Goal: Information Seeking & Learning: Learn about a topic

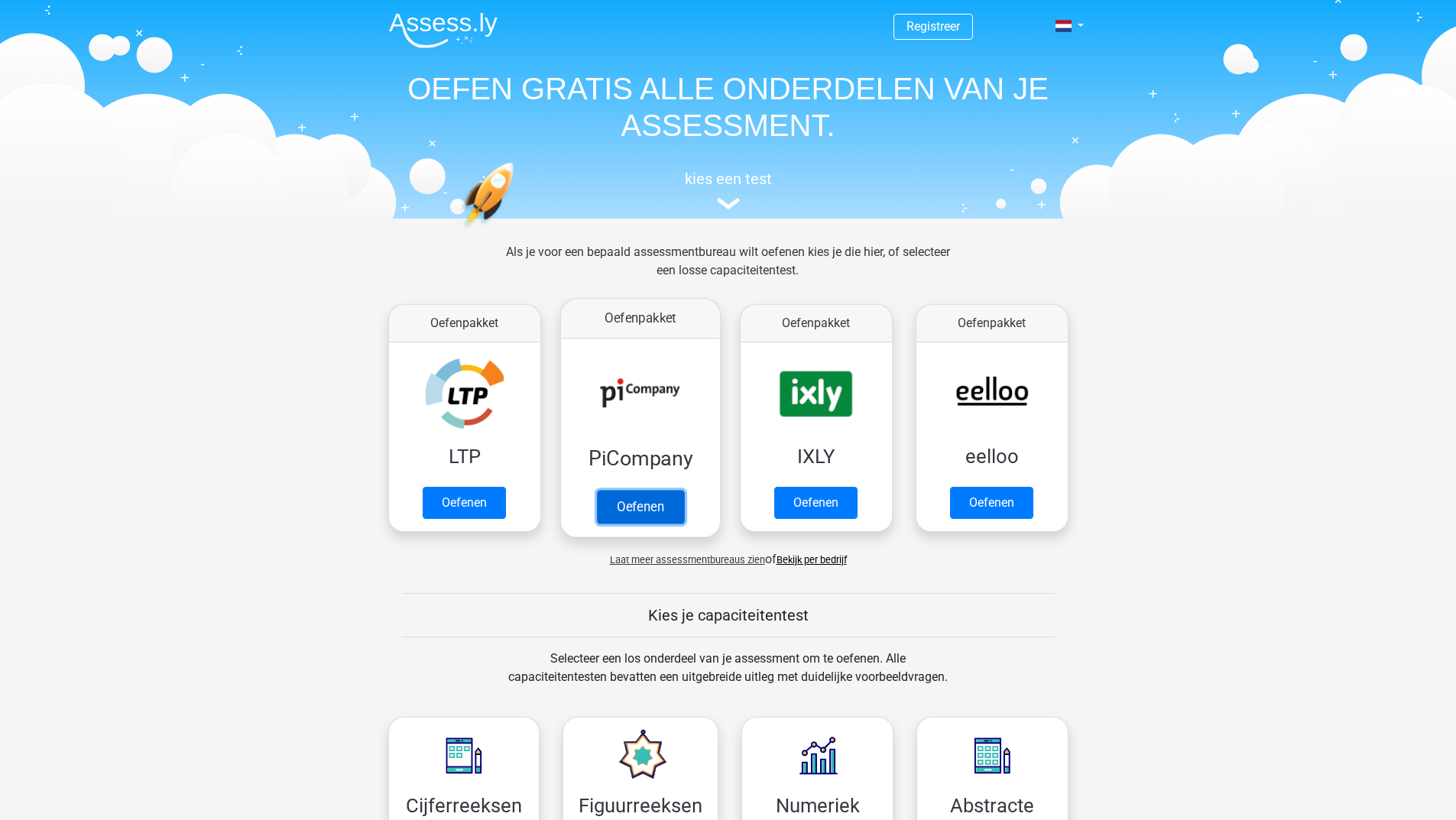
click at [629, 500] on link "Oefenen" at bounding box center [640, 507] width 87 height 34
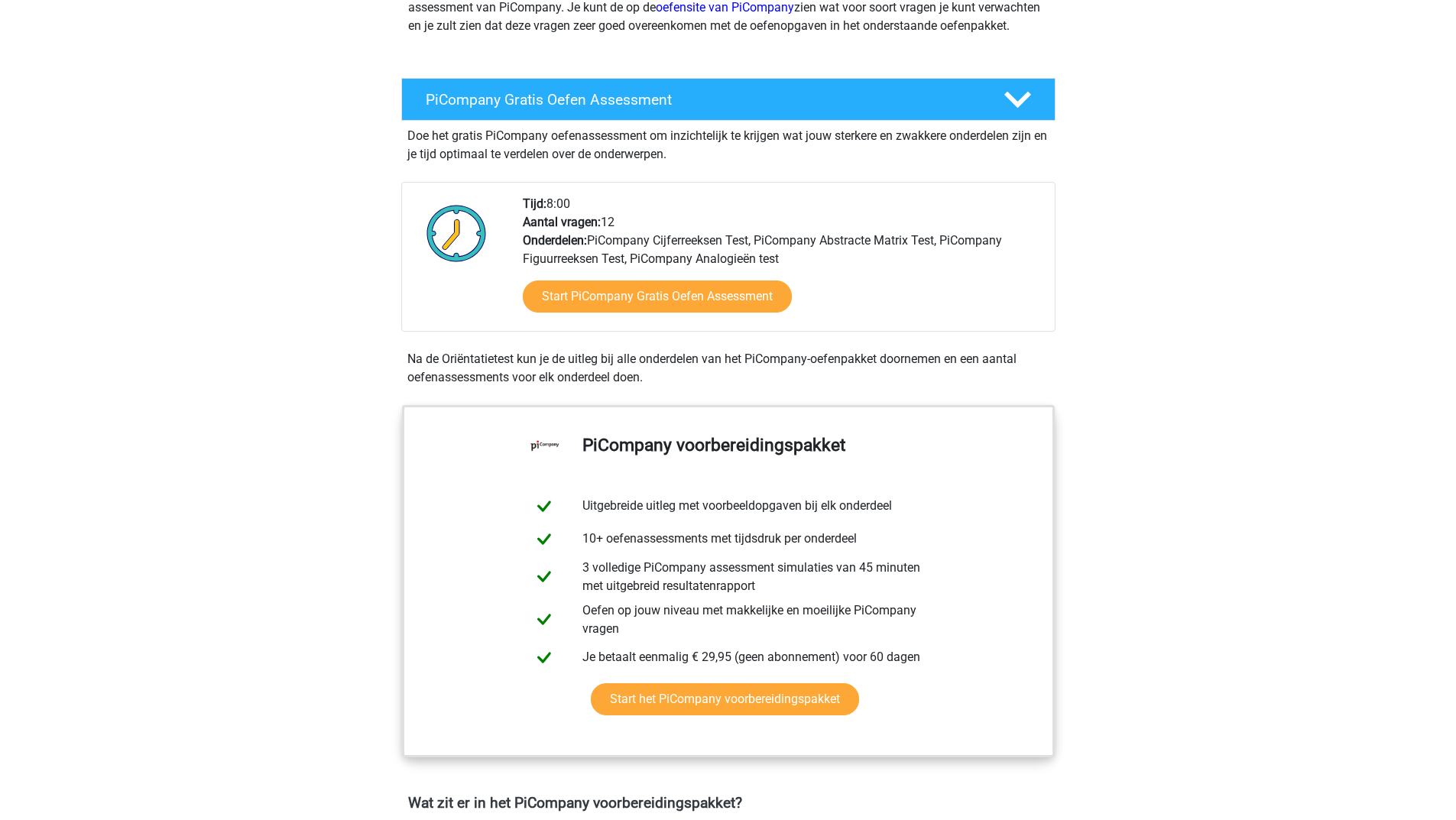
scroll to position [535, 0]
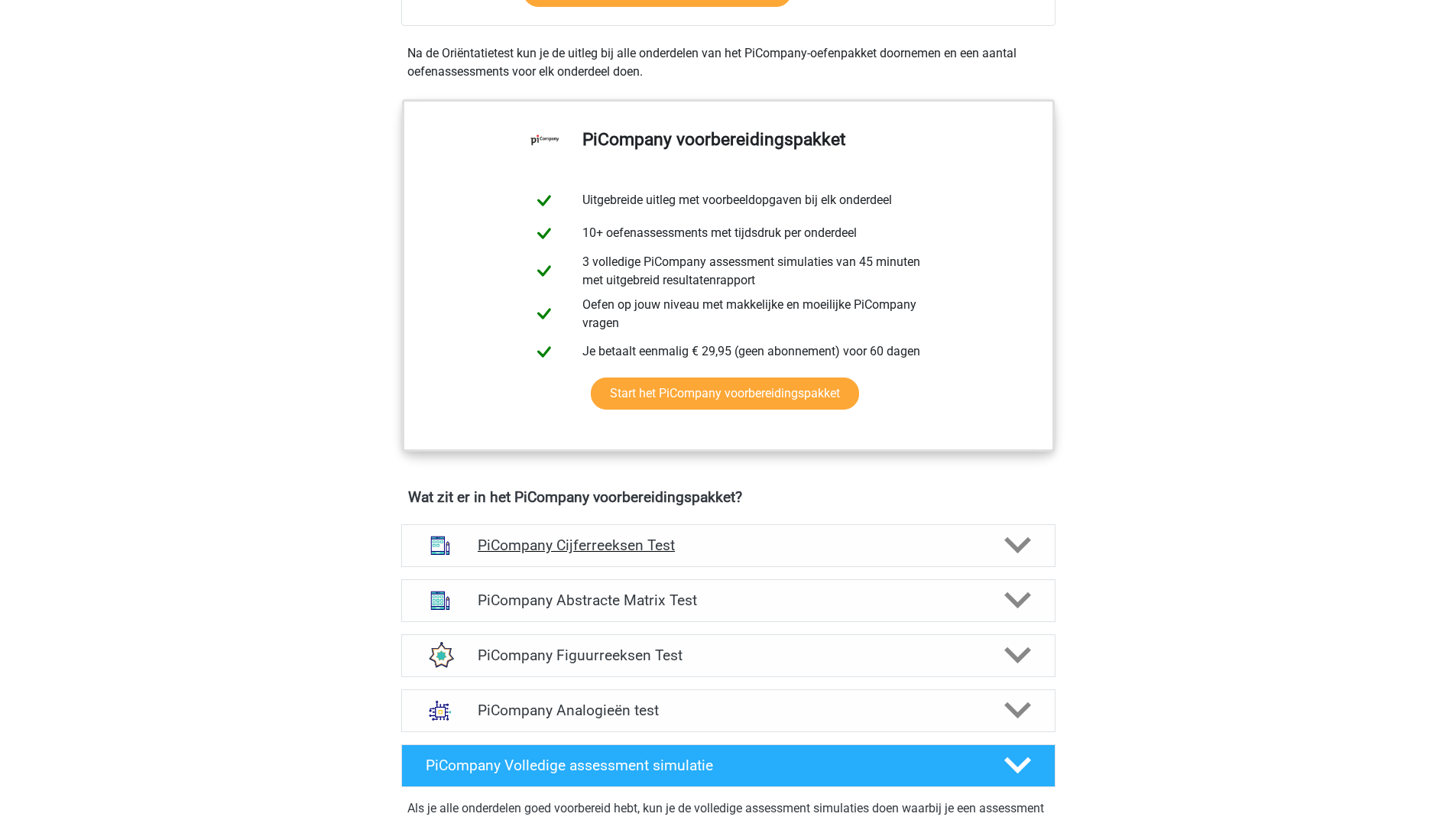
click at [997, 553] on div at bounding box center [1016, 545] width 52 height 27
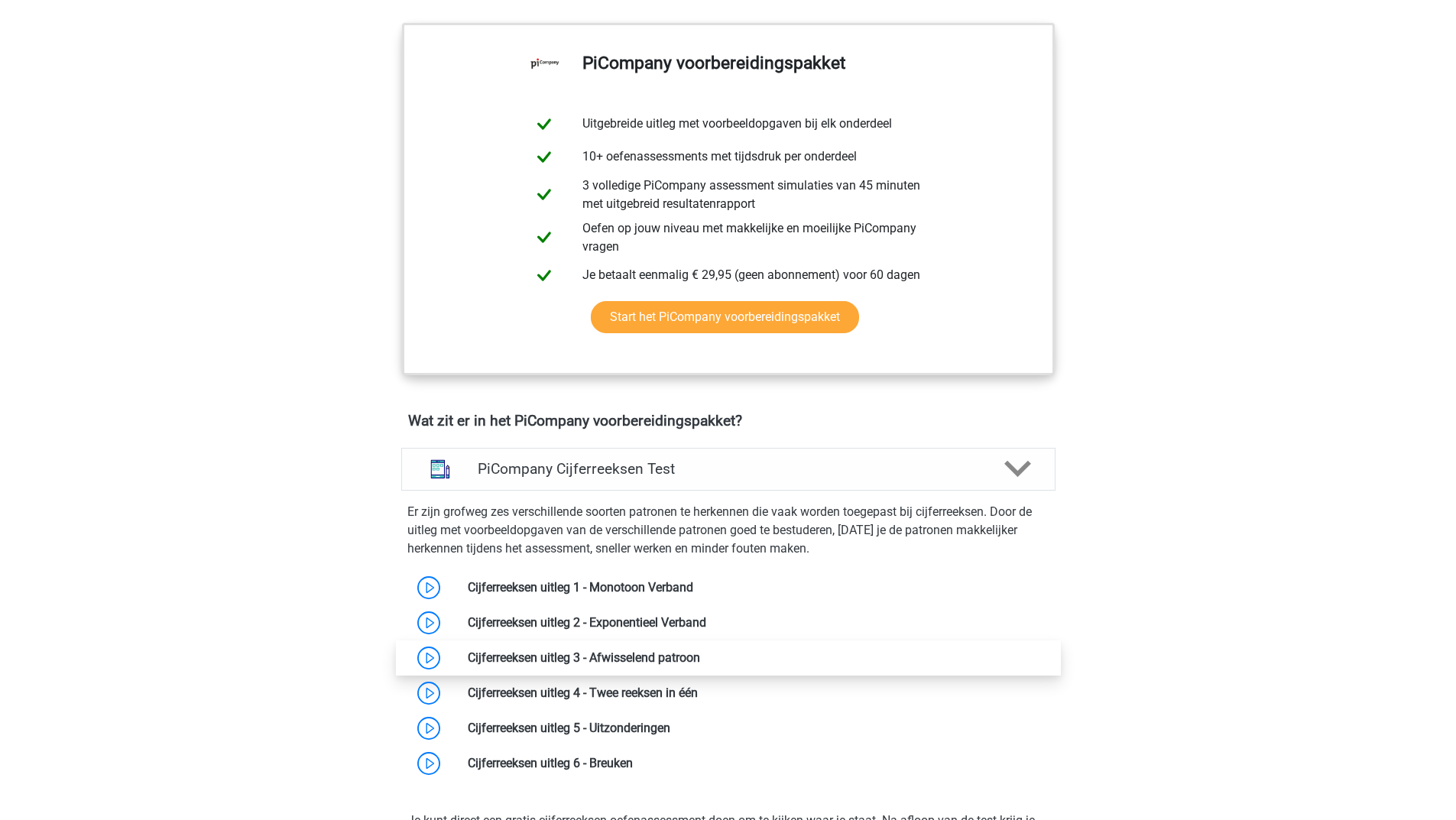
scroll to position [688, 0]
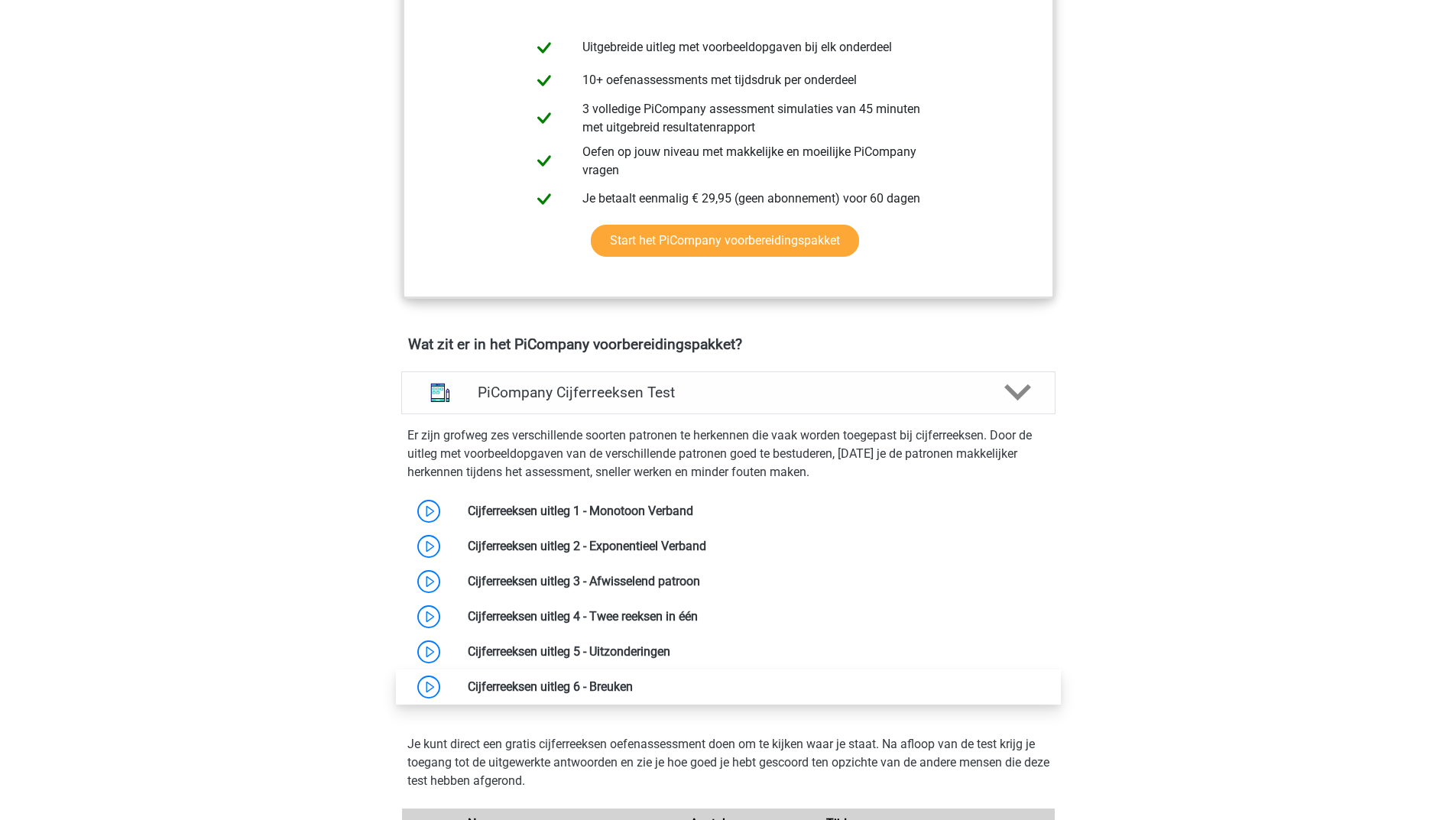
click at [633, 693] on link at bounding box center [633, 686] width 0 height 15
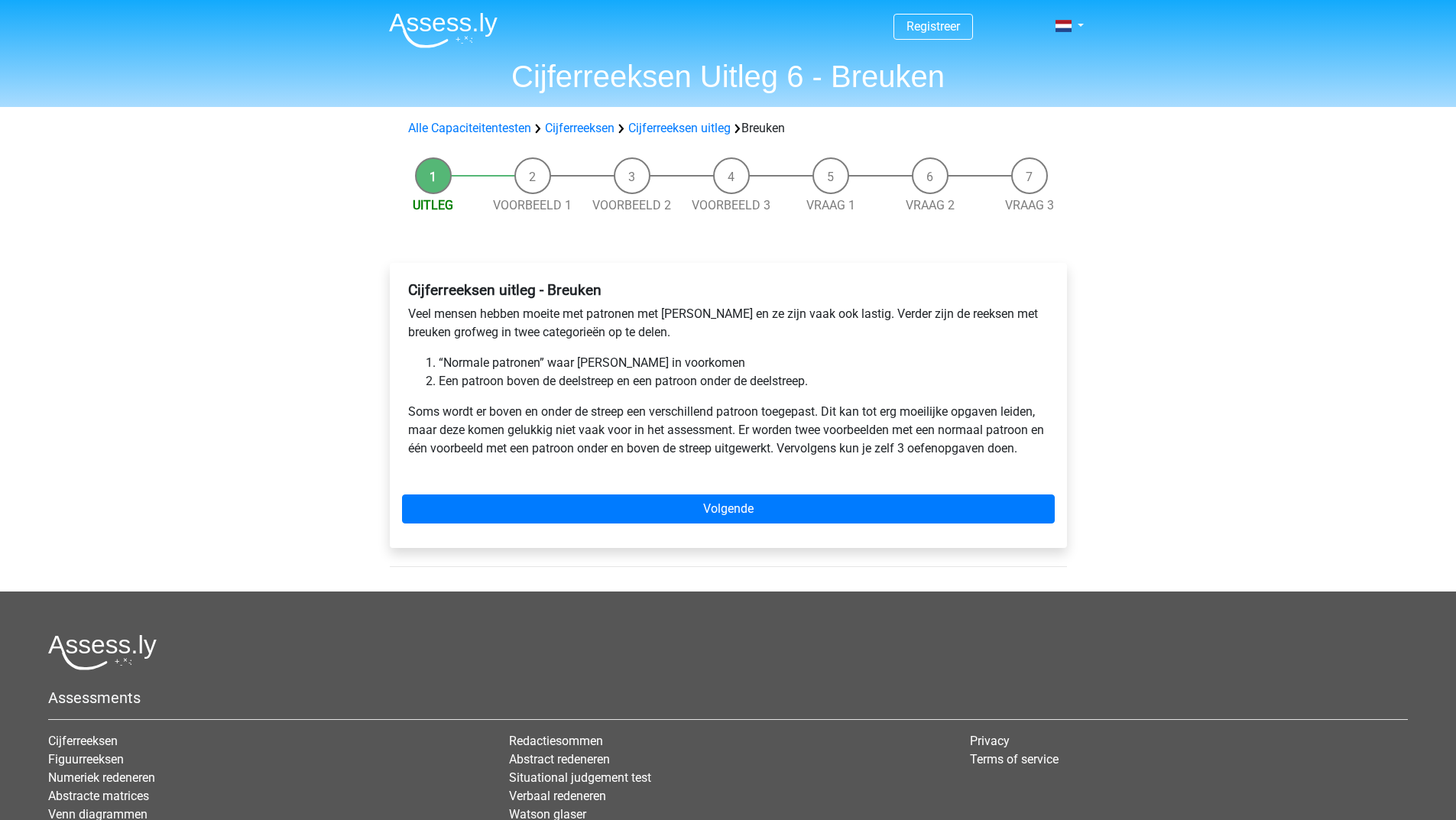
scroll to position [77, 0]
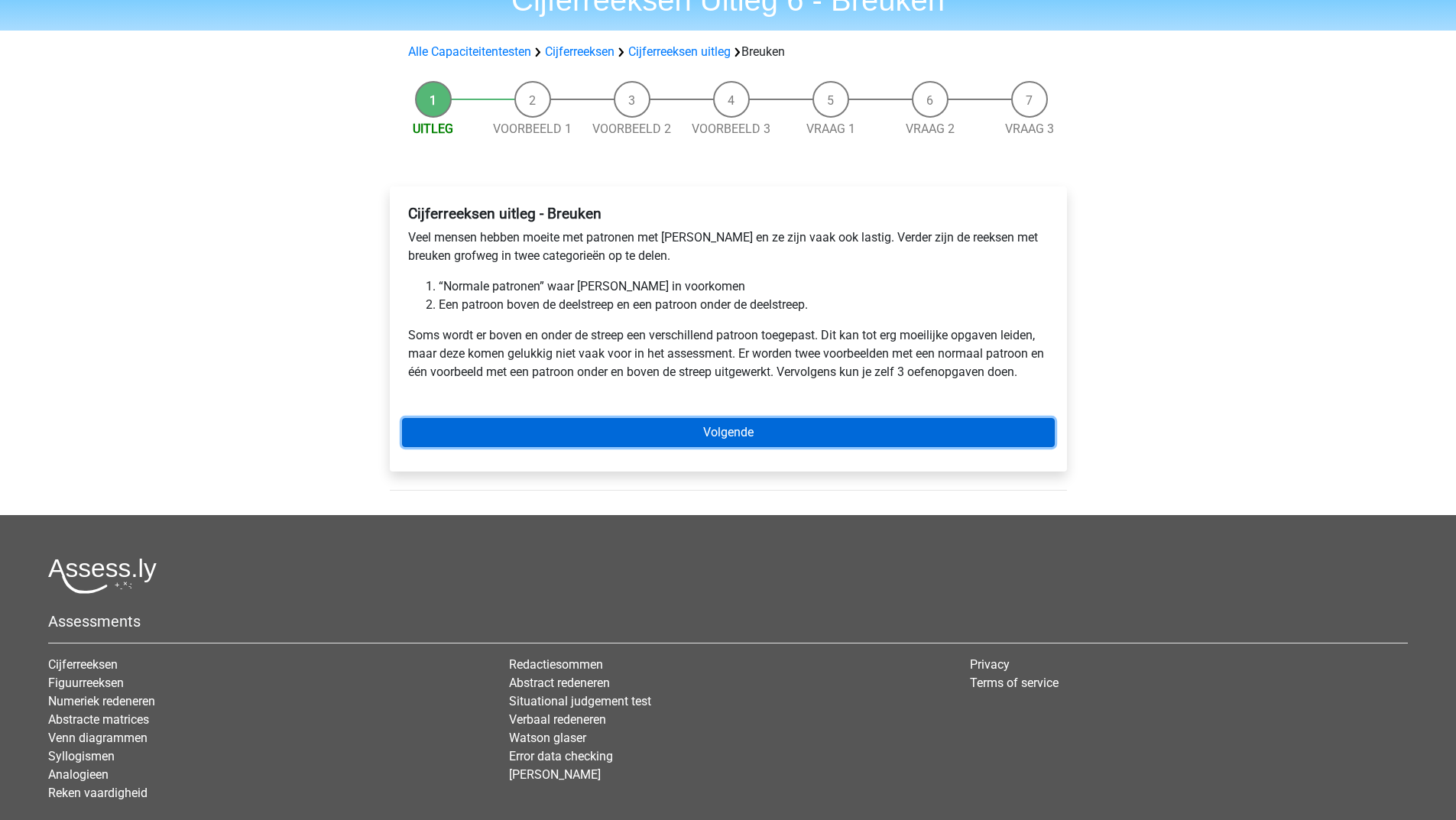
click at [644, 433] on link "Volgende" at bounding box center [728, 433] width 652 height 29
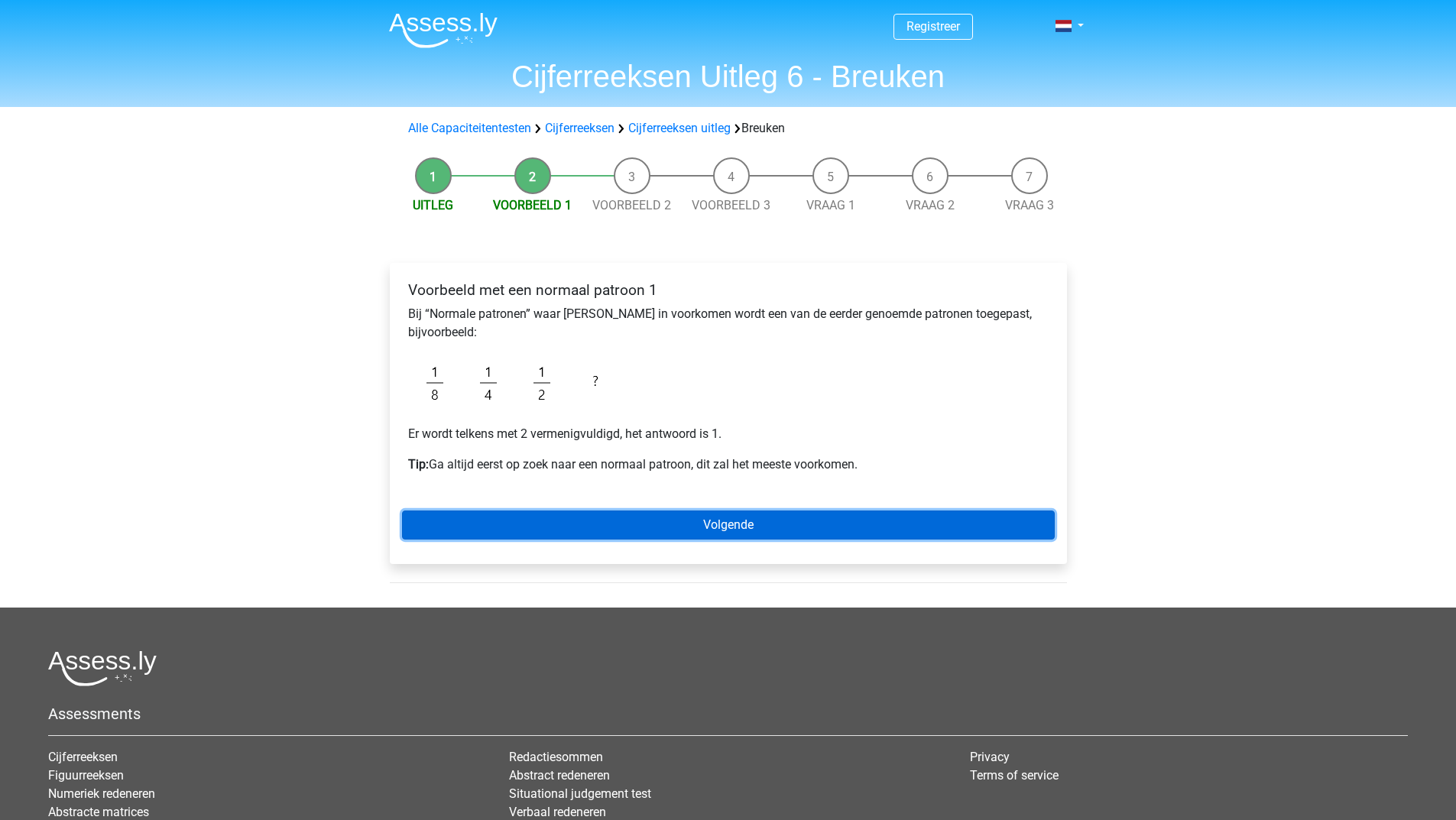
click at [627, 523] on link "Volgende" at bounding box center [728, 525] width 652 height 29
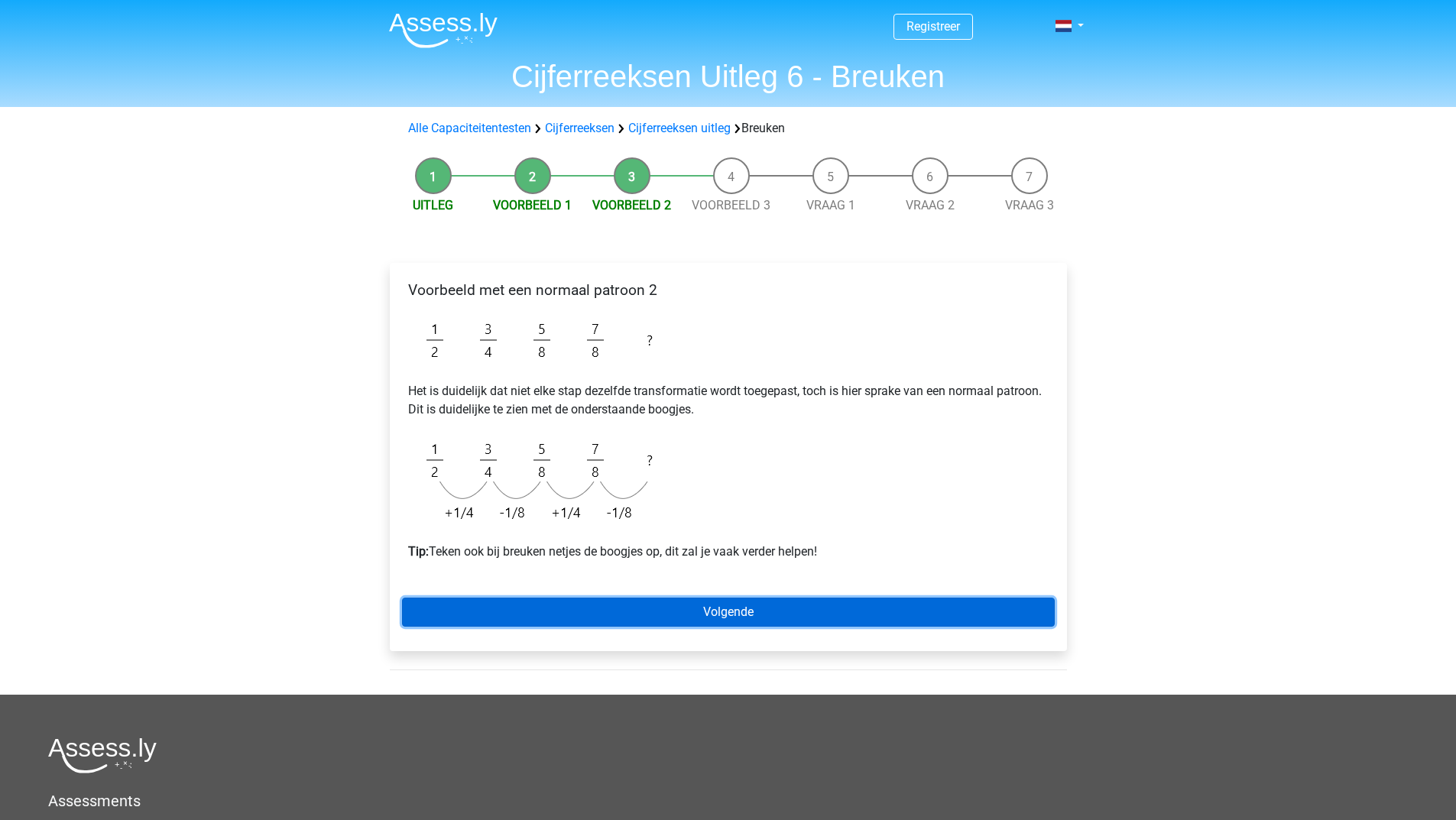
click at [636, 607] on link "Volgende" at bounding box center [728, 612] width 652 height 29
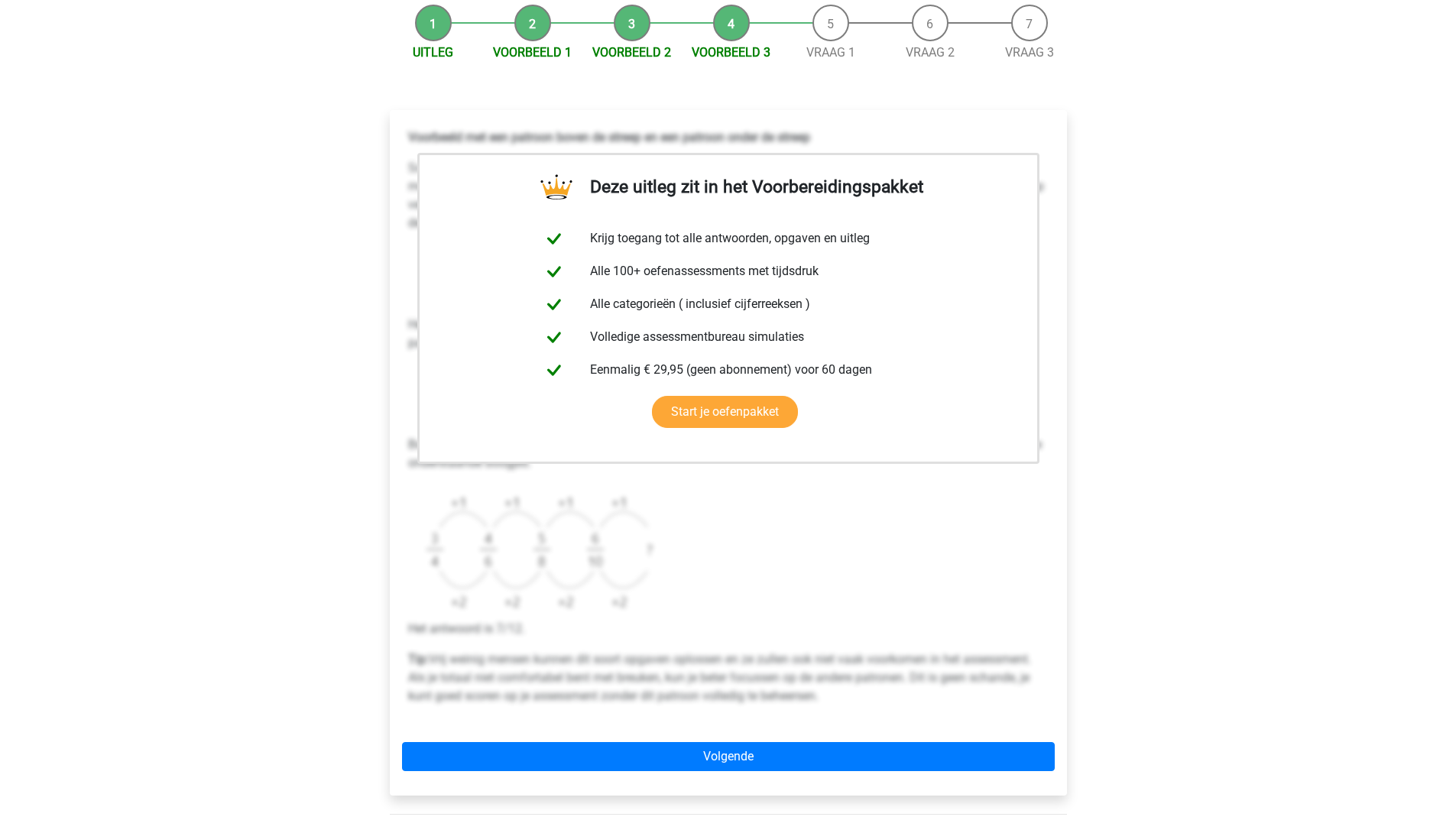
scroll to position [306, 0]
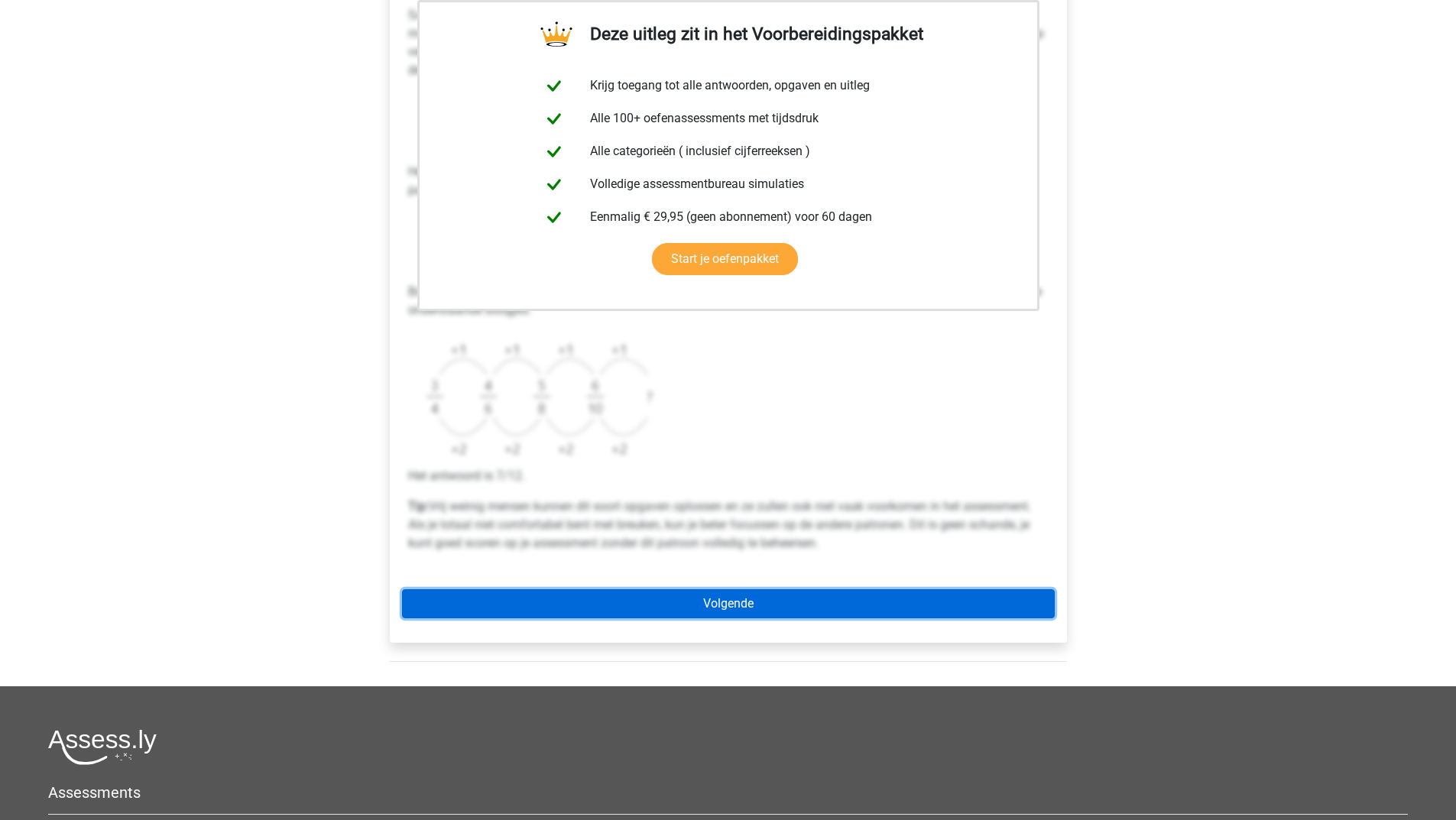
click at [655, 605] on link "Volgende" at bounding box center [728, 604] width 652 height 29
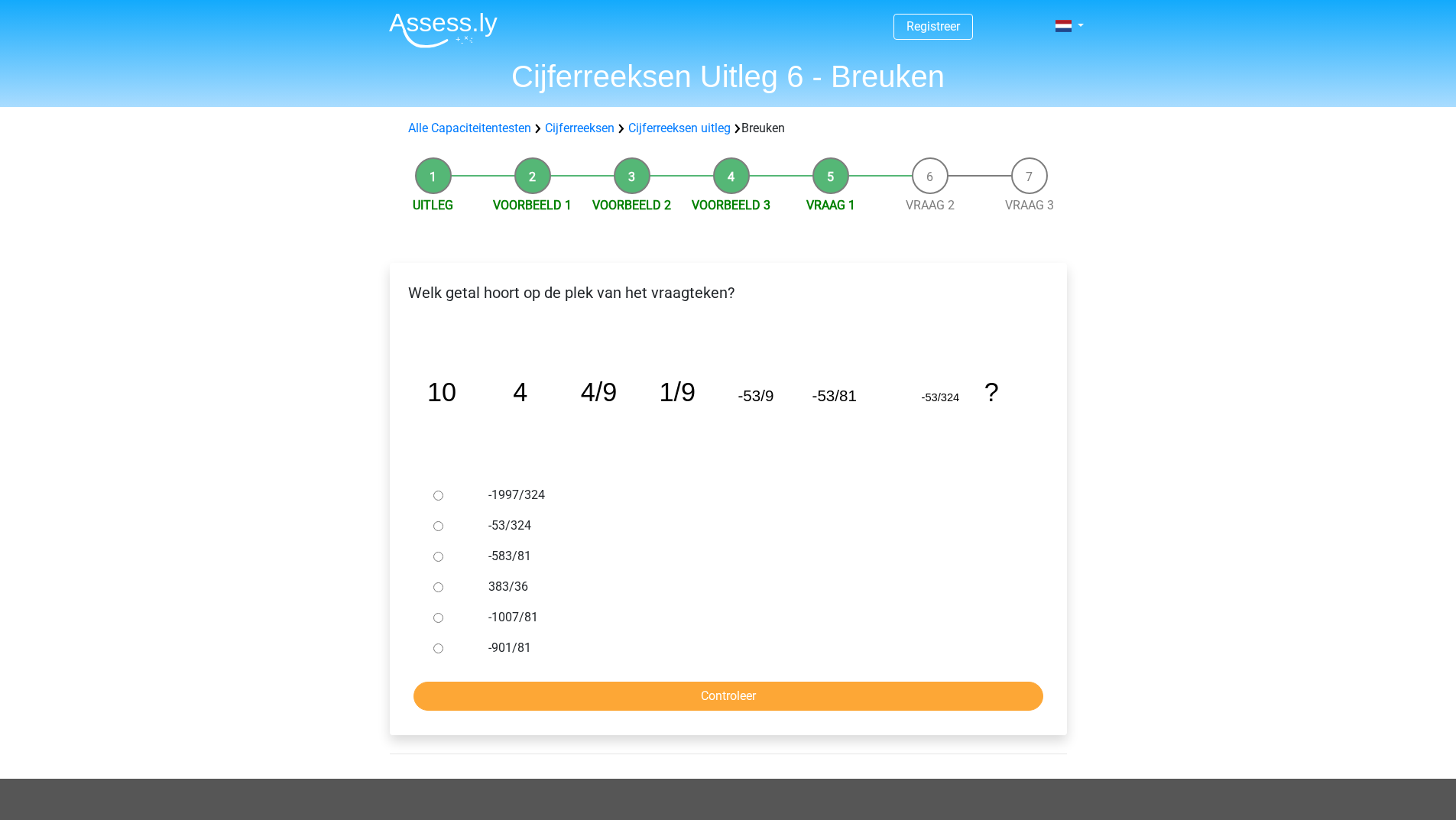
scroll to position [77, 0]
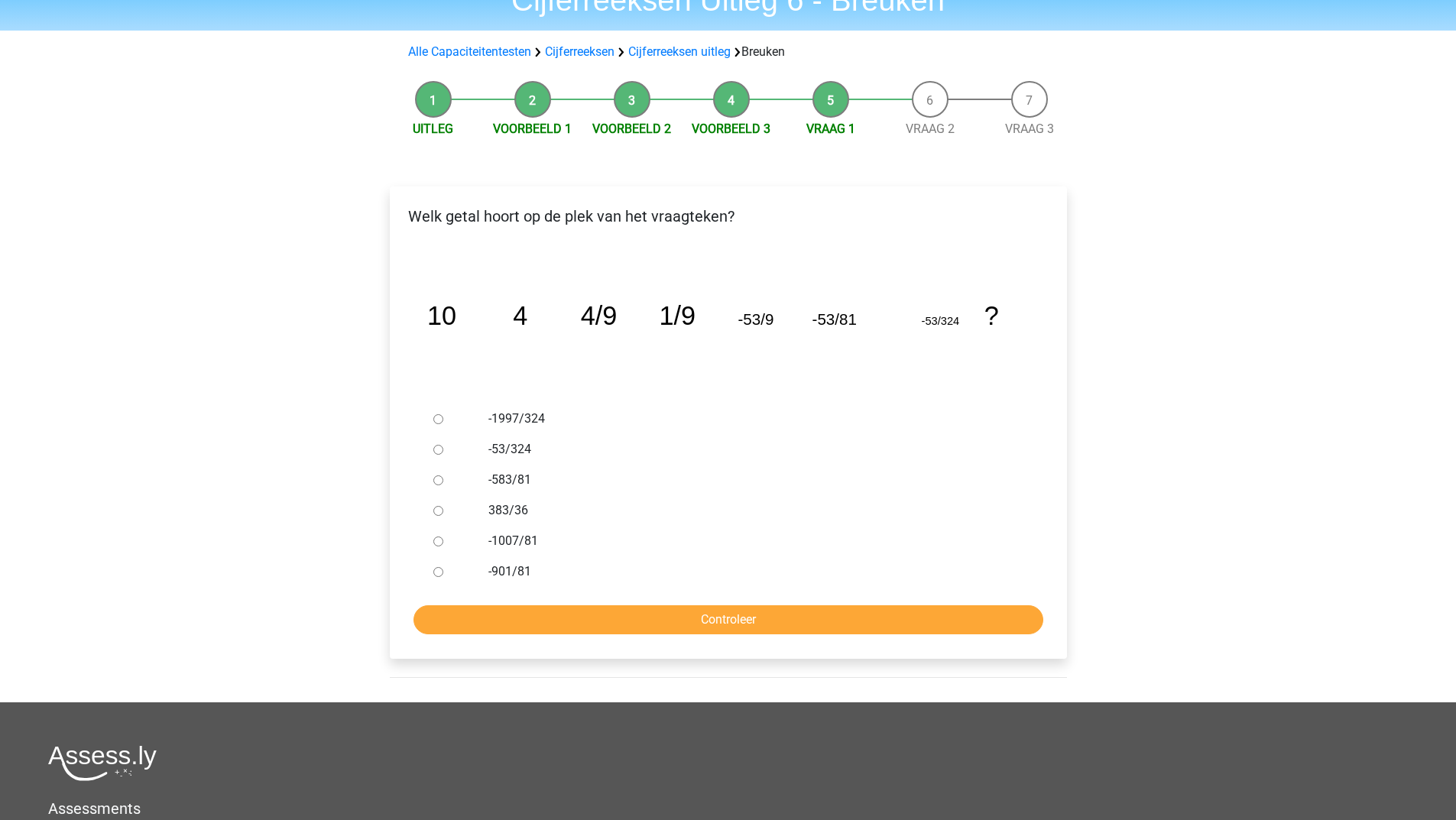
click at [437, 450] on input "-53/324" at bounding box center [438, 450] width 10 height 10
radio input "true"
click at [500, 617] on input "Controleer" at bounding box center [728, 620] width 630 height 29
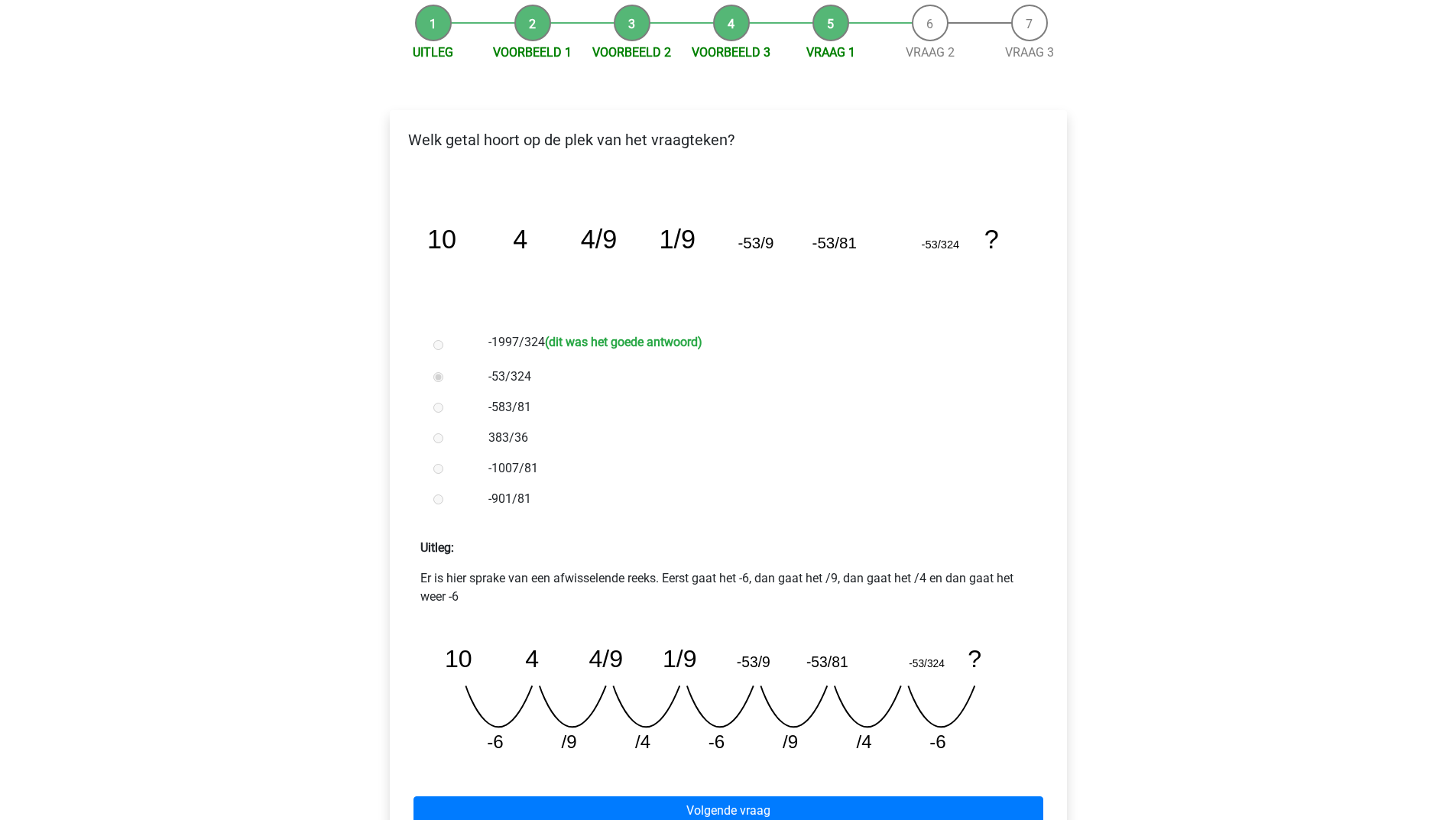
scroll to position [306, 0]
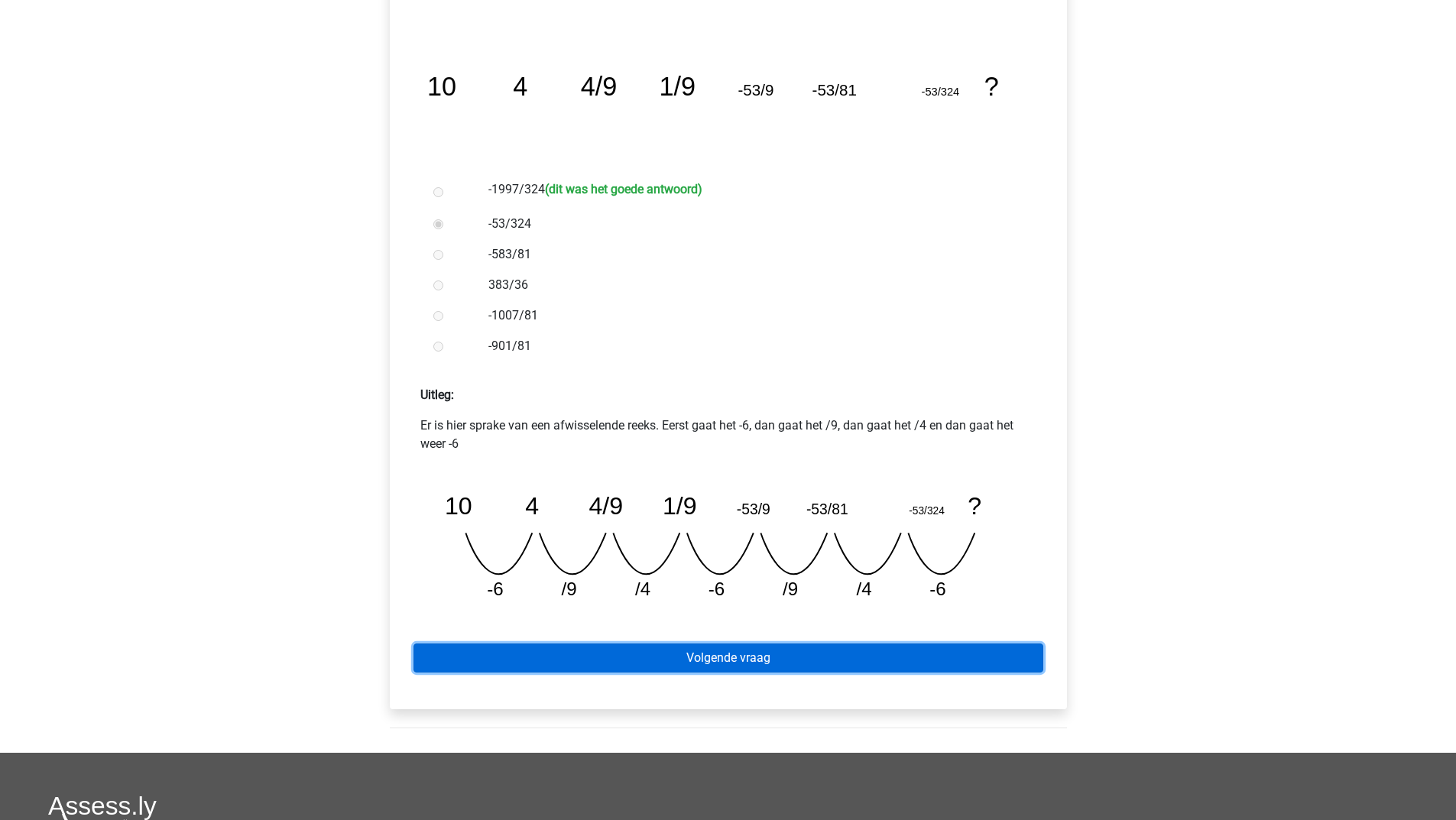
click at [543, 660] on link "Volgende vraag" at bounding box center [728, 658] width 630 height 29
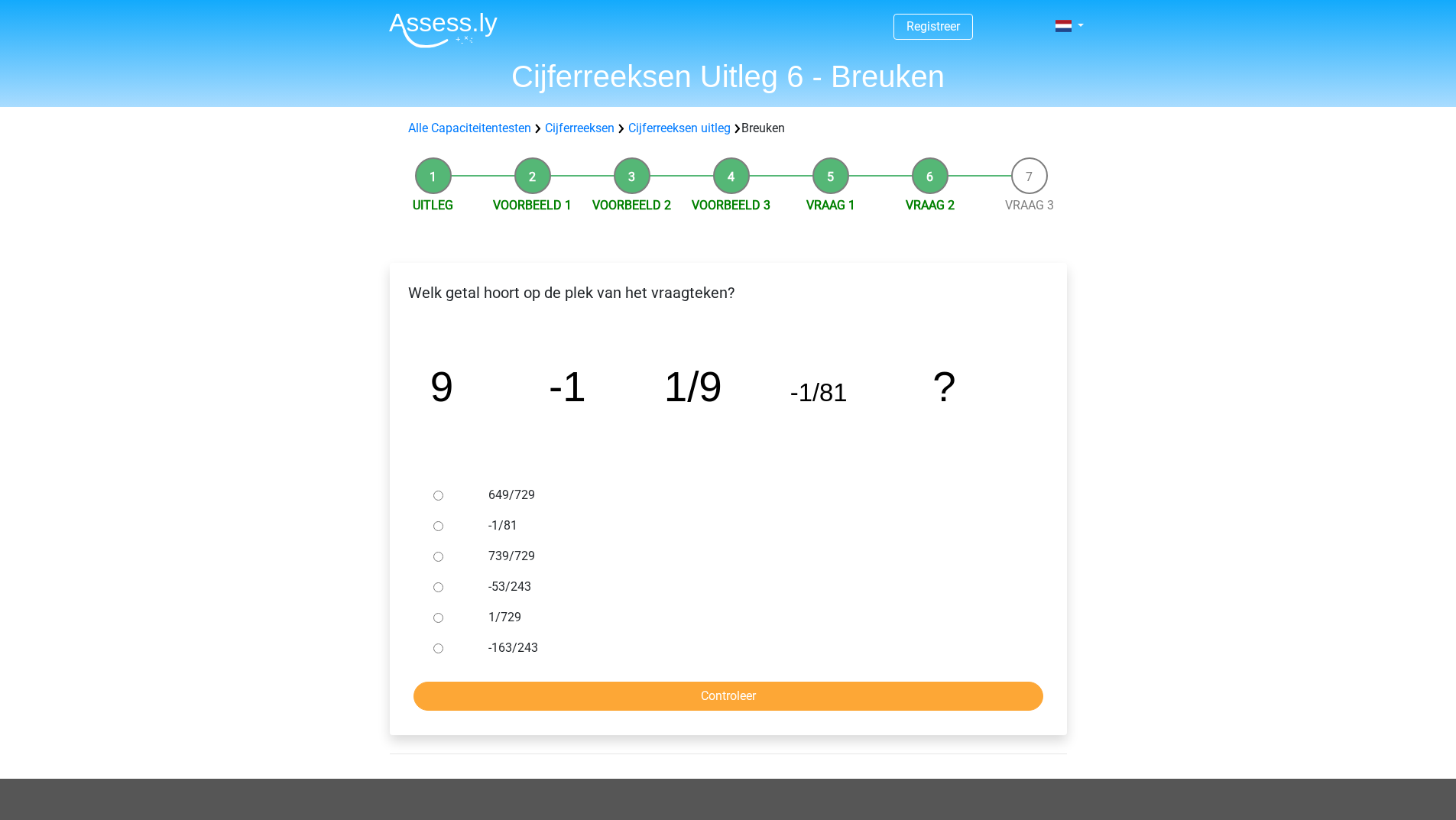
scroll to position [77, 0]
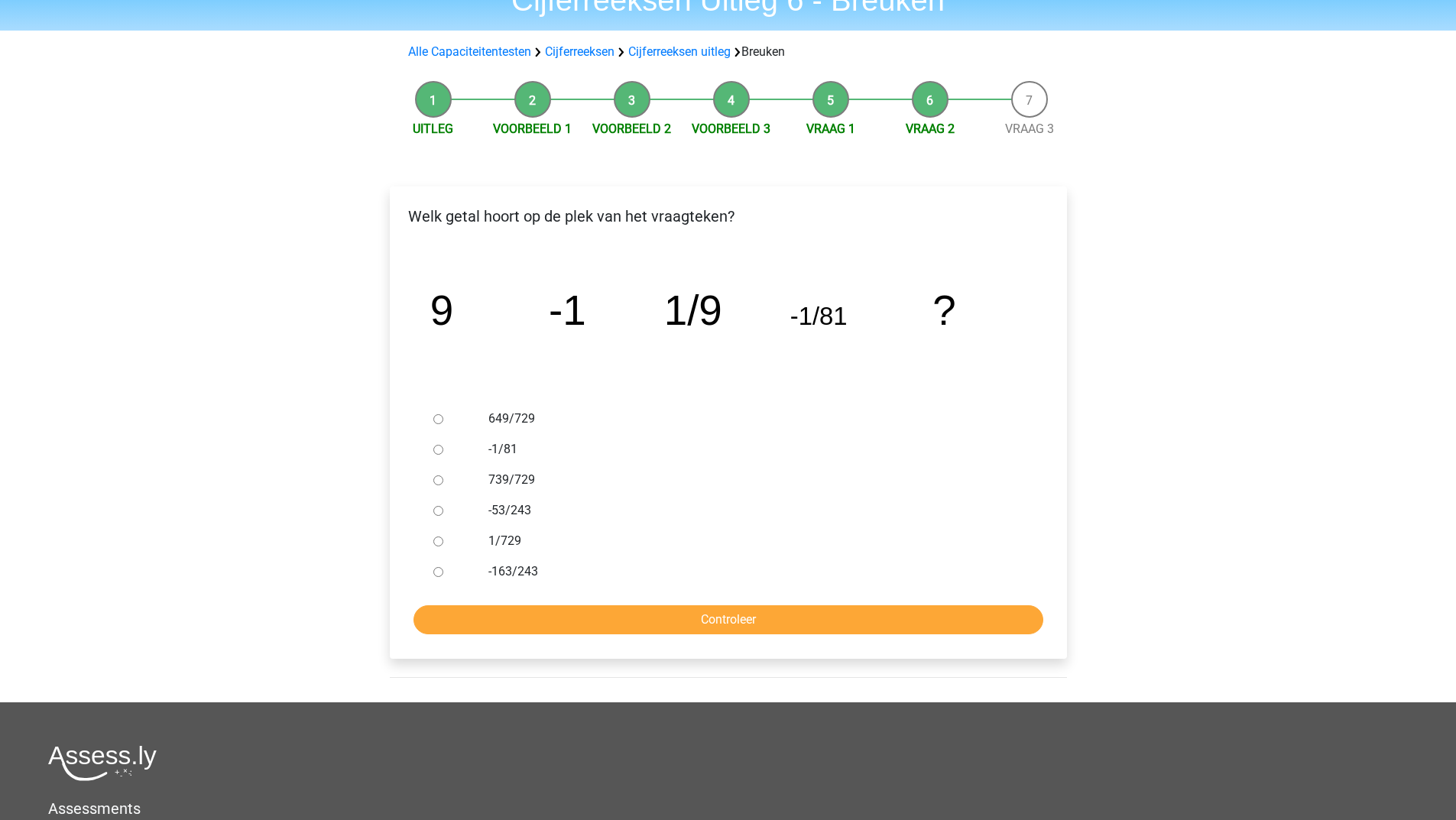
click at [436, 484] on input "739/729" at bounding box center [438, 480] width 10 height 10
radio input "true"
click at [473, 604] on form "649/729 -1/81 739/729 -53/243 1/729 -163/243 Controleer" at bounding box center [728, 519] width 652 height 231
click at [472, 620] on input "Controleer" at bounding box center [728, 620] width 630 height 29
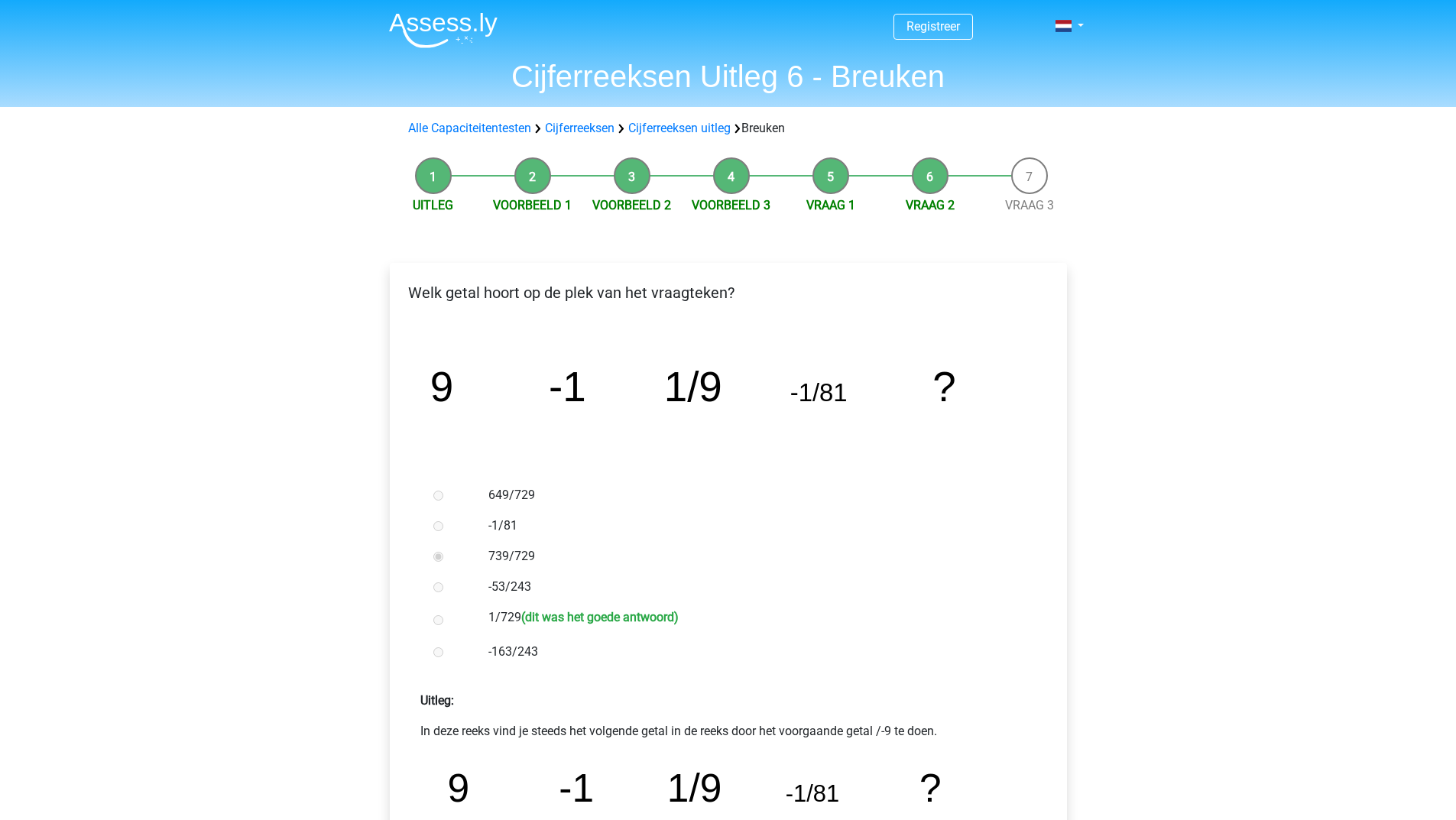
scroll to position [229, 0]
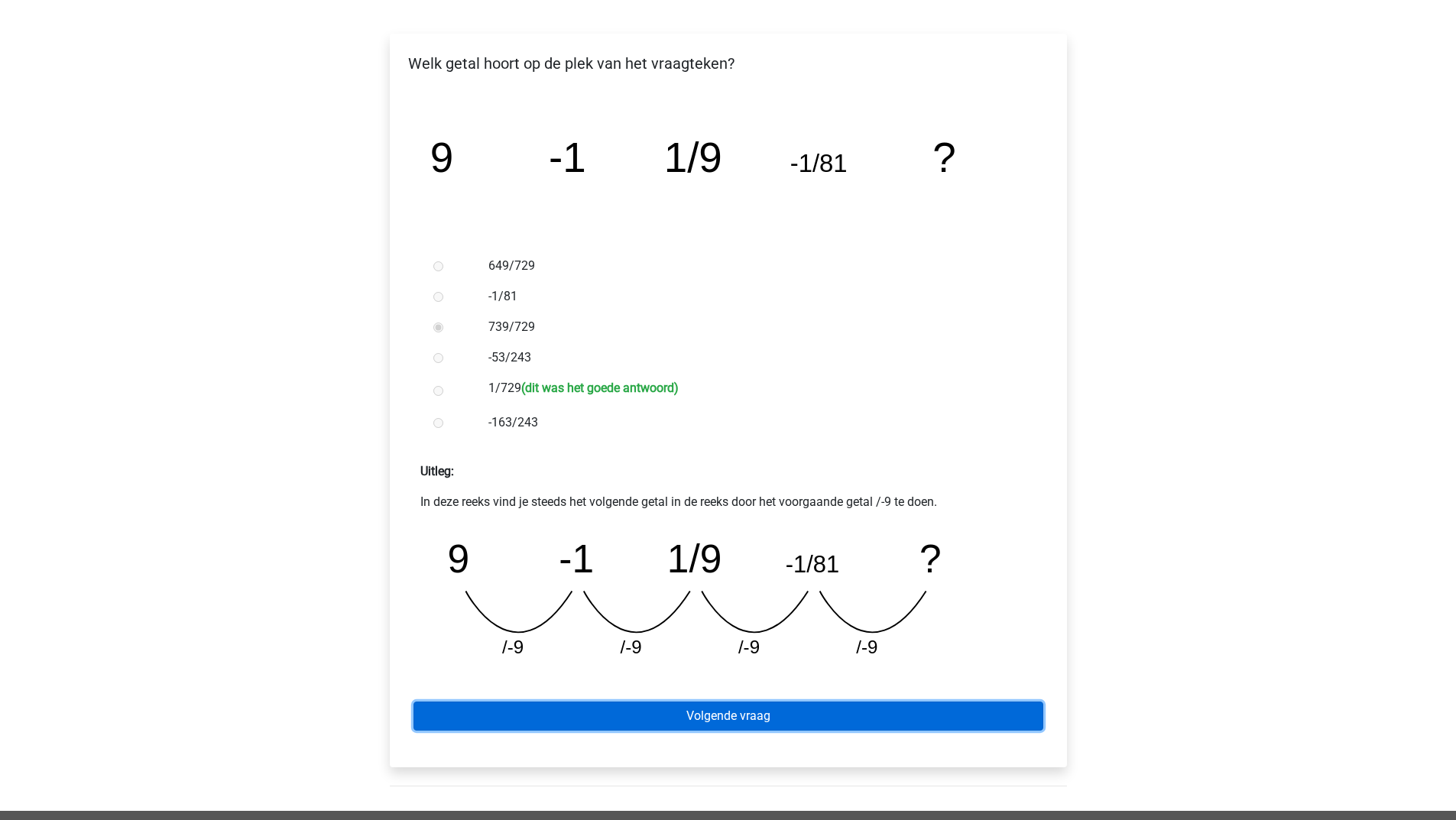
click at [518, 706] on link "Volgende vraag" at bounding box center [728, 716] width 630 height 29
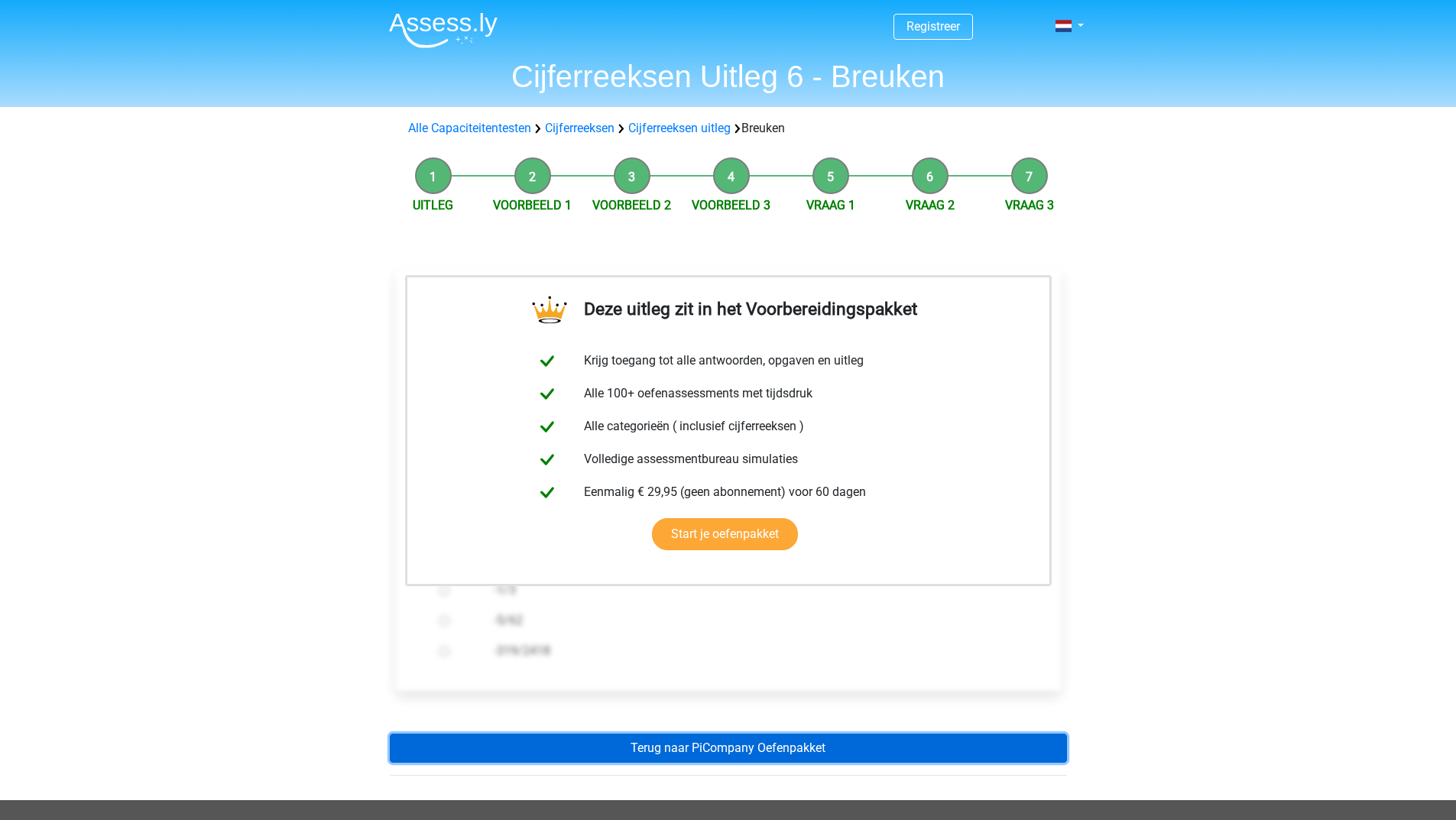
click at [671, 748] on link "Terug naar PiCompany Oefenpakket" at bounding box center [728, 748] width 678 height 29
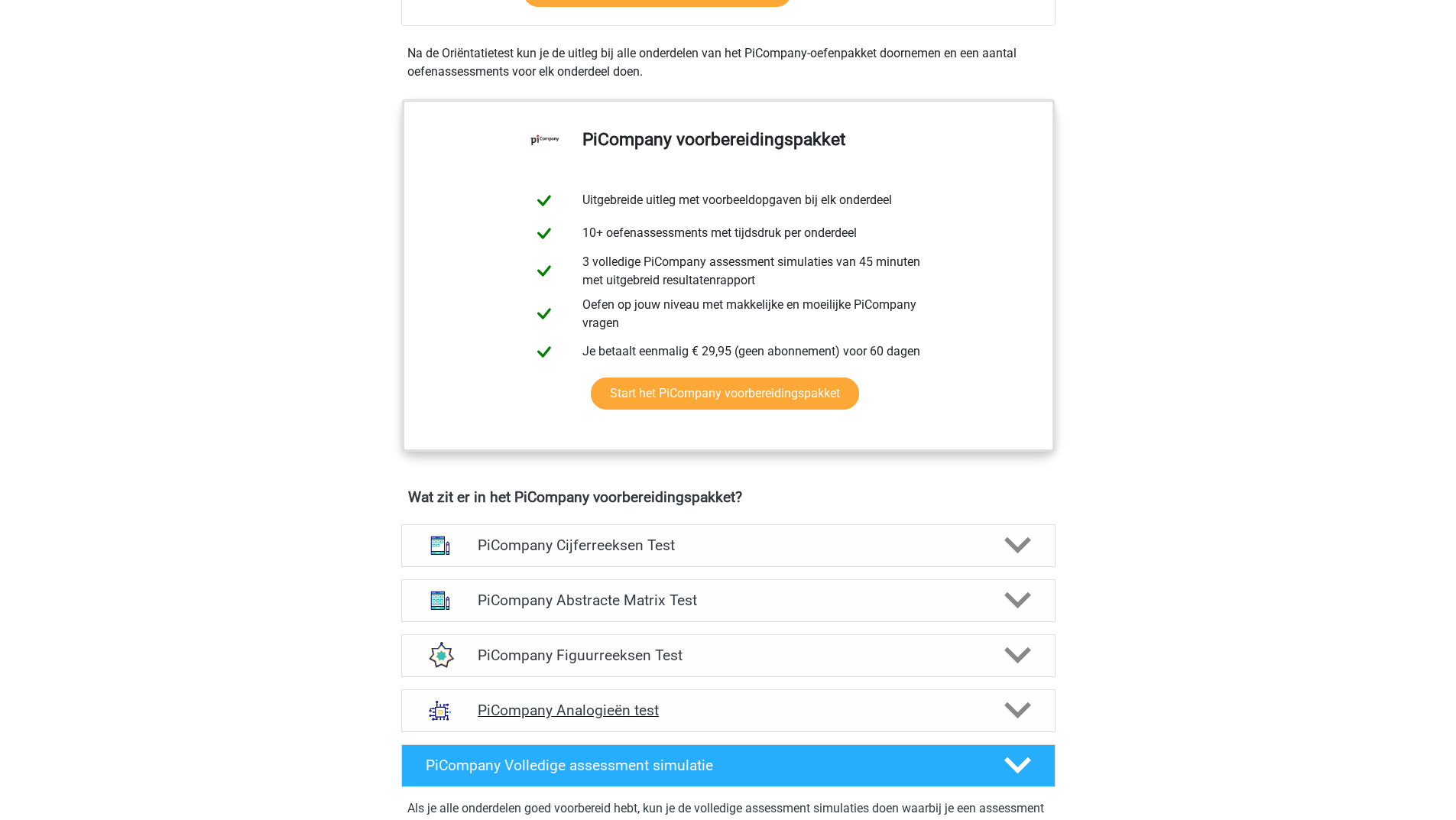
scroll to position [611, 0]
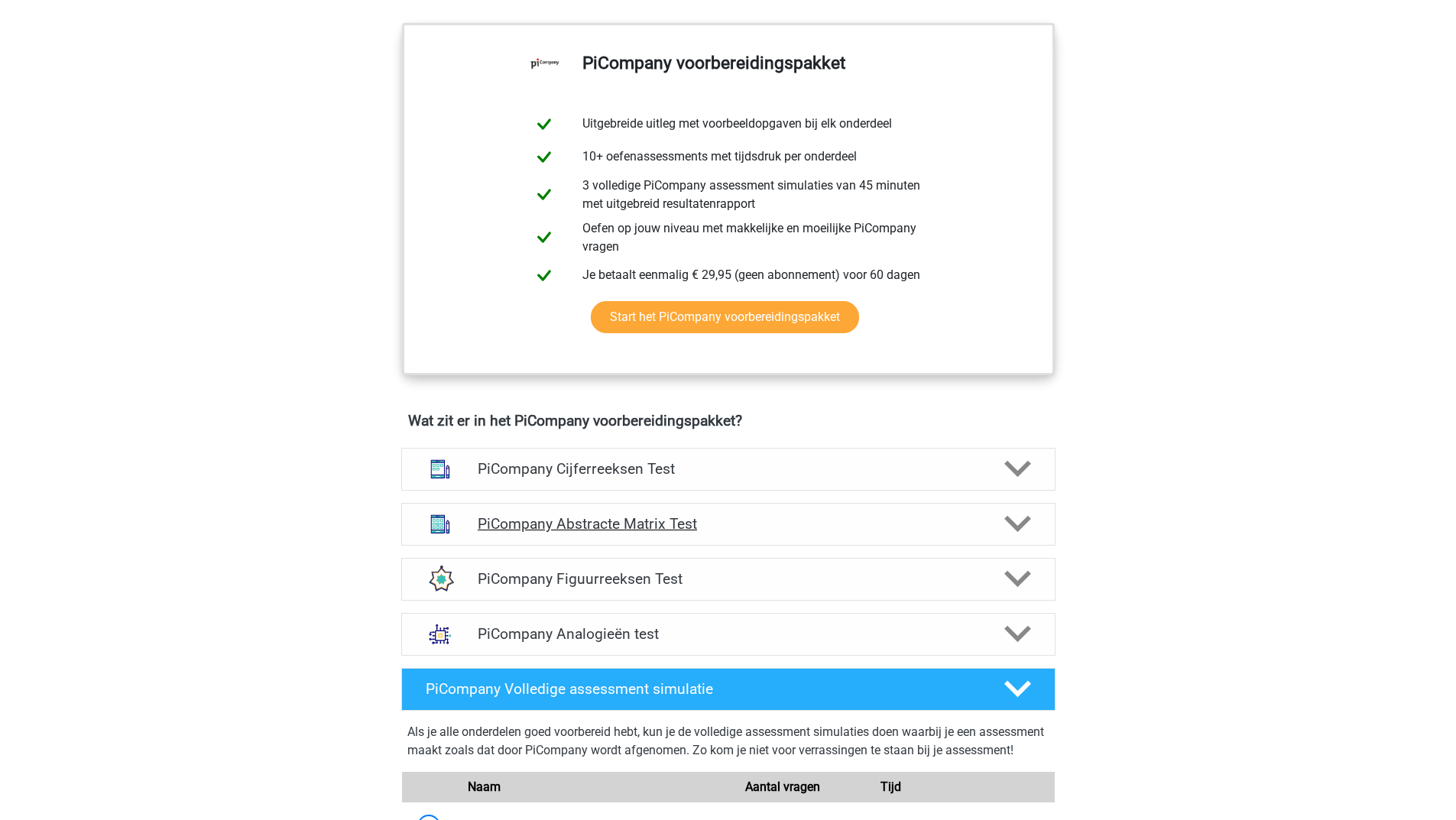
click at [1020, 537] on icon at bounding box center [1018, 523] width 27 height 27
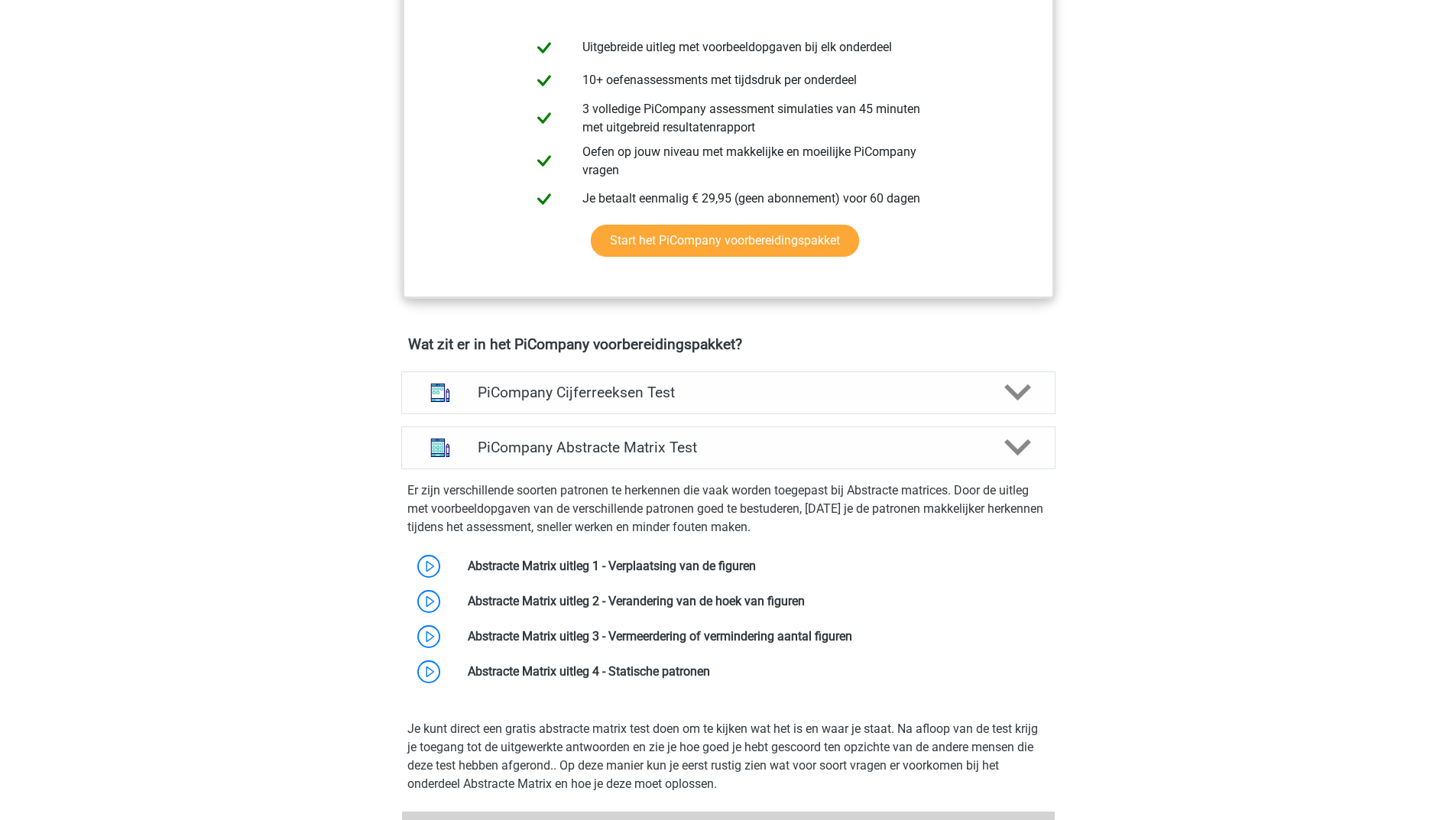
scroll to position [764, 0]
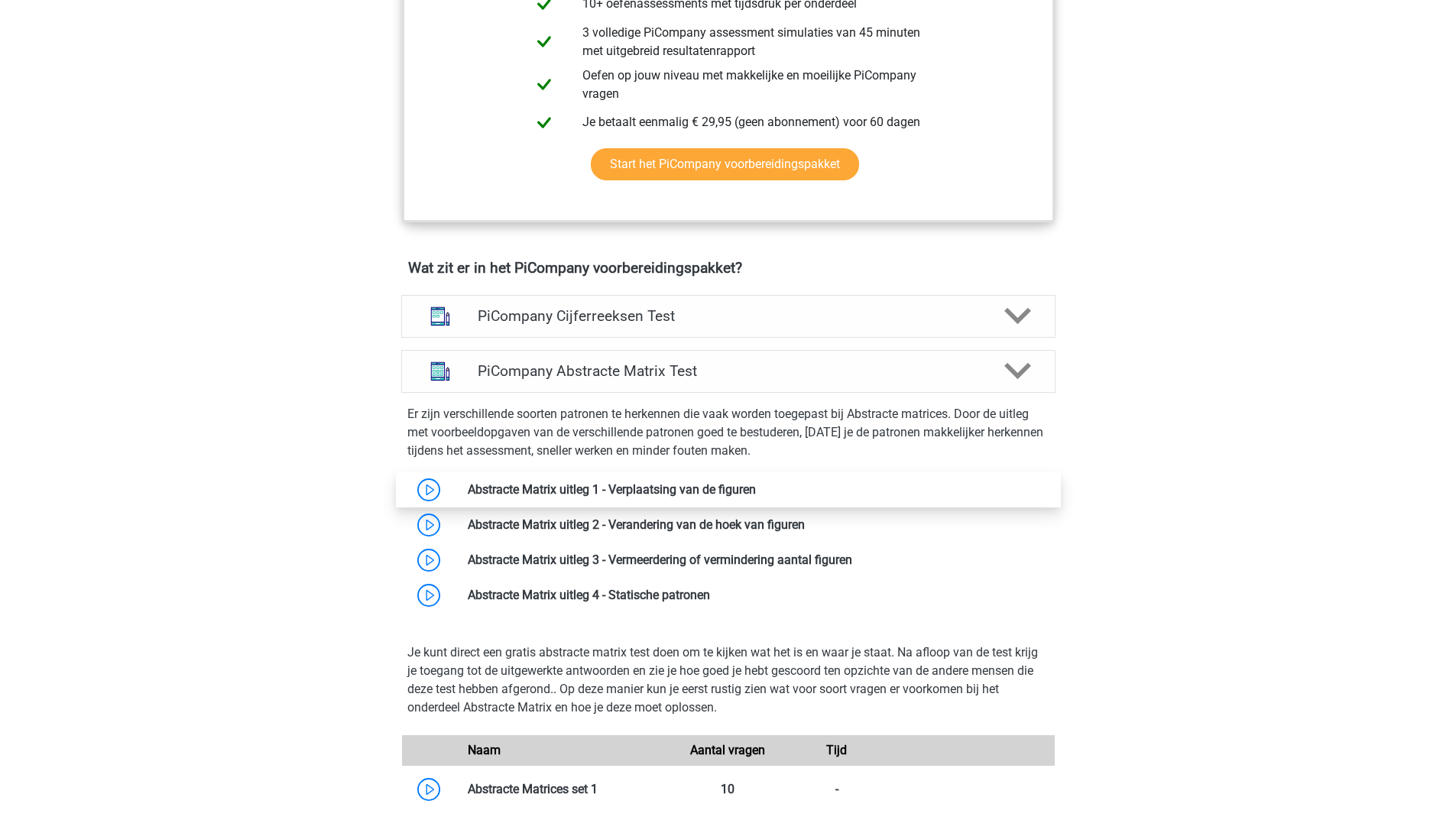
click at [756, 496] on link at bounding box center [756, 489] width 0 height 15
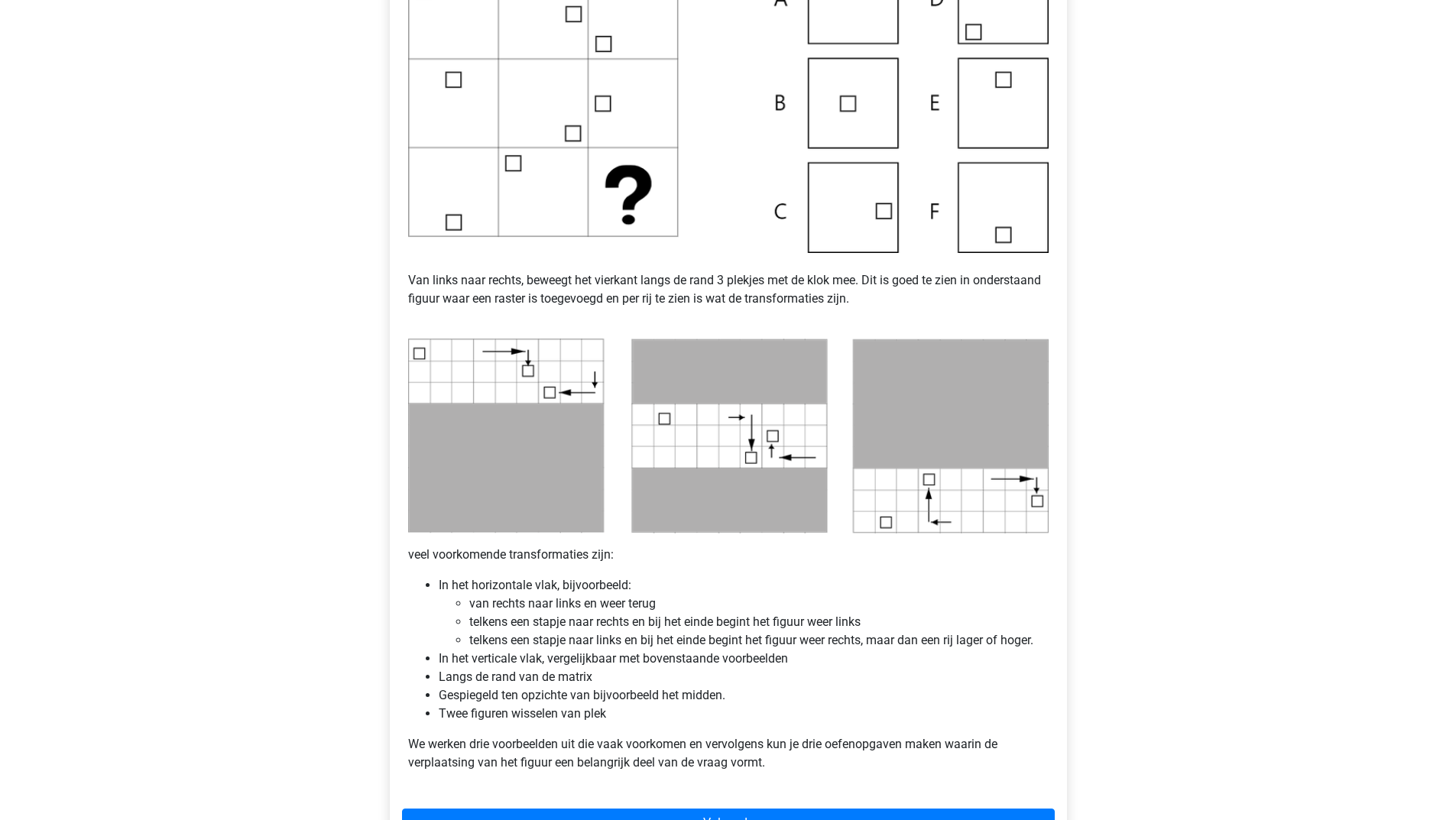
scroll to position [611, 0]
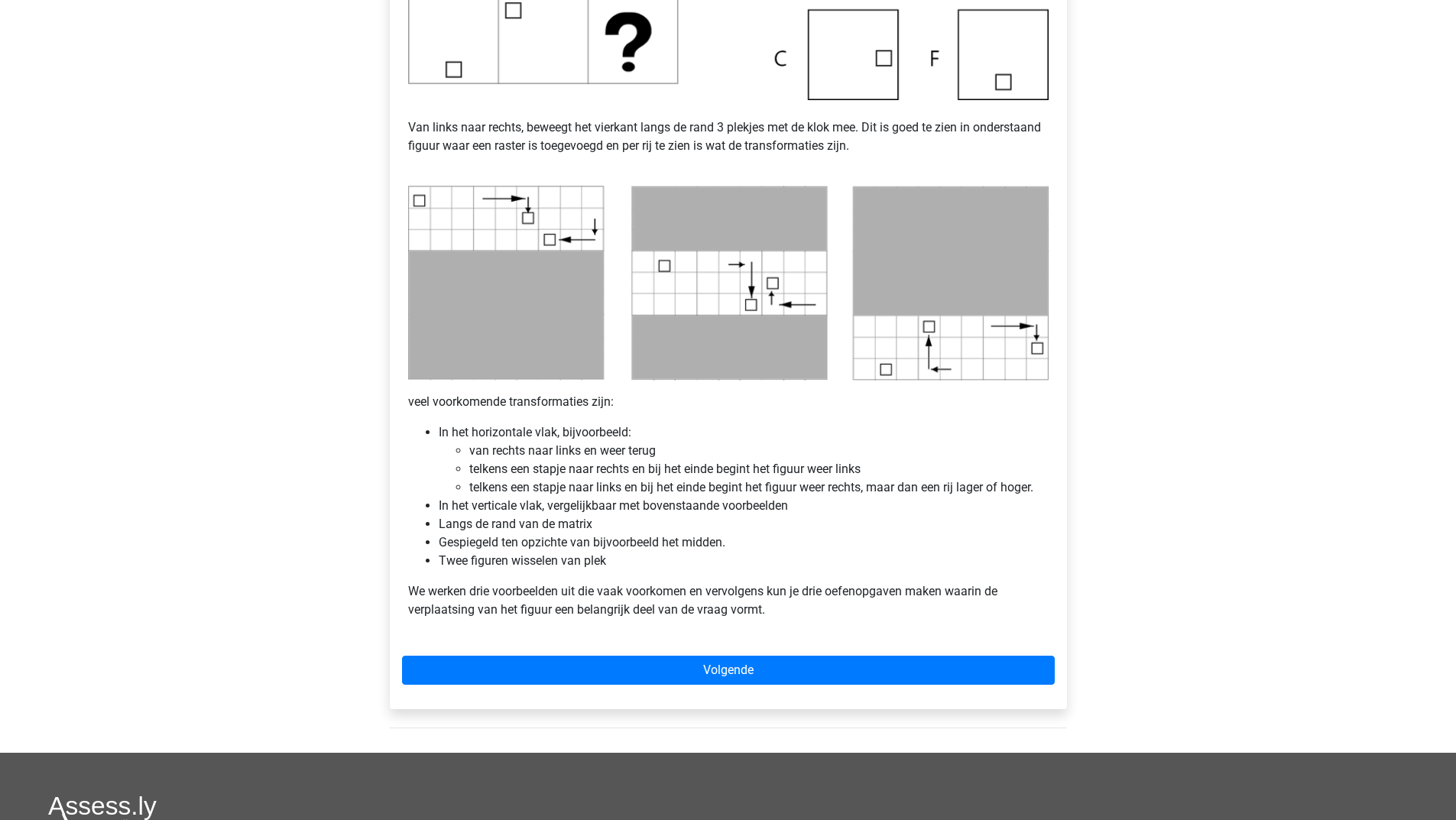
click at [590, 688] on div "Abstracte Matrix uitleg - Verplaatsing van de figuren Veel van de vragen zullen…" at bounding box center [728, 199] width 678 height 1020
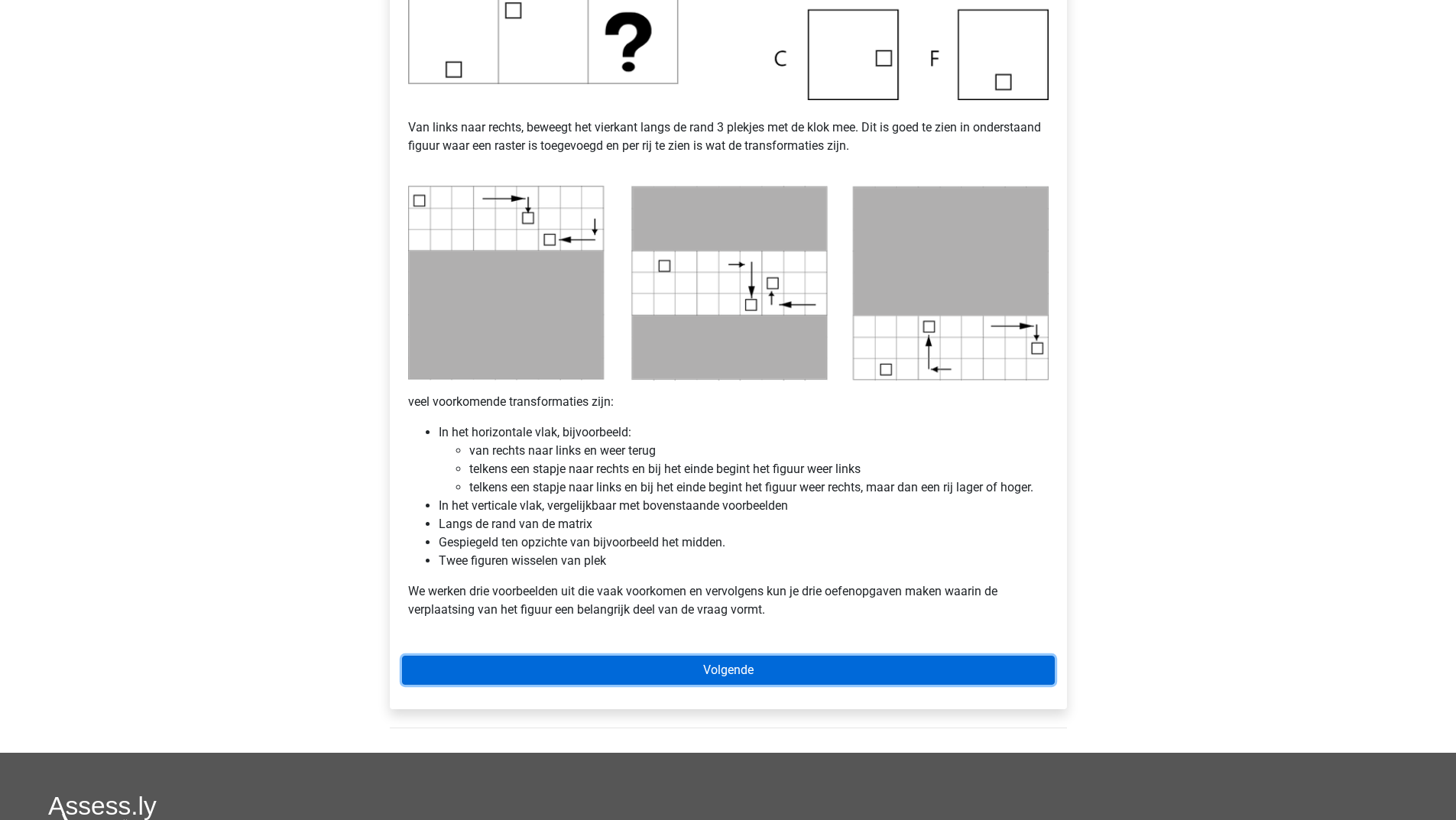
click at [594, 669] on link "Volgende" at bounding box center [728, 670] width 652 height 29
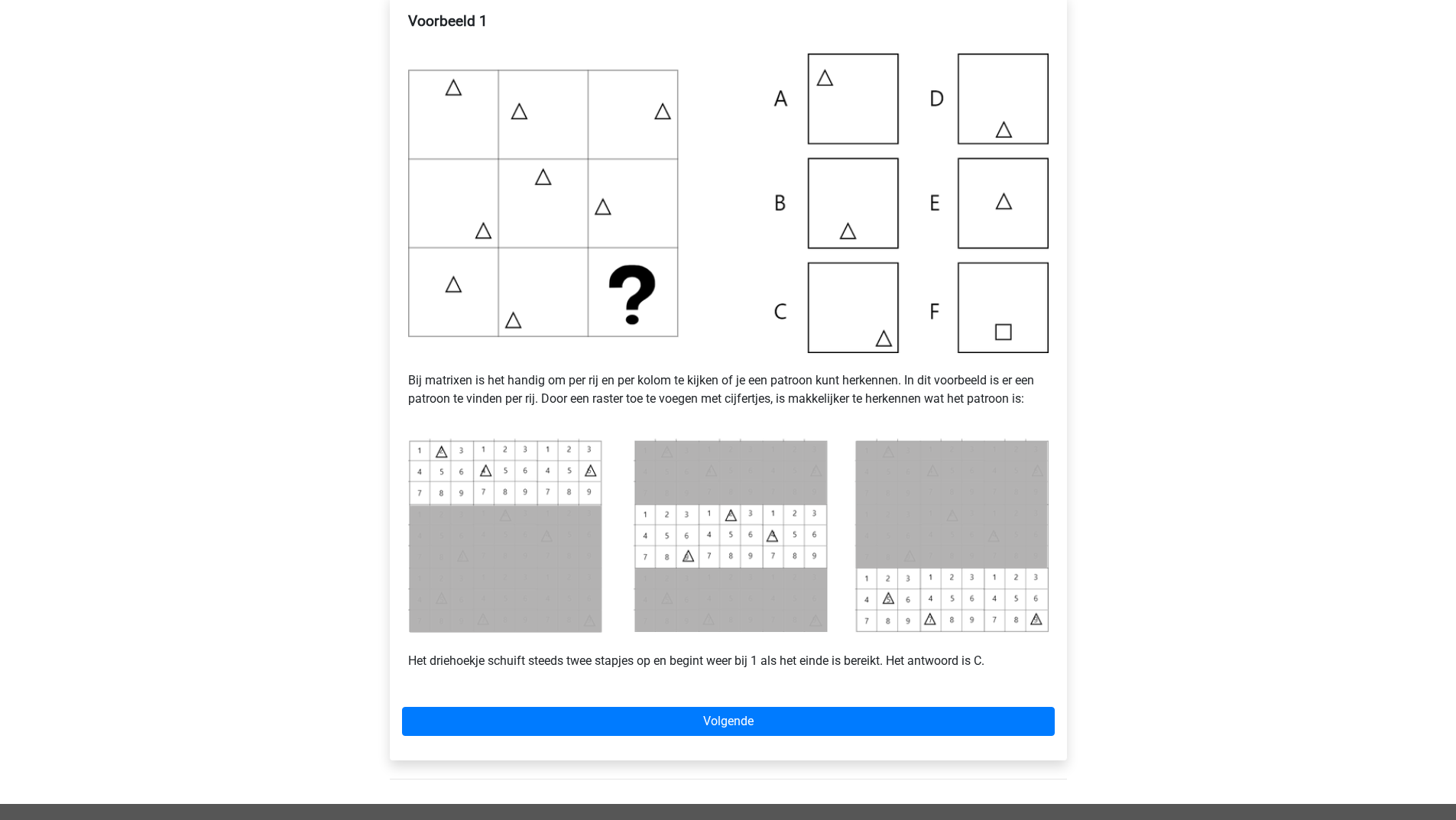
scroll to position [229, 0]
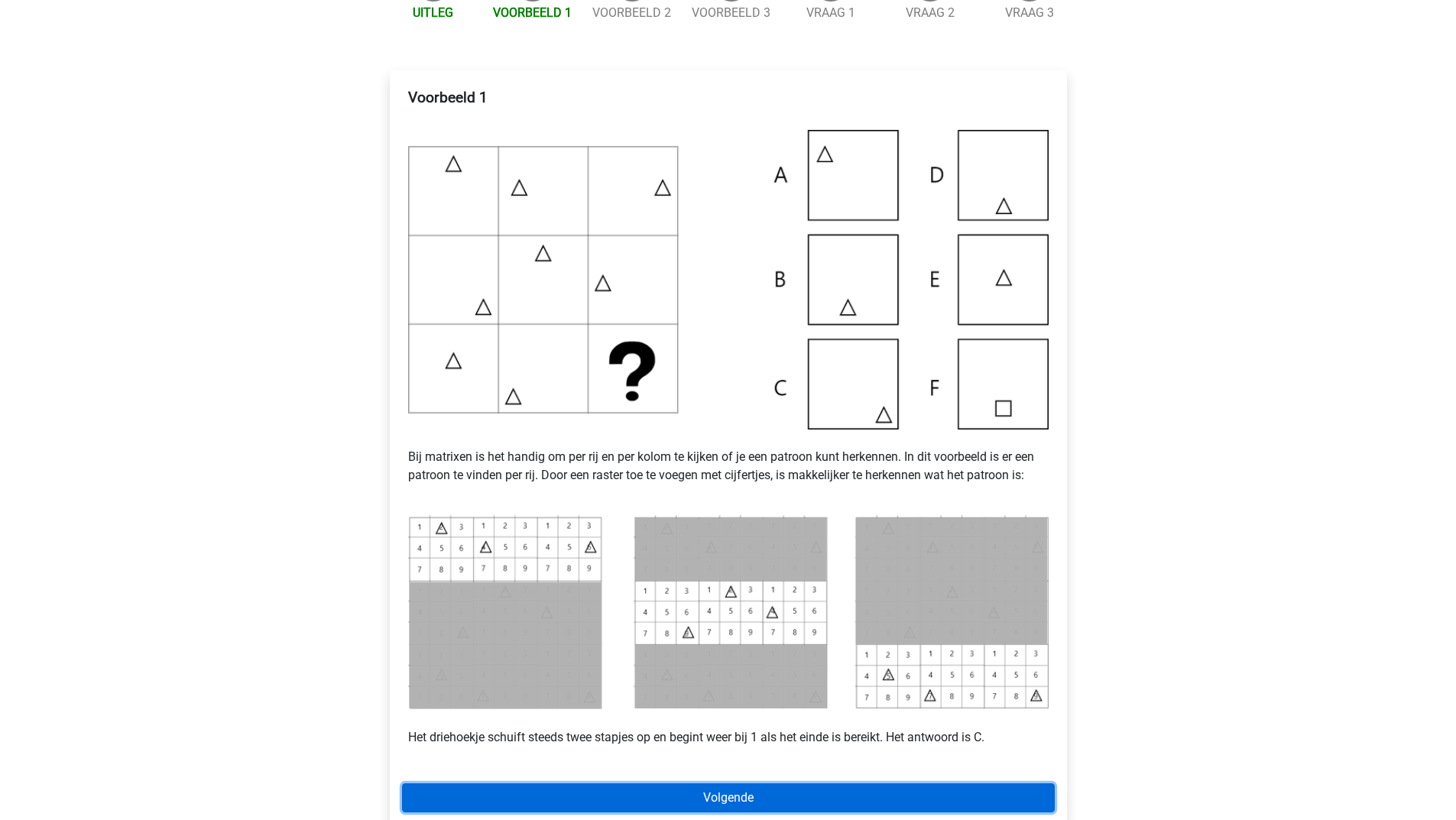
click at [586, 802] on link "Volgende" at bounding box center [728, 797] width 652 height 29
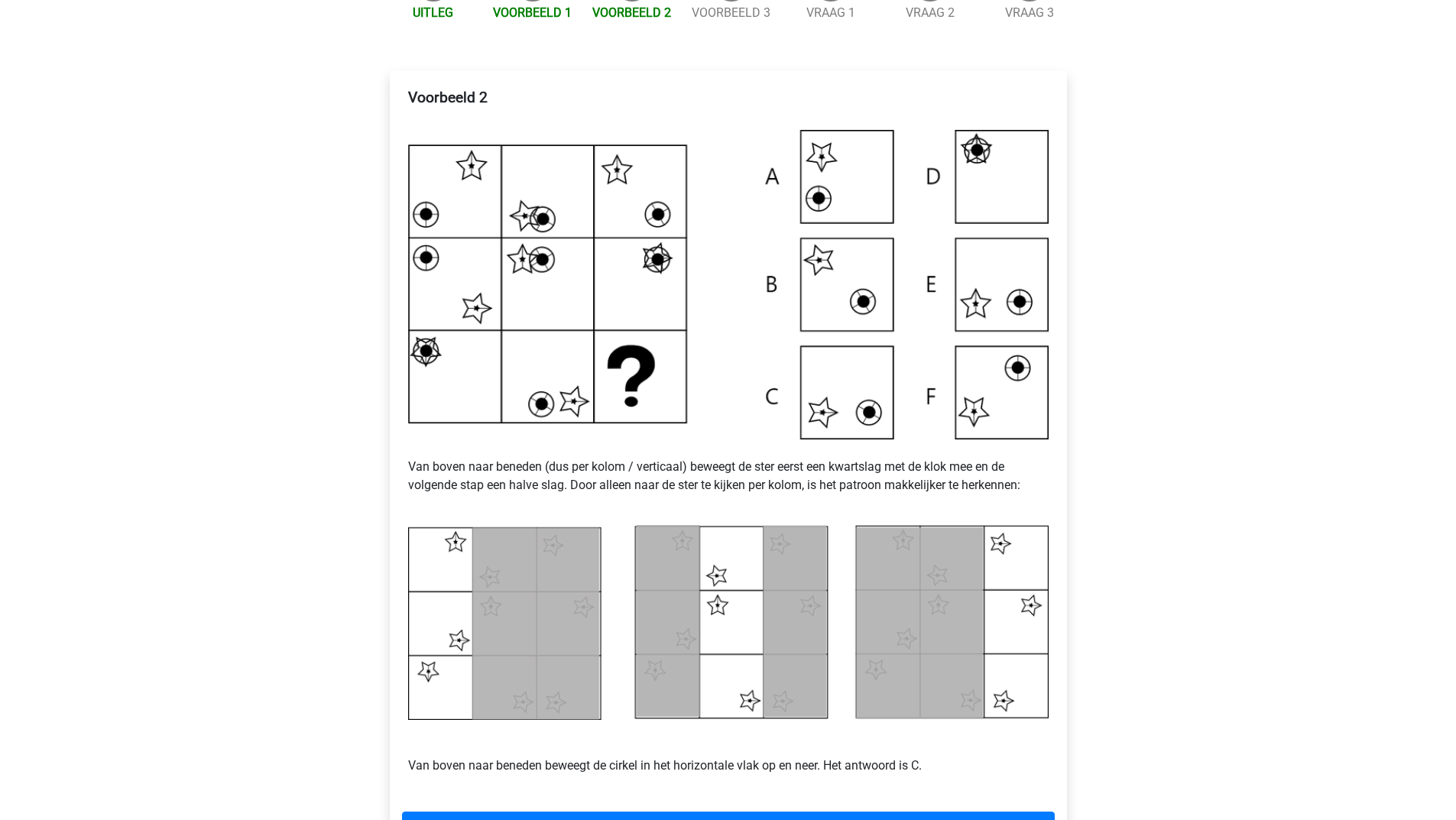
scroll to position [306, 0]
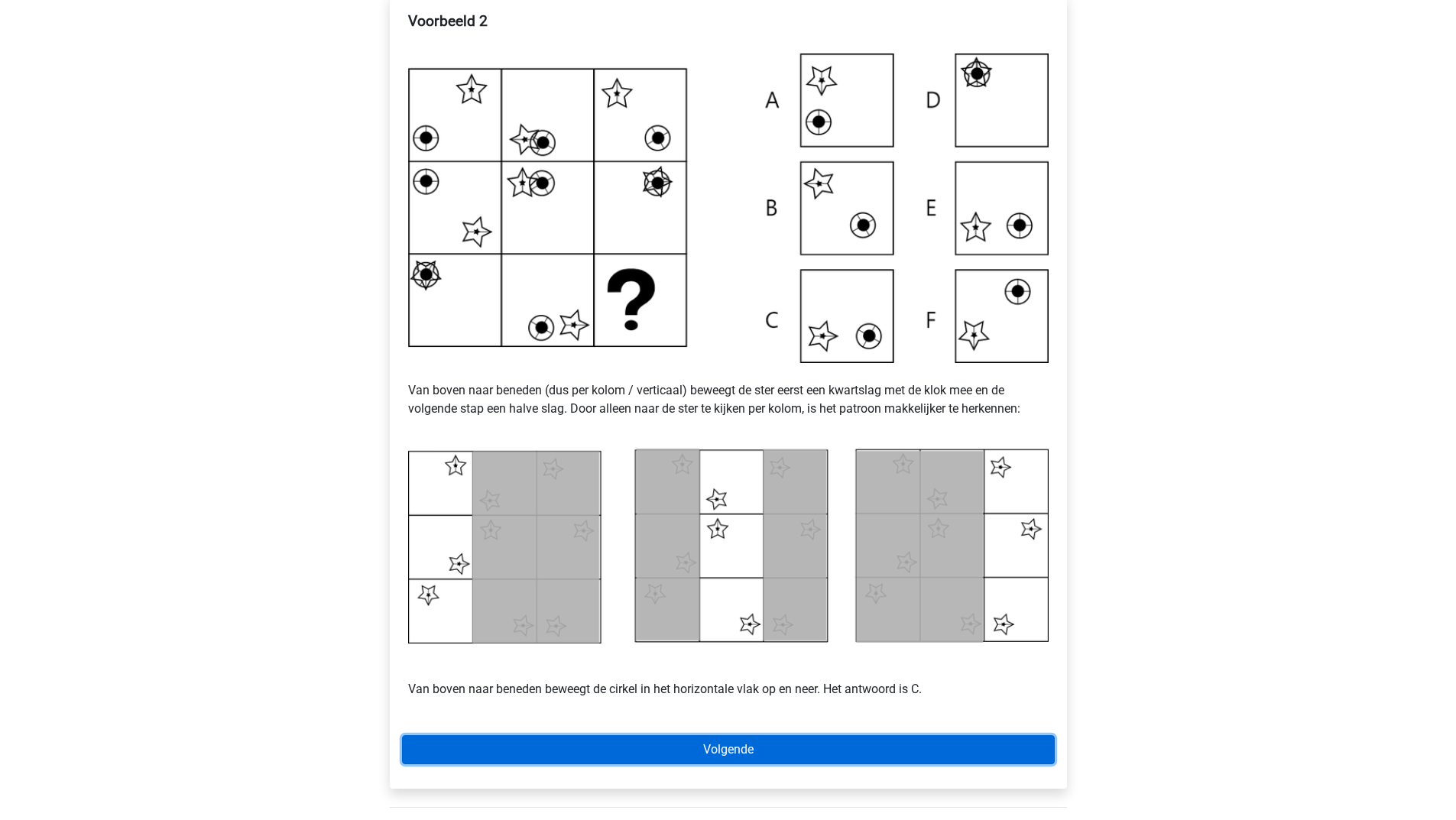
click at [604, 755] on link "Volgende" at bounding box center [728, 750] width 652 height 29
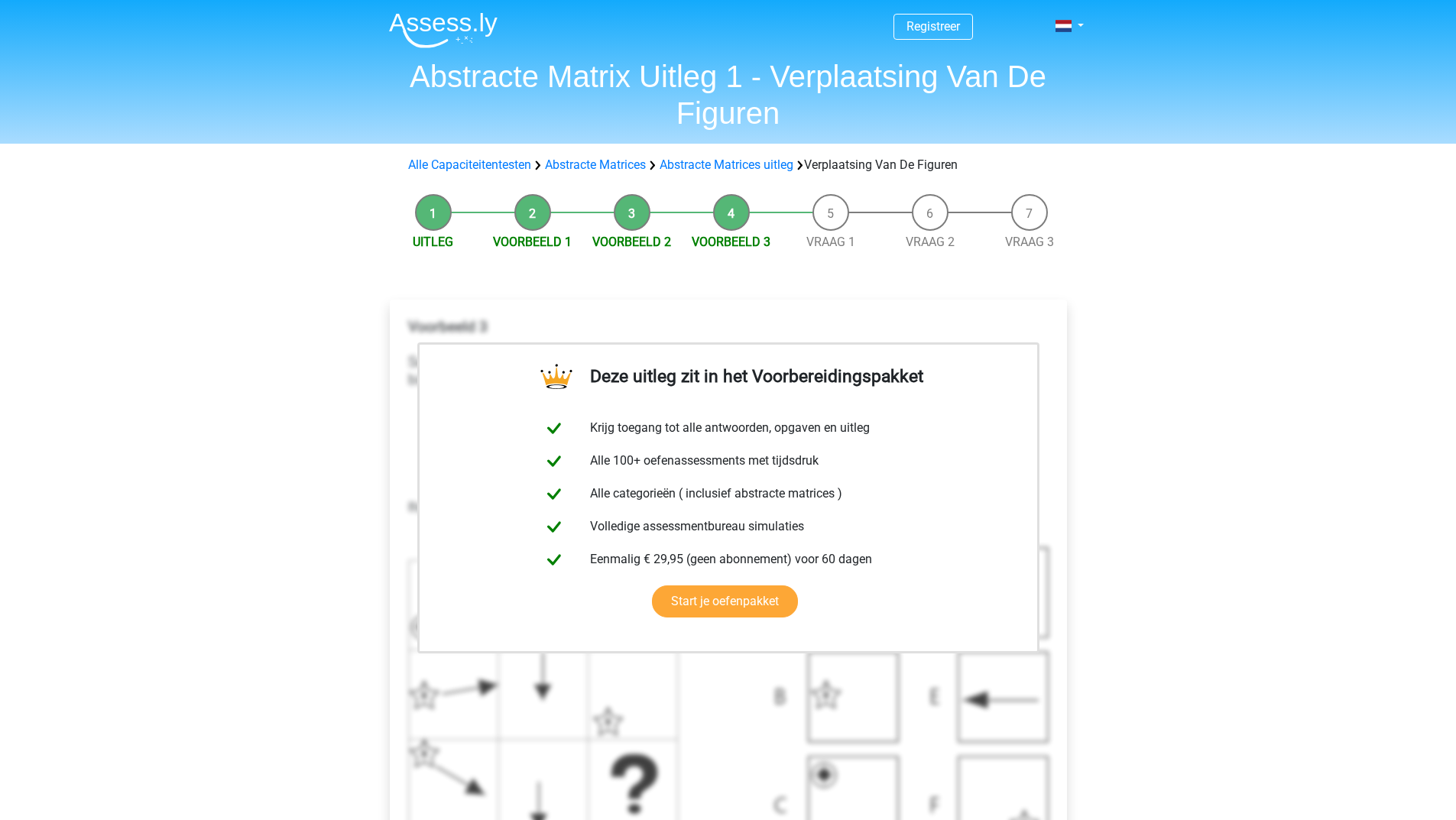
scroll to position [306, 0]
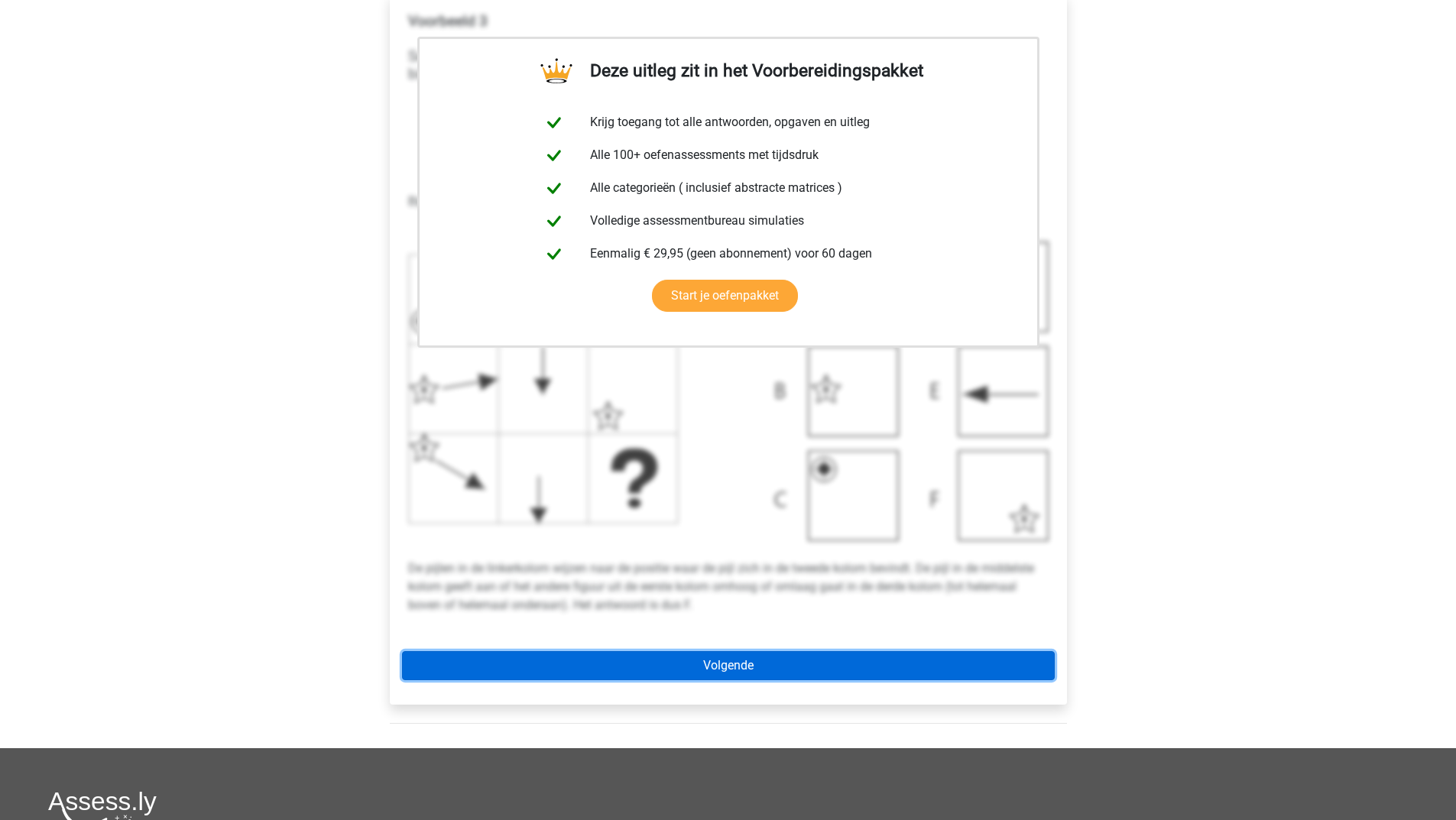
click at [680, 668] on link "Volgende" at bounding box center [728, 665] width 652 height 29
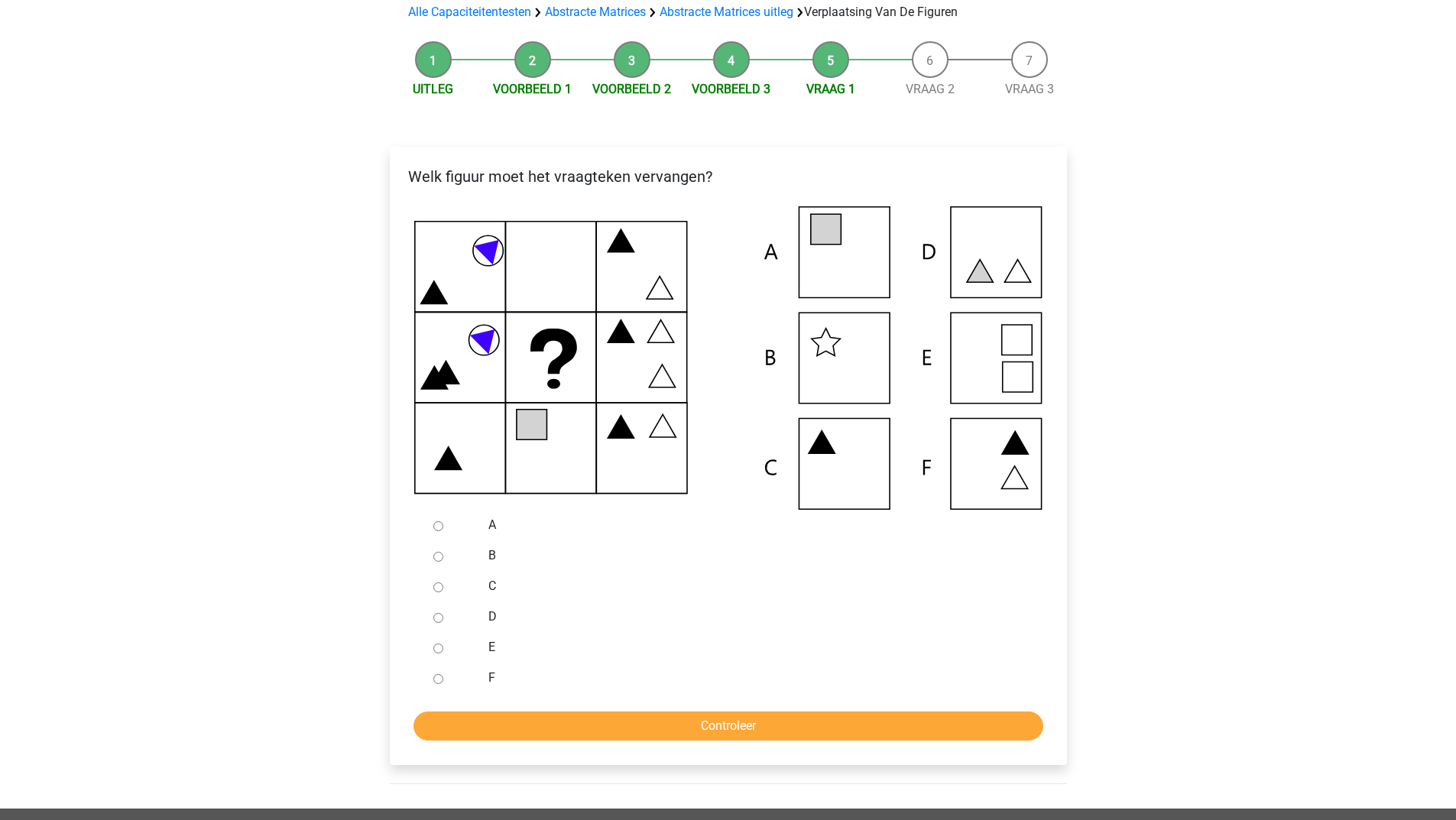
scroll to position [229, 0]
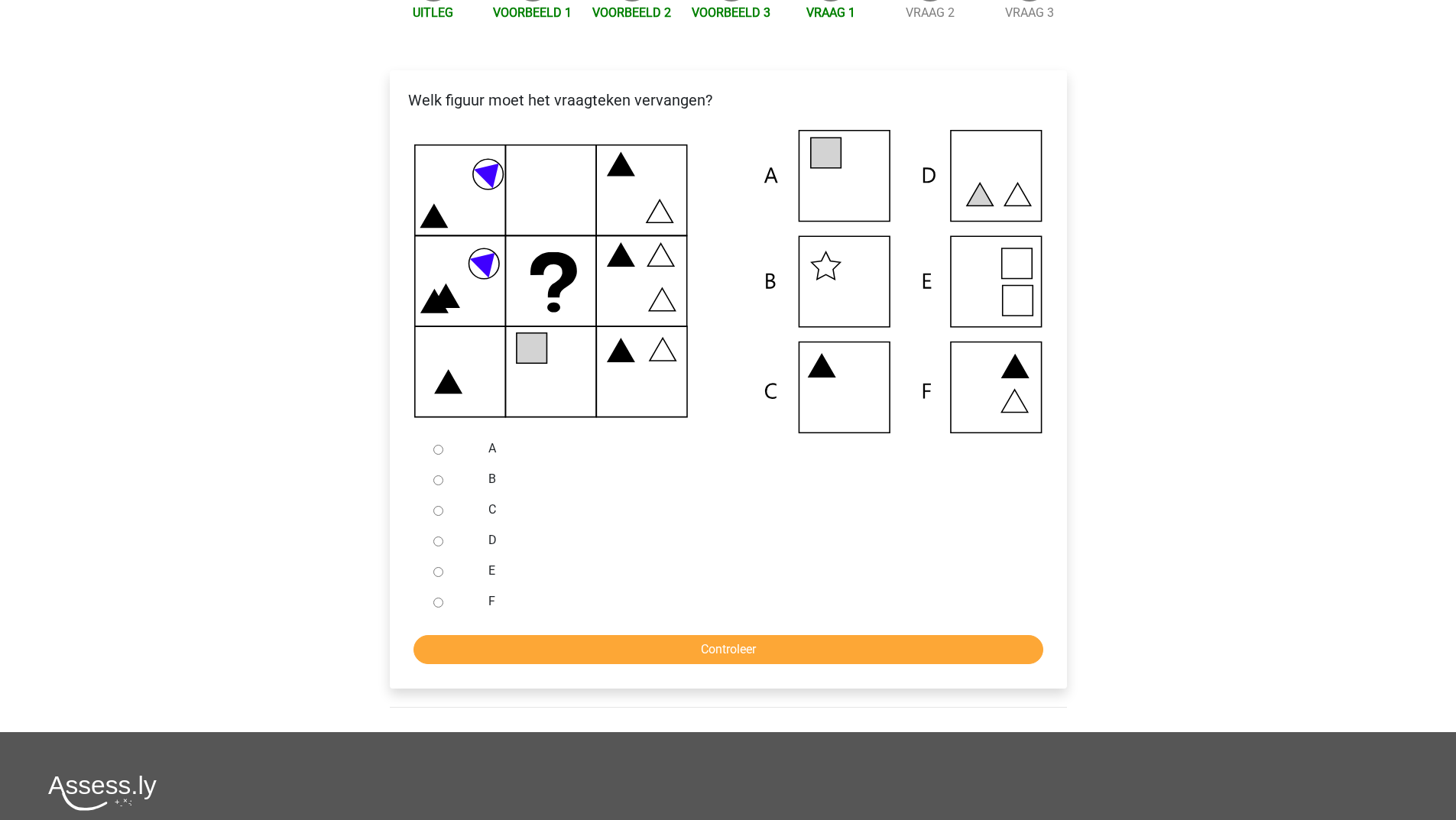
click at [434, 538] on input "D" at bounding box center [438, 541] width 10 height 10
radio input "true"
click at [500, 630] on form "A B C D E F Controleer" at bounding box center [728, 549] width 652 height 231
click at [497, 652] on input "Controleer" at bounding box center [728, 650] width 630 height 29
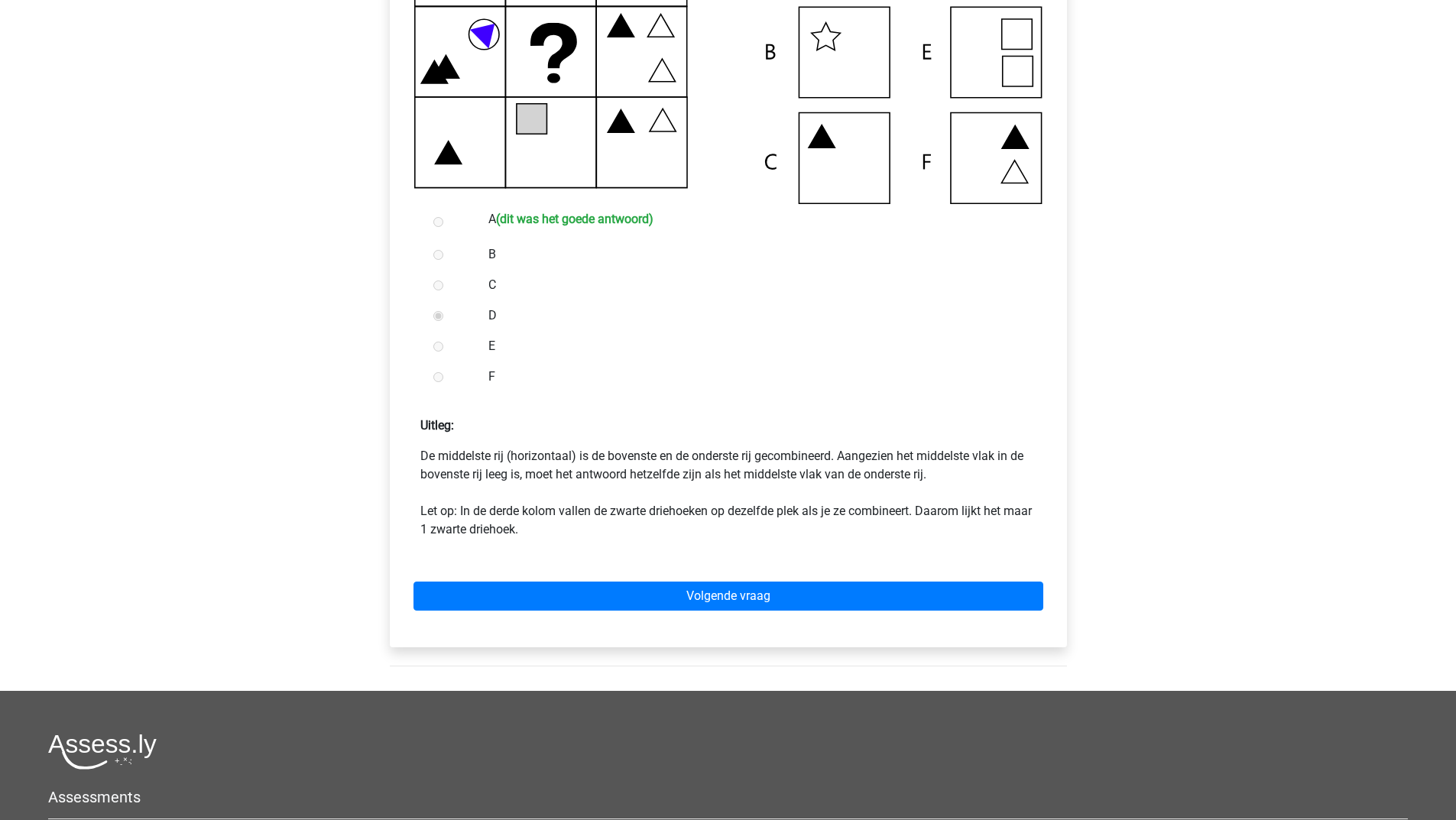
scroll to position [535, 0]
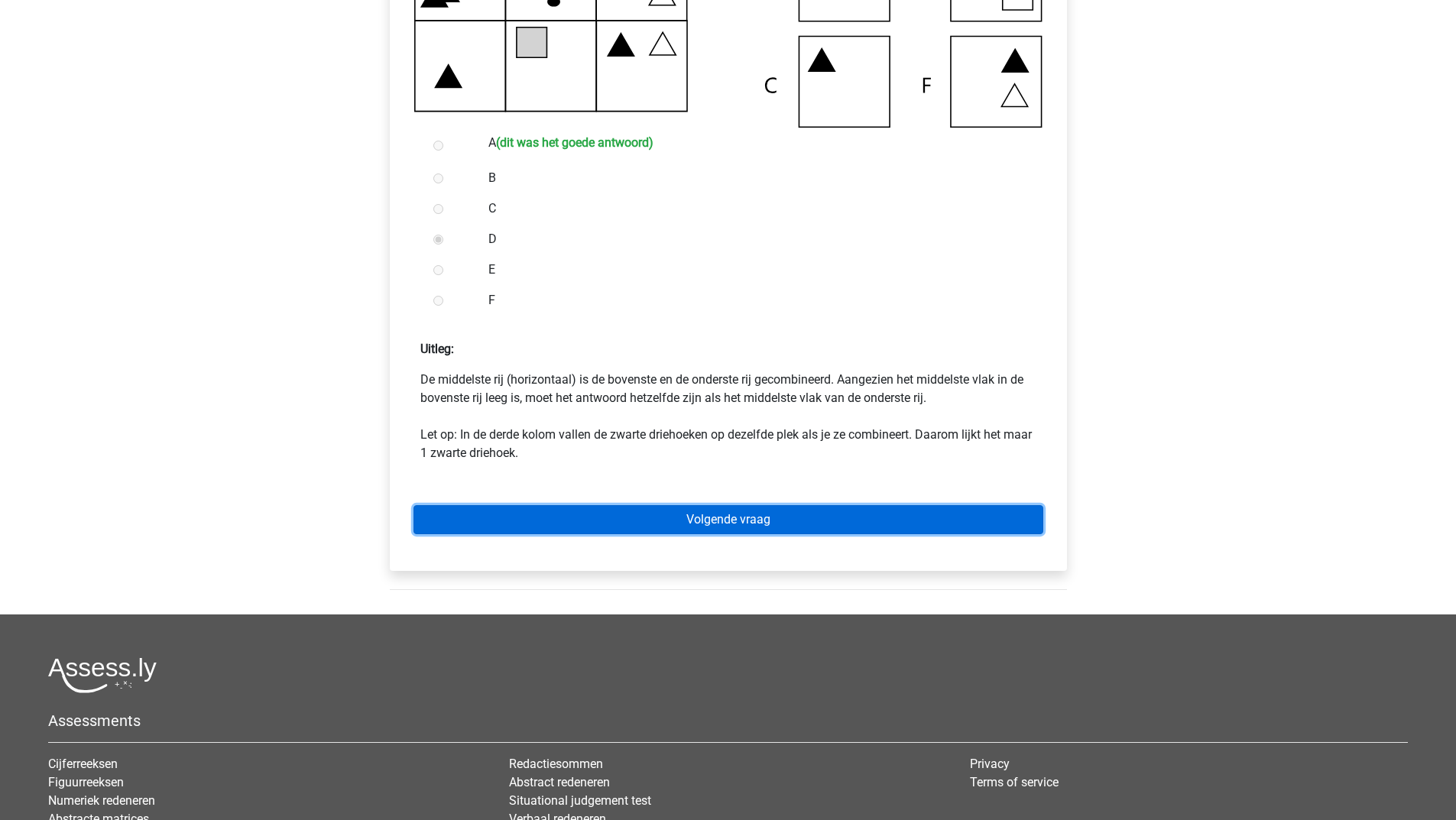
click at [615, 519] on link "Volgende vraag" at bounding box center [728, 520] width 630 height 29
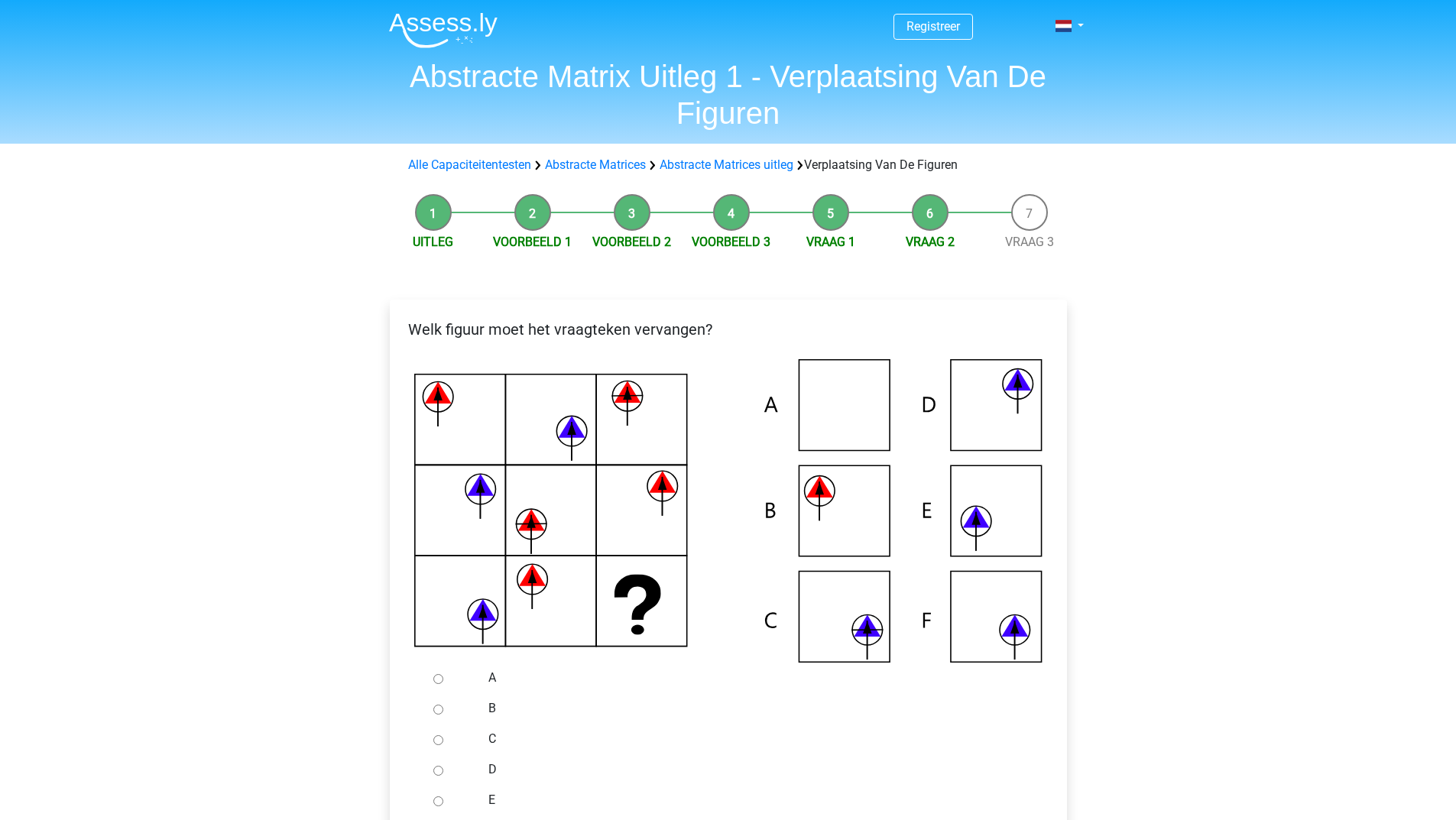
scroll to position [229, 0]
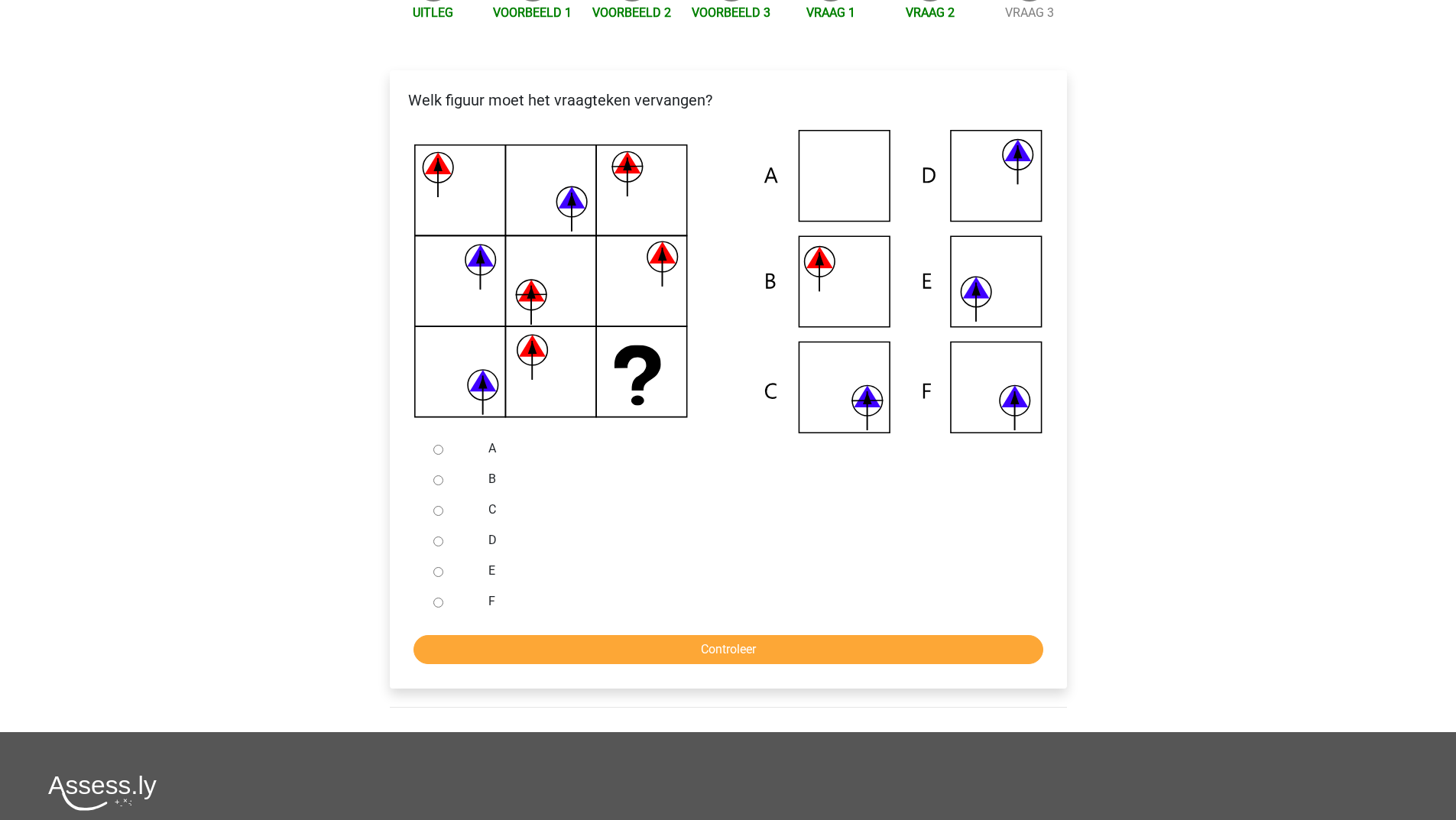
click at [432, 483] on div at bounding box center [452, 479] width 50 height 31
click at [436, 483] on input "B" at bounding box center [438, 480] width 10 height 10
radio input "true"
click at [566, 651] on input "Controleer" at bounding box center [728, 650] width 630 height 29
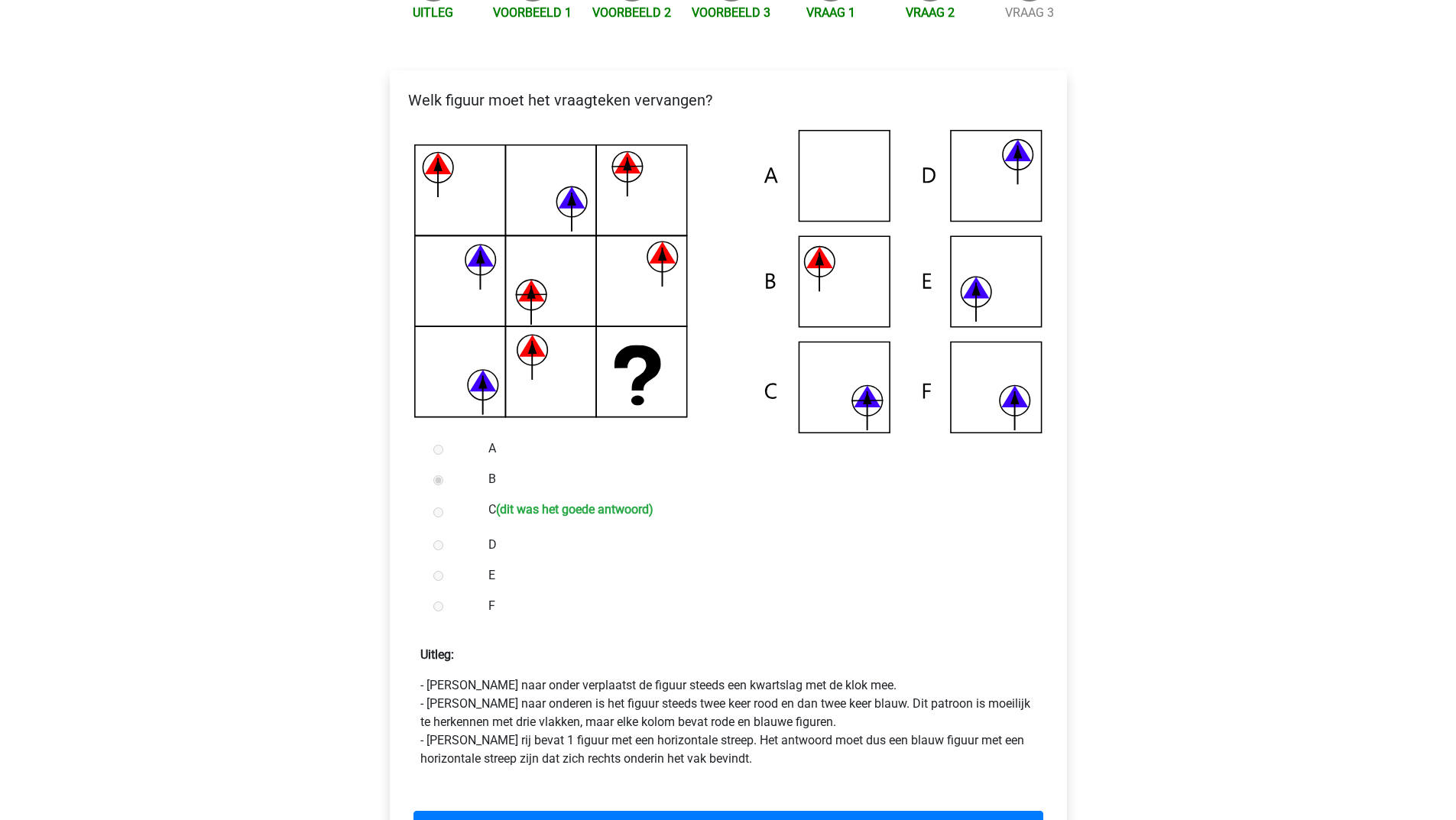
scroll to position [382, 0]
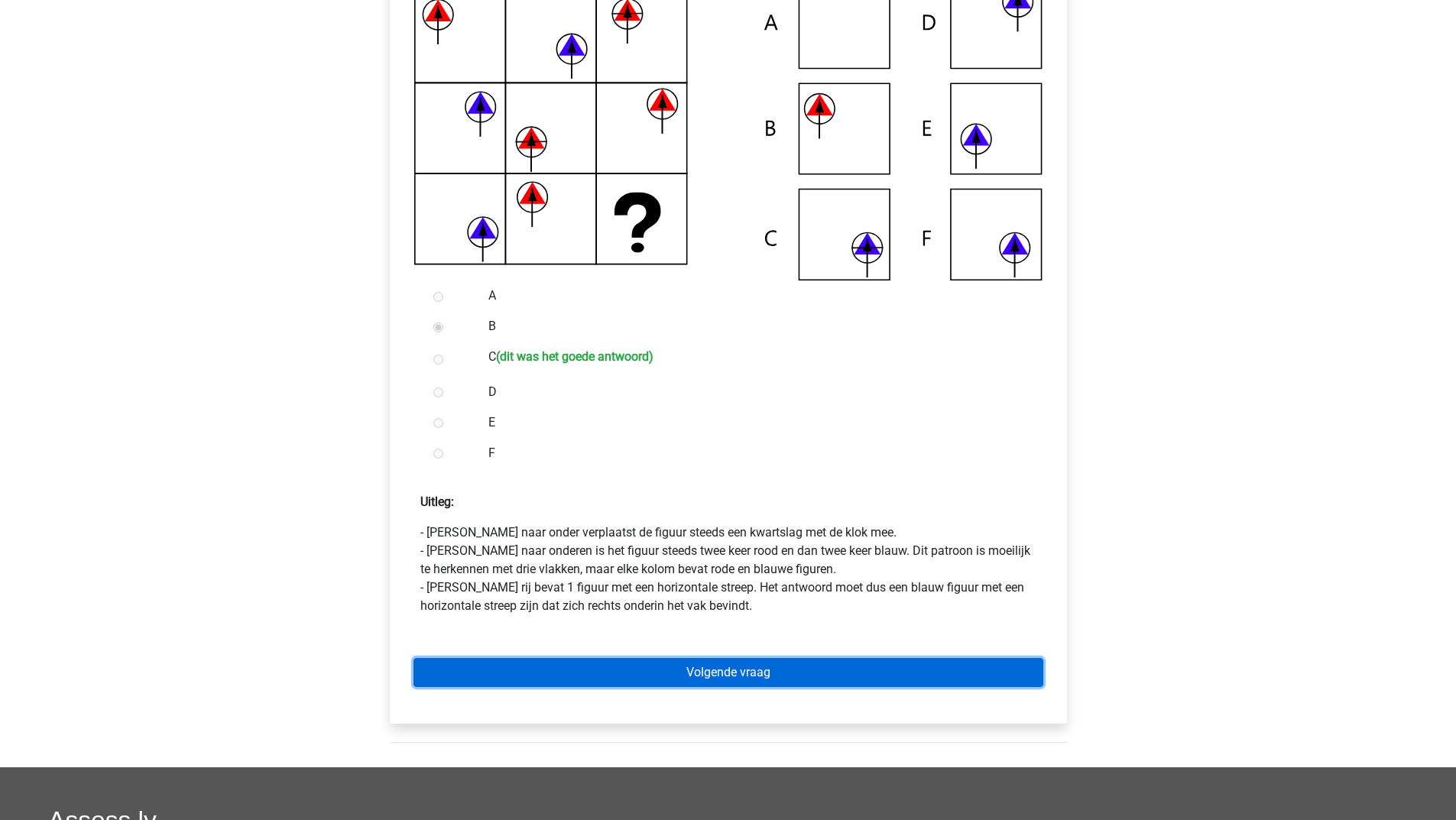
click at [587, 676] on link "Volgende vraag" at bounding box center [728, 672] width 630 height 29
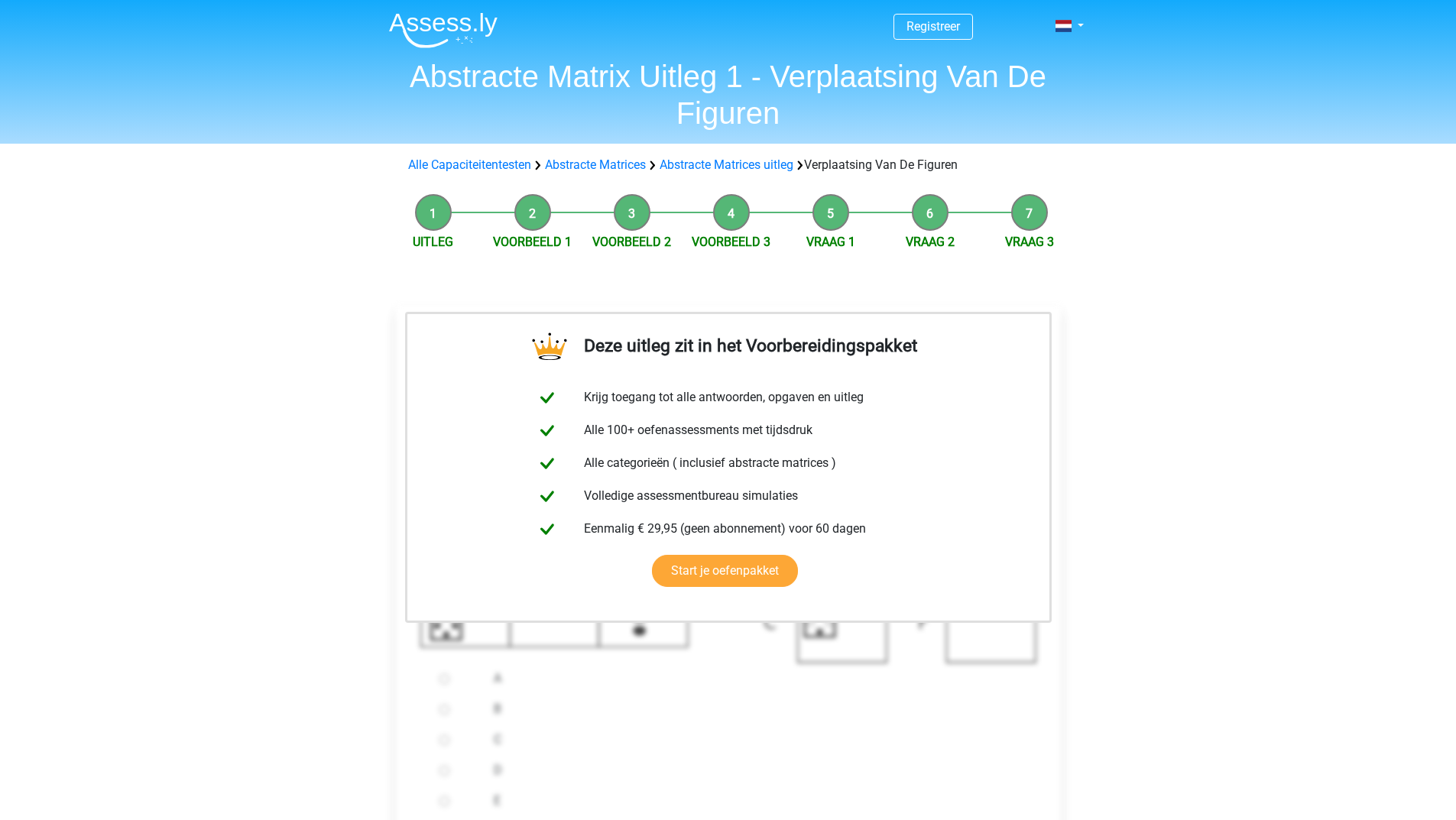
scroll to position [306, 0]
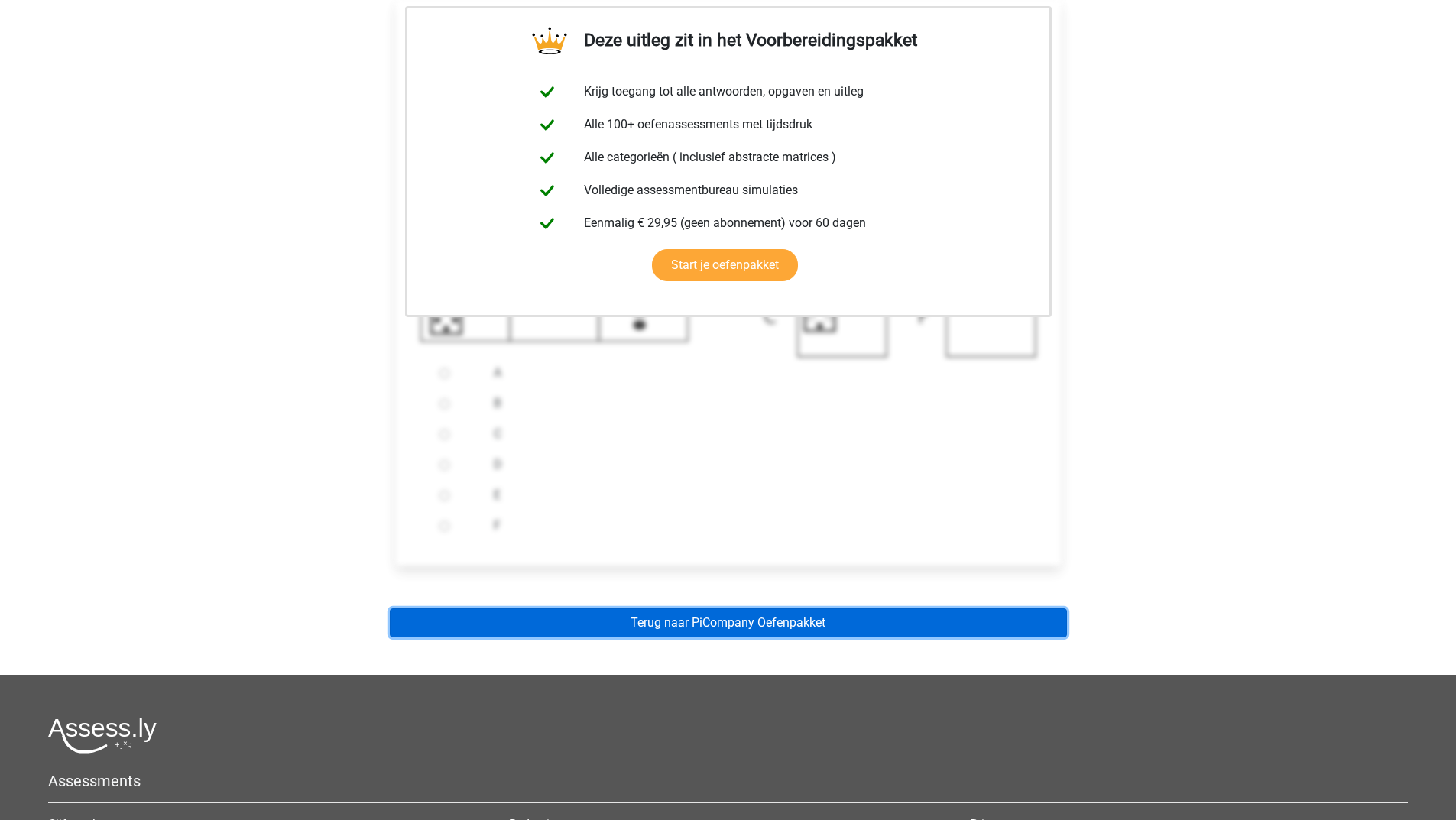
click at [718, 636] on link "Terug naar PiCompany Oefenpakket" at bounding box center [728, 622] width 678 height 29
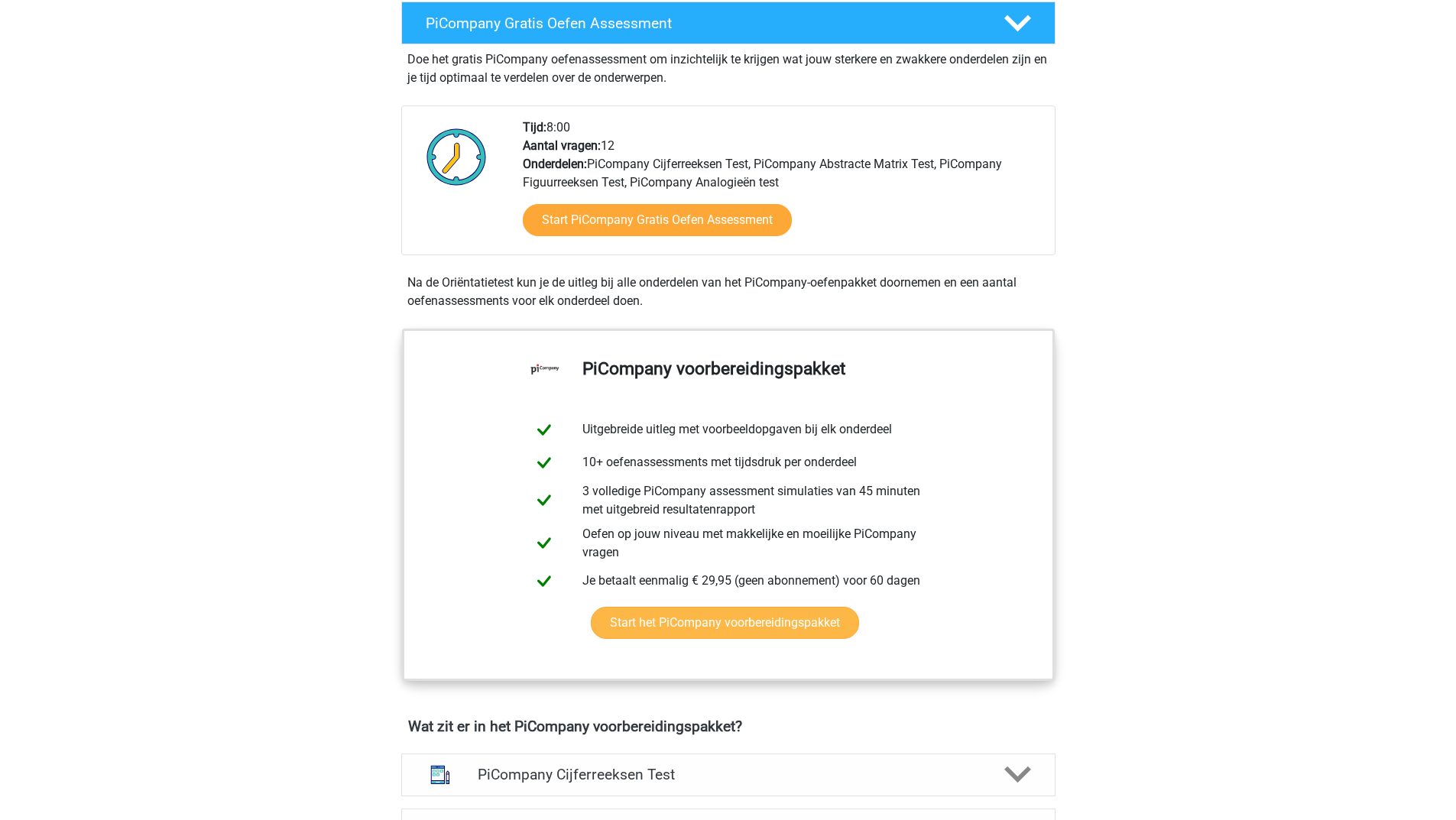
scroll to position [611, 0]
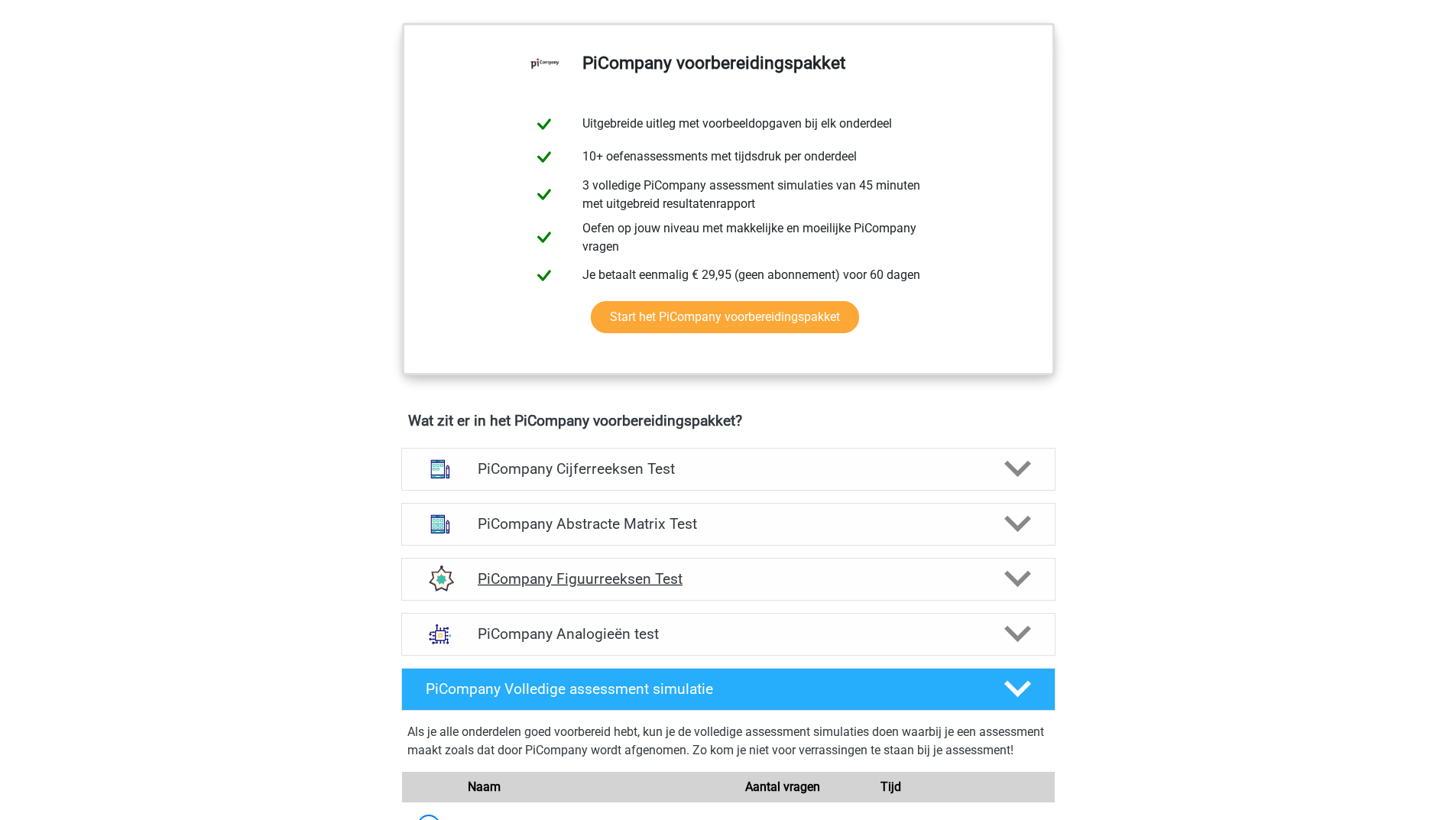
click at [1017, 588] on polygon at bounding box center [1018, 579] width 27 height 17
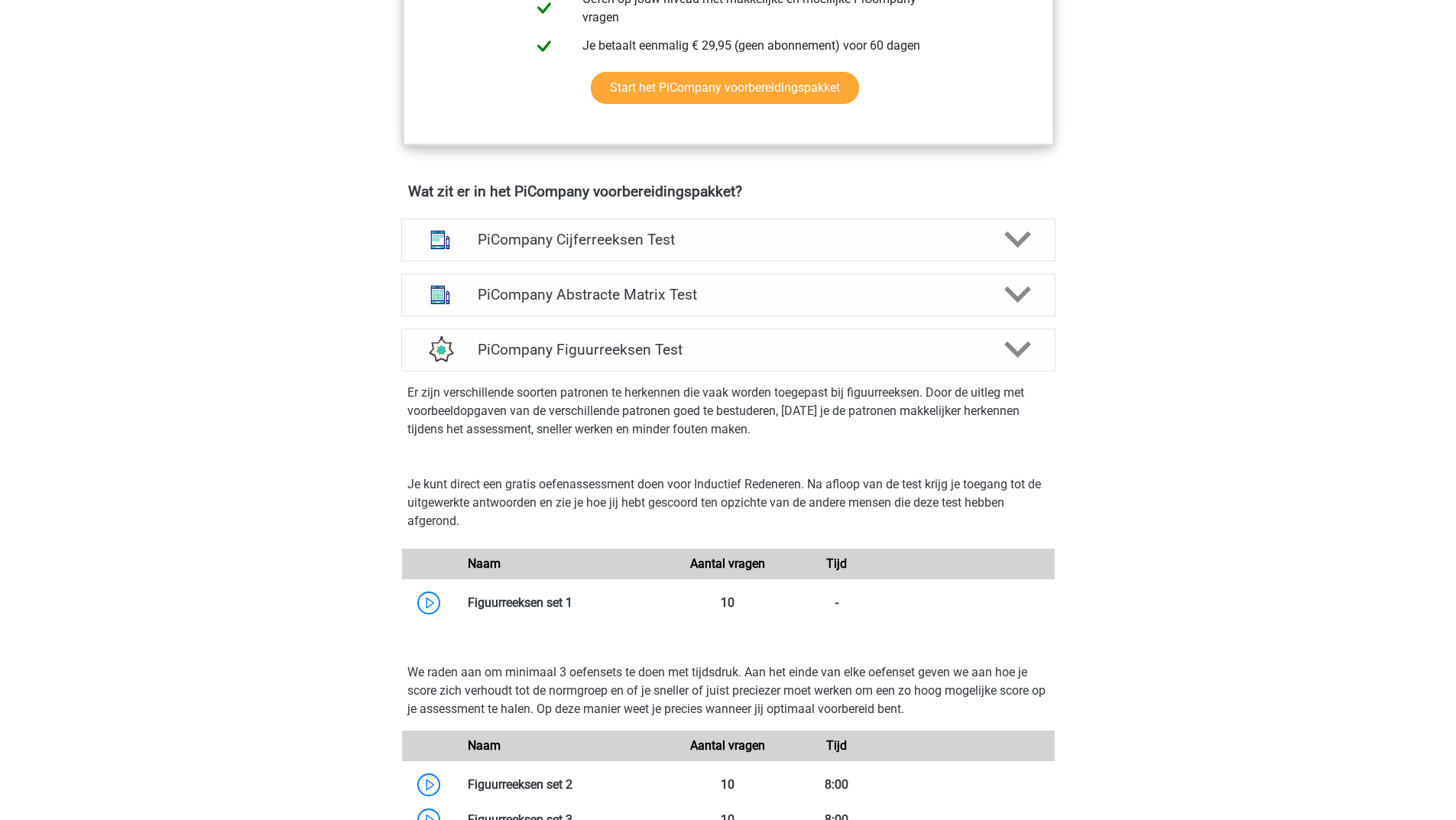
scroll to position [993, 0]
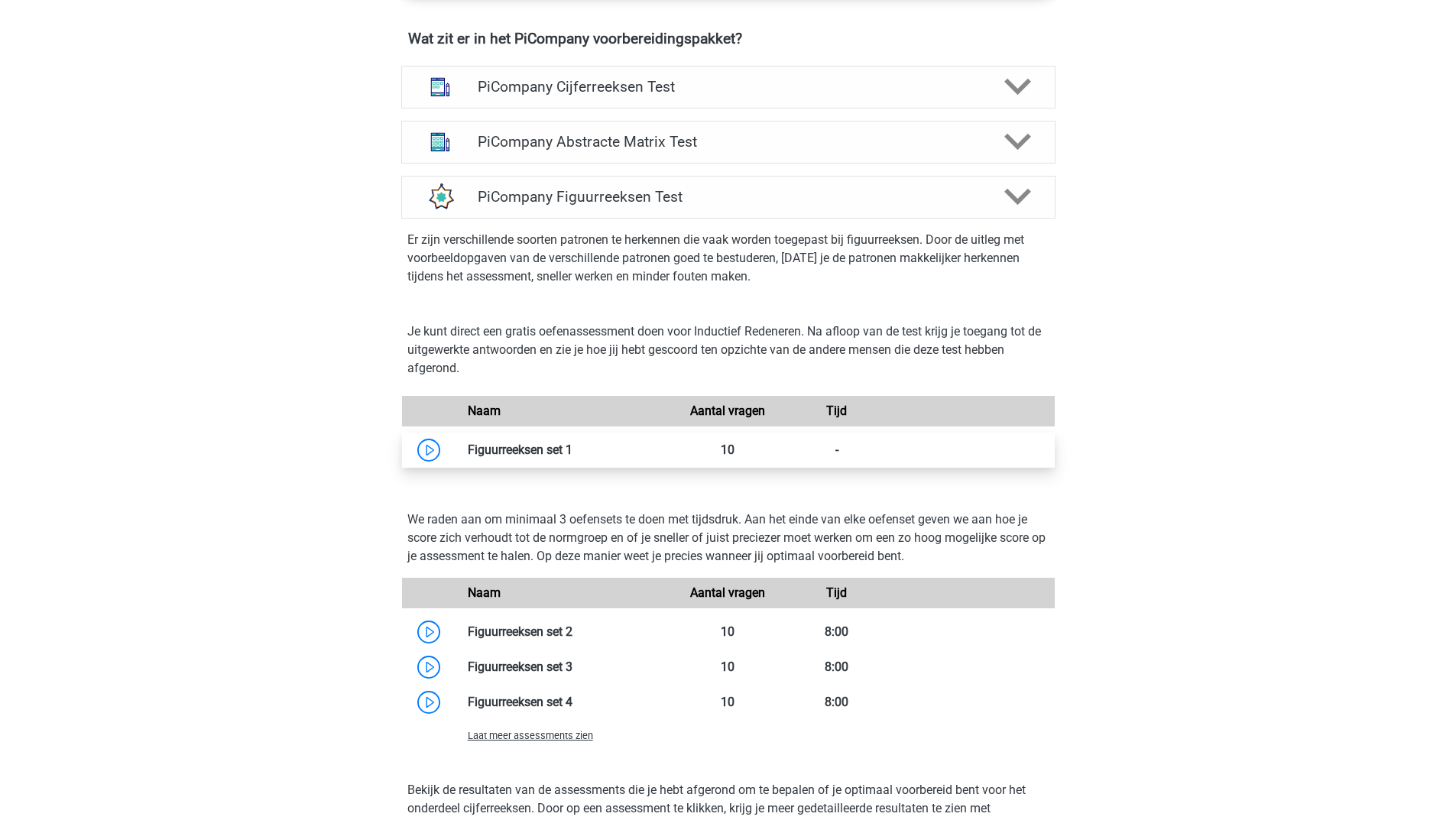
click at [573, 457] on link at bounding box center [573, 450] width 0 height 15
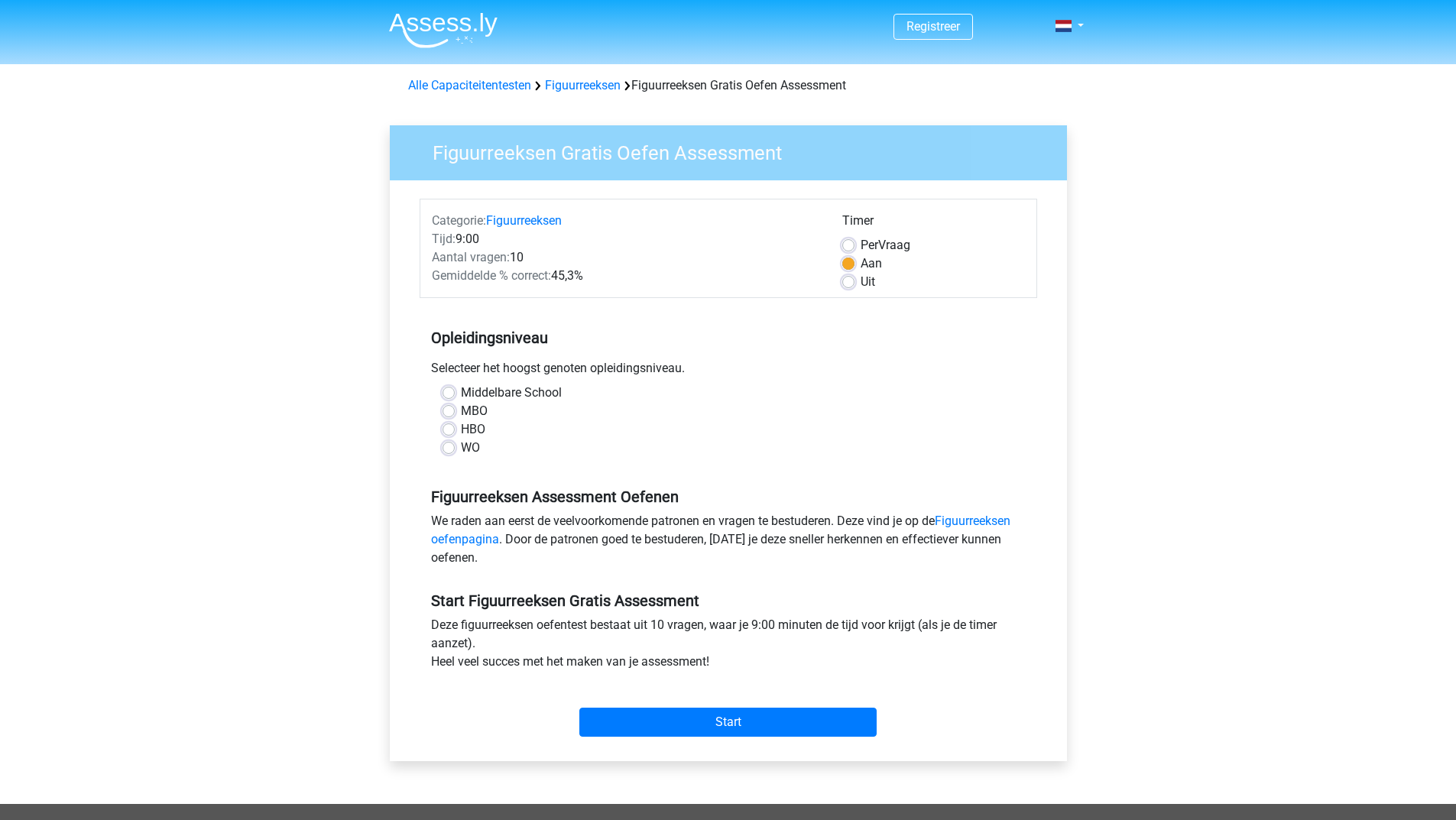
click at [461, 432] on label "HBO" at bounding box center [473, 429] width 24 height 19
click at [443, 432] on input "HBO" at bounding box center [448, 428] width 12 height 15
radio input "true"
click at [615, 713] on input "Start" at bounding box center [728, 722] width 297 height 29
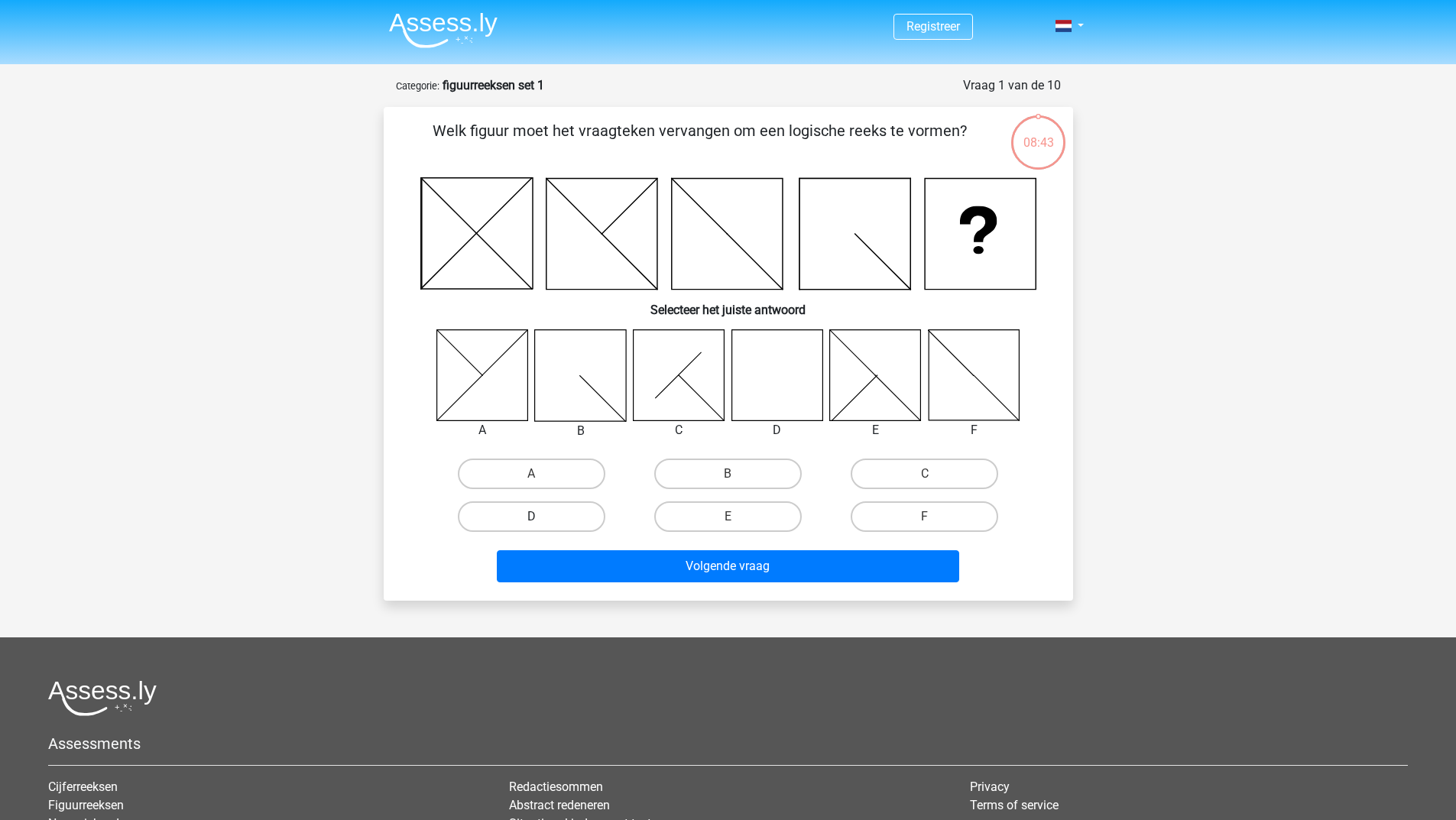
click at [586, 521] on label "D" at bounding box center [531, 517] width 148 height 31
click at [541, 521] on input "D" at bounding box center [536, 521] width 10 height 10
radio input "true"
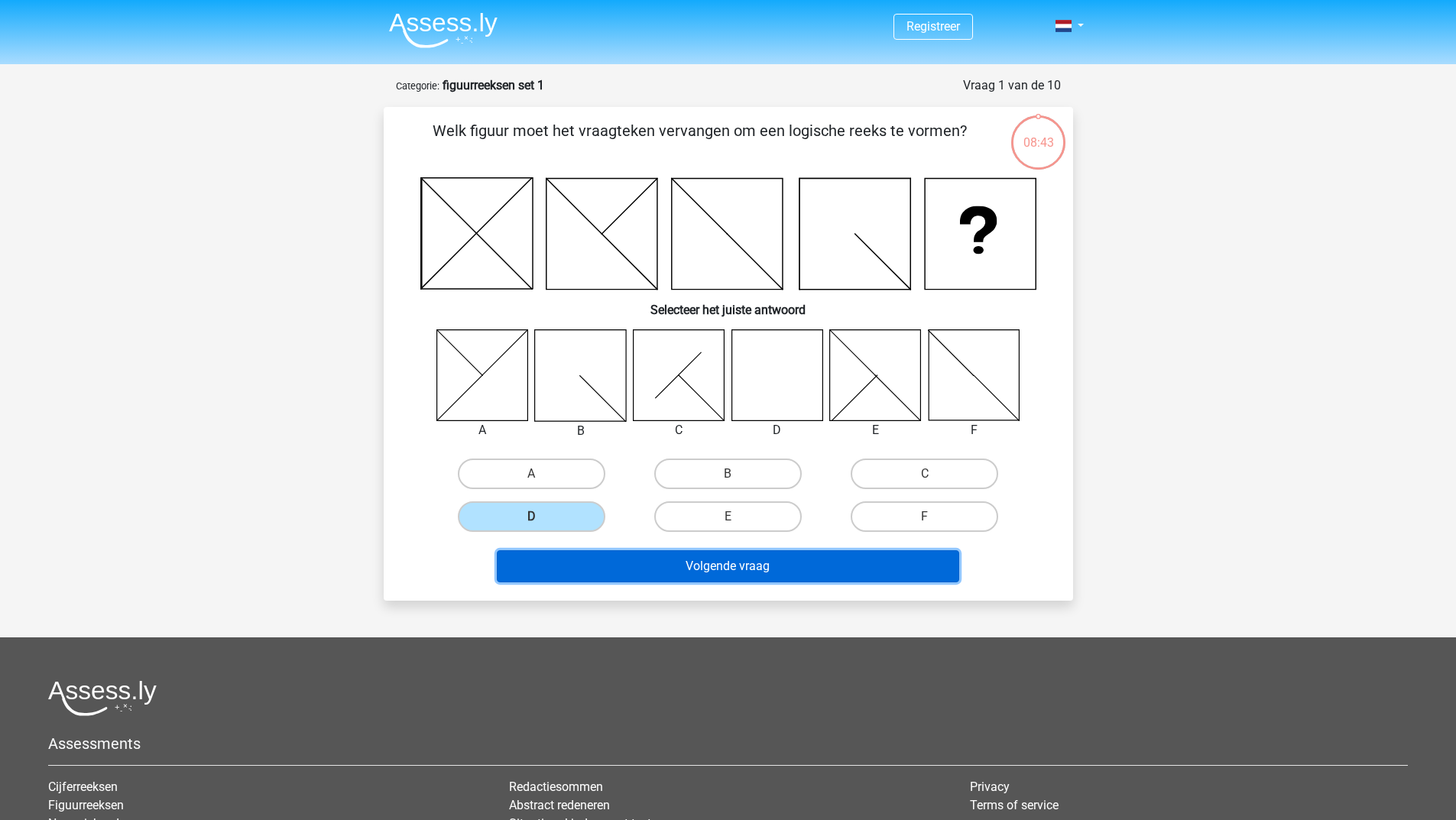
click at [602, 568] on button "Volgende vraag" at bounding box center [728, 566] width 463 height 32
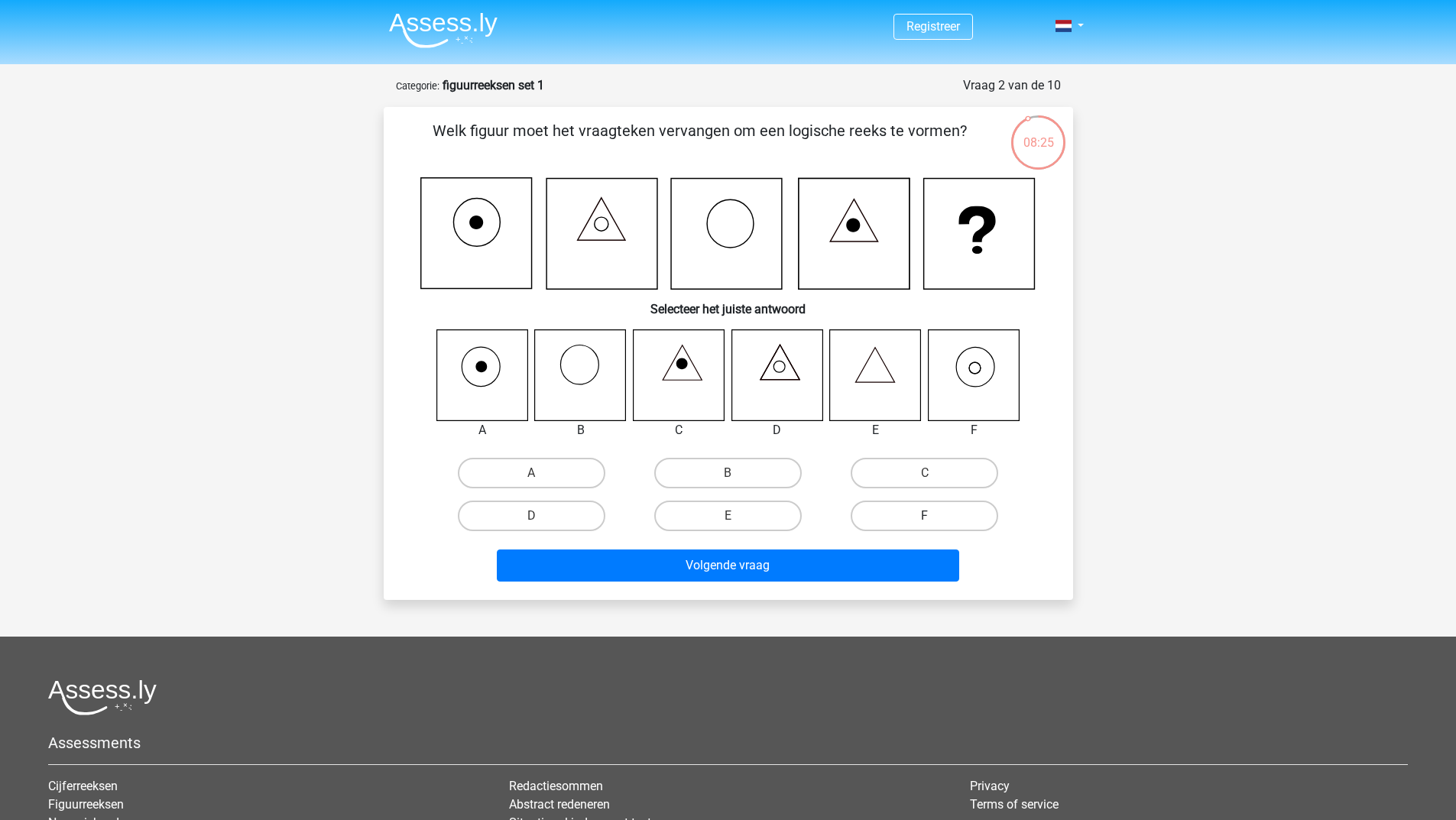
click at [925, 512] on label "F" at bounding box center [924, 516] width 148 height 31
click at [925, 516] on input "F" at bounding box center [929, 521] width 10 height 10
radio input "true"
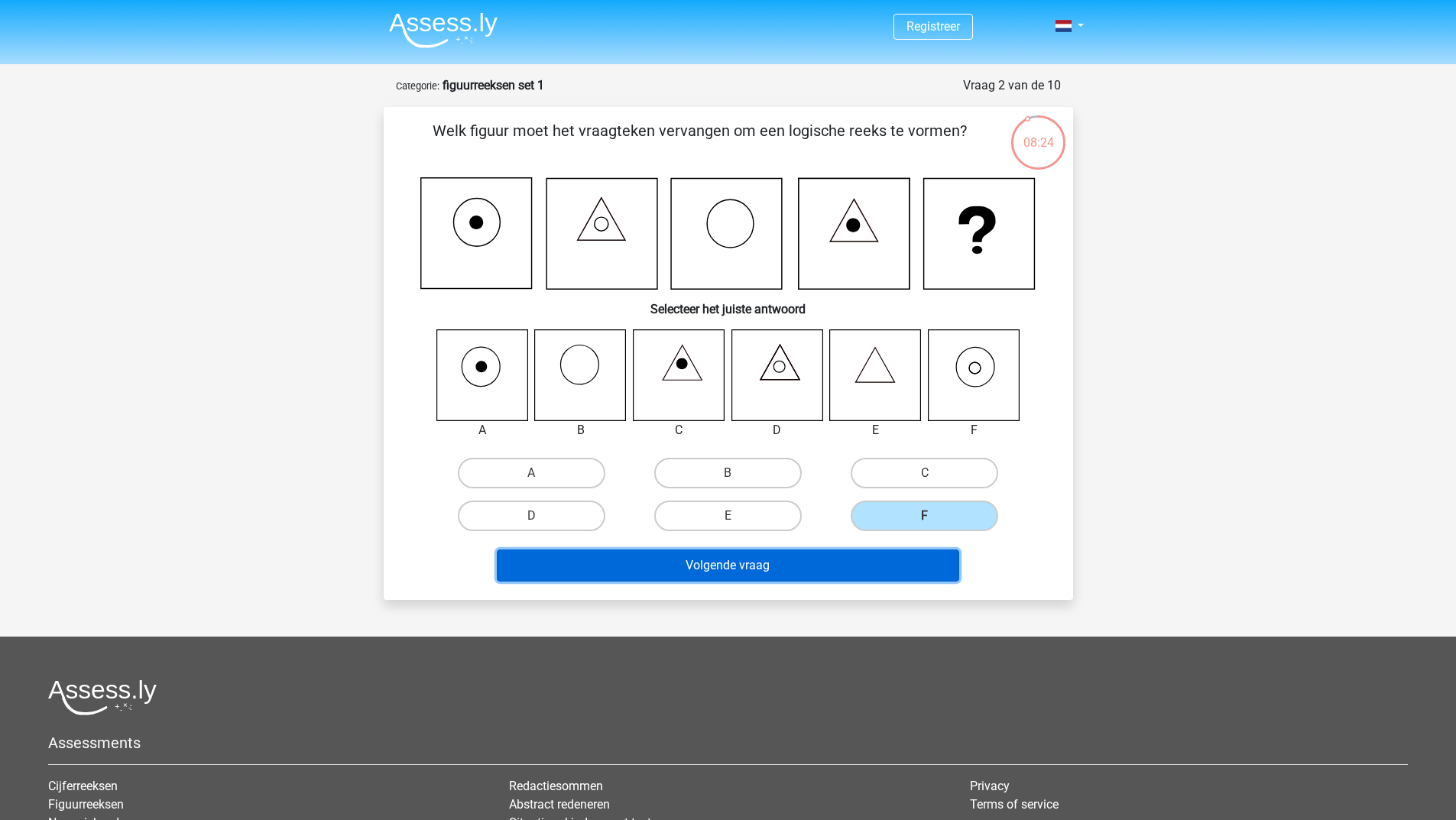
click at [842, 571] on button "Volgende vraag" at bounding box center [728, 566] width 463 height 32
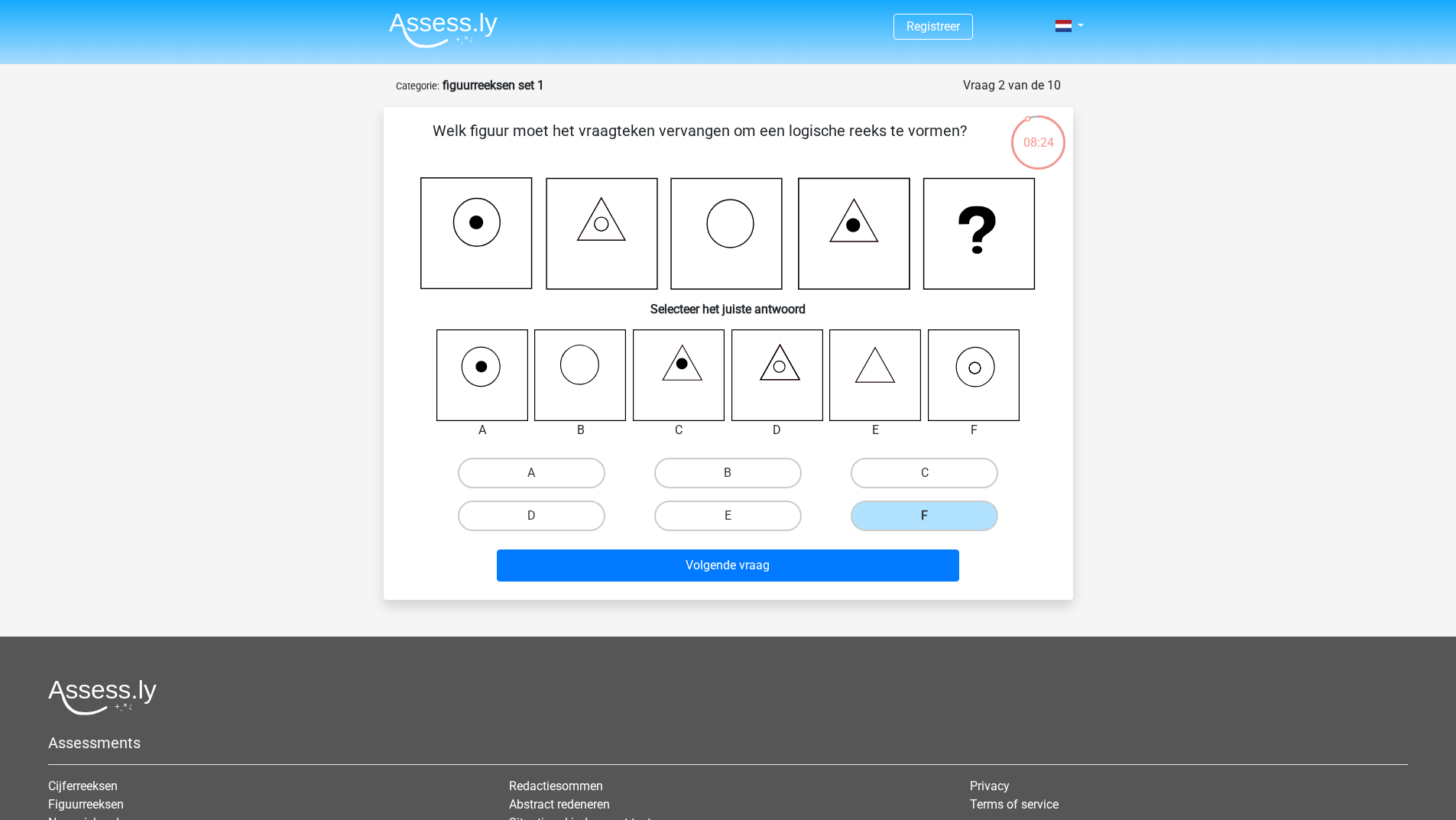
scroll to position [77, 0]
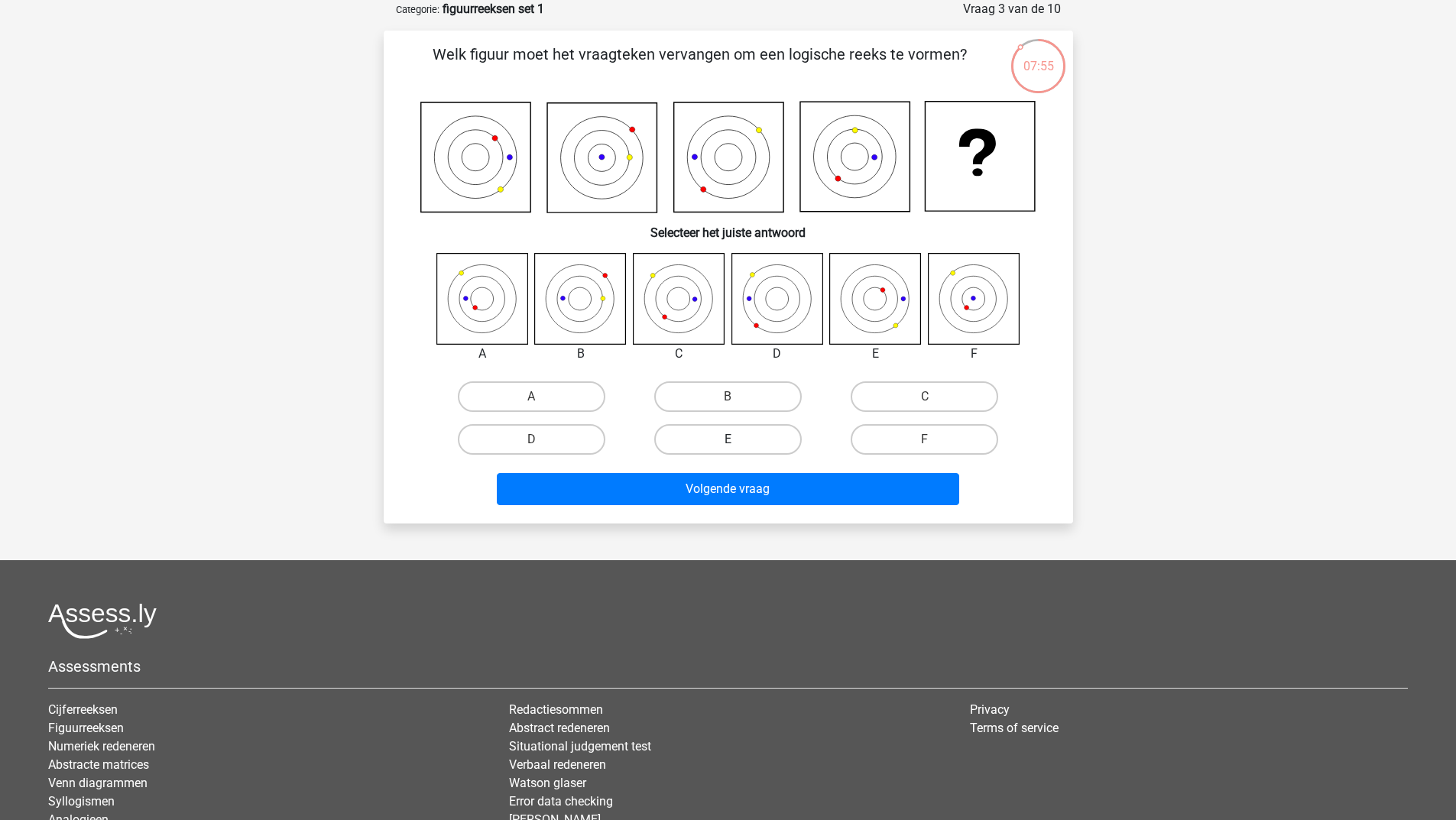
click at [727, 437] on label "E" at bounding box center [728, 439] width 148 height 31
click at [728, 439] on input "E" at bounding box center [732, 444] width 10 height 10
radio input "true"
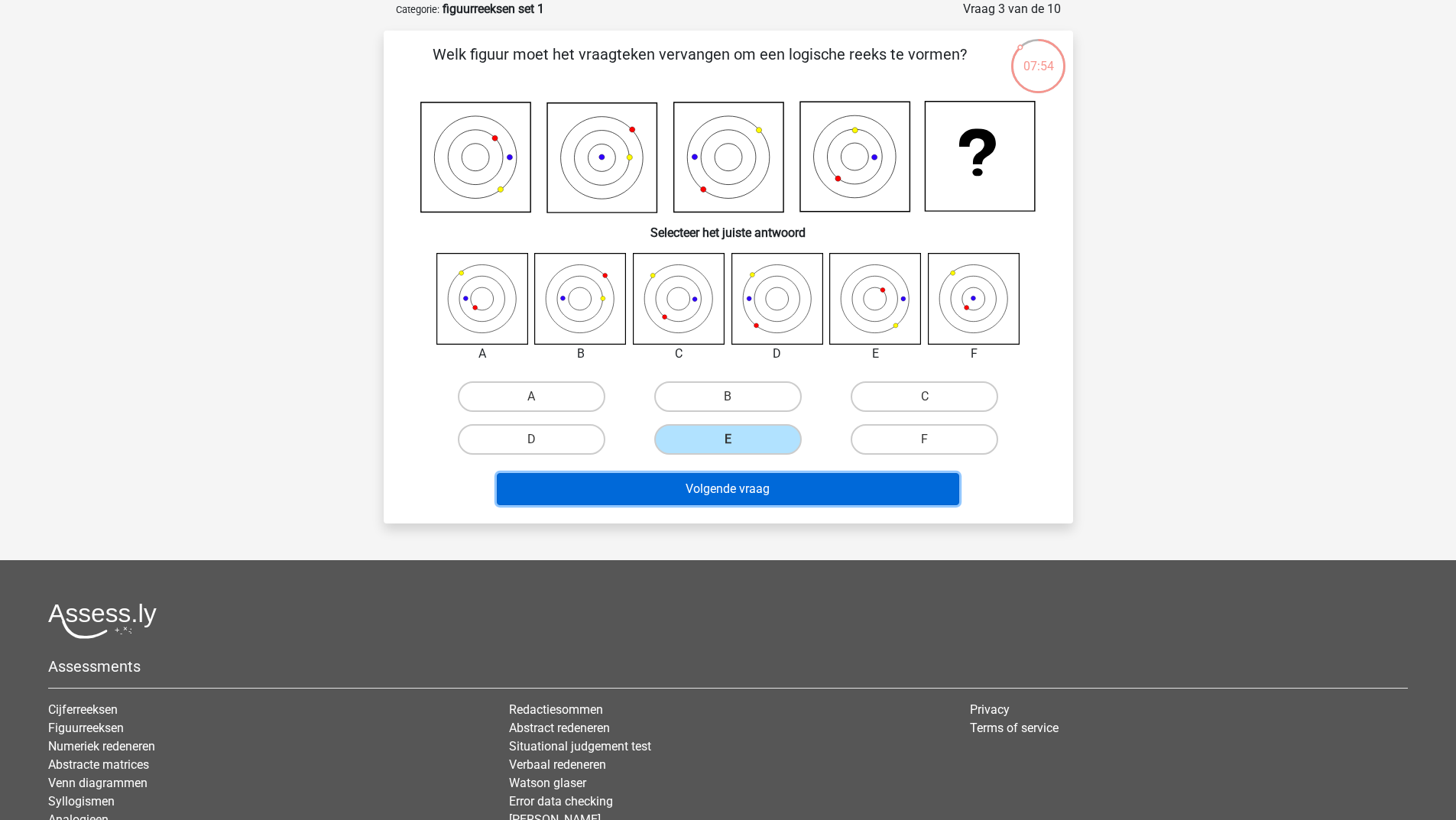
click at [696, 488] on button "Volgende vraag" at bounding box center [728, 489] width 463 height 32
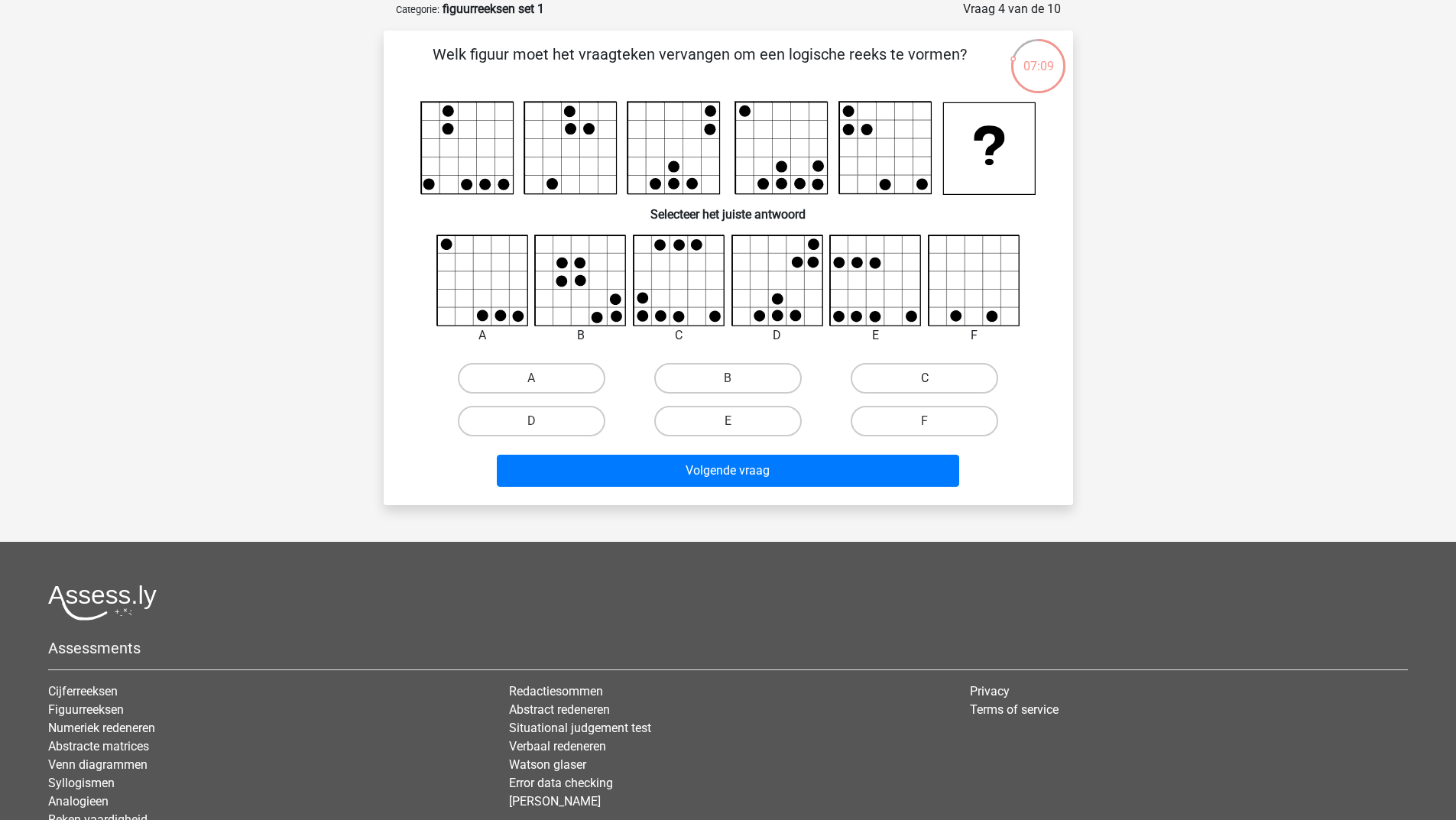
click at [879, 377] on label "C" at bounding box center [924, 379] width 148 height 31
click at [925, 379] on input "C" at bounding box center [929, 383] width 10 height 10
radio input "true"
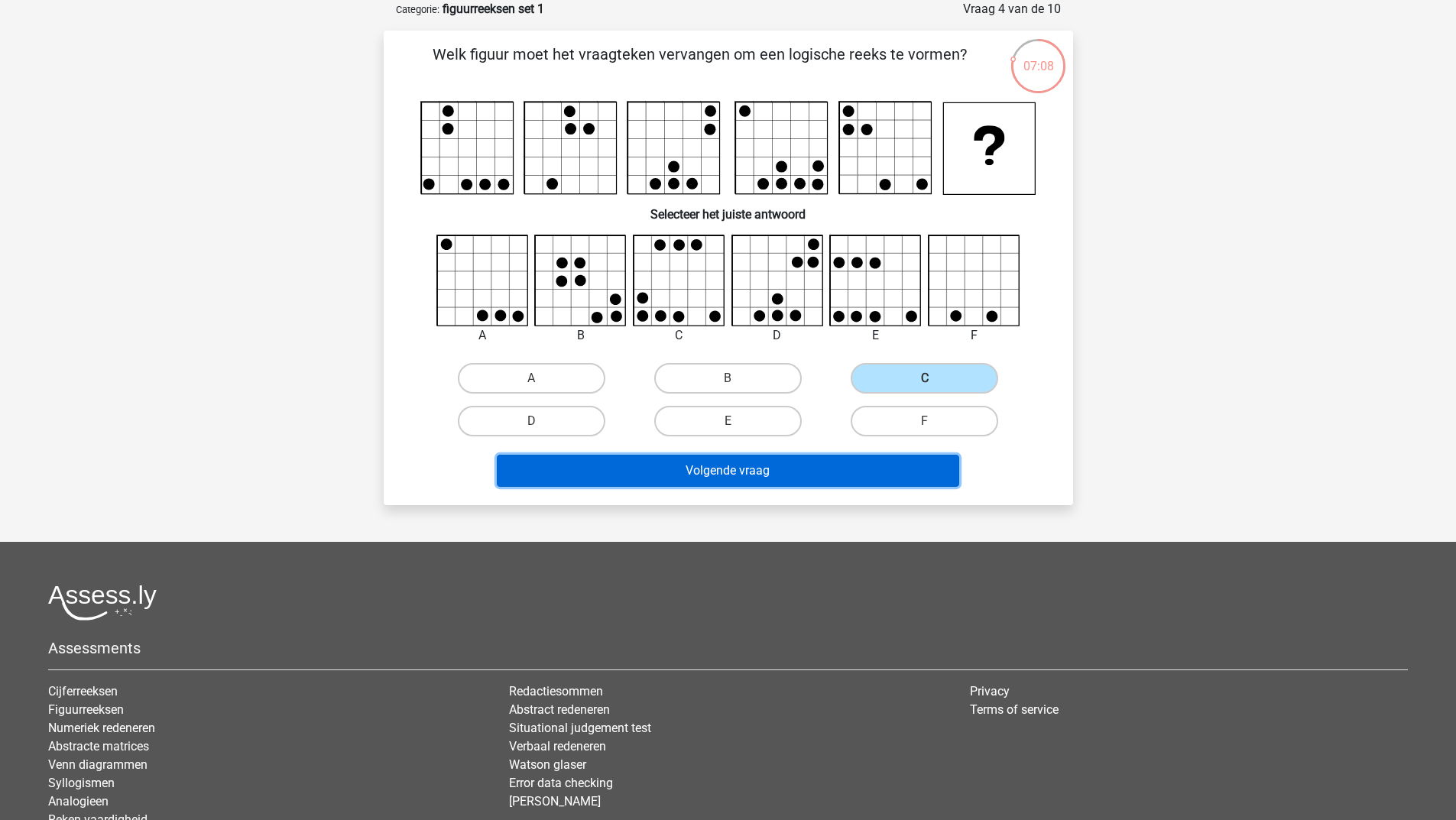
click at [741, 471] on button "Volgende vraag" at bounding box center [728, 471] width 463 height 32
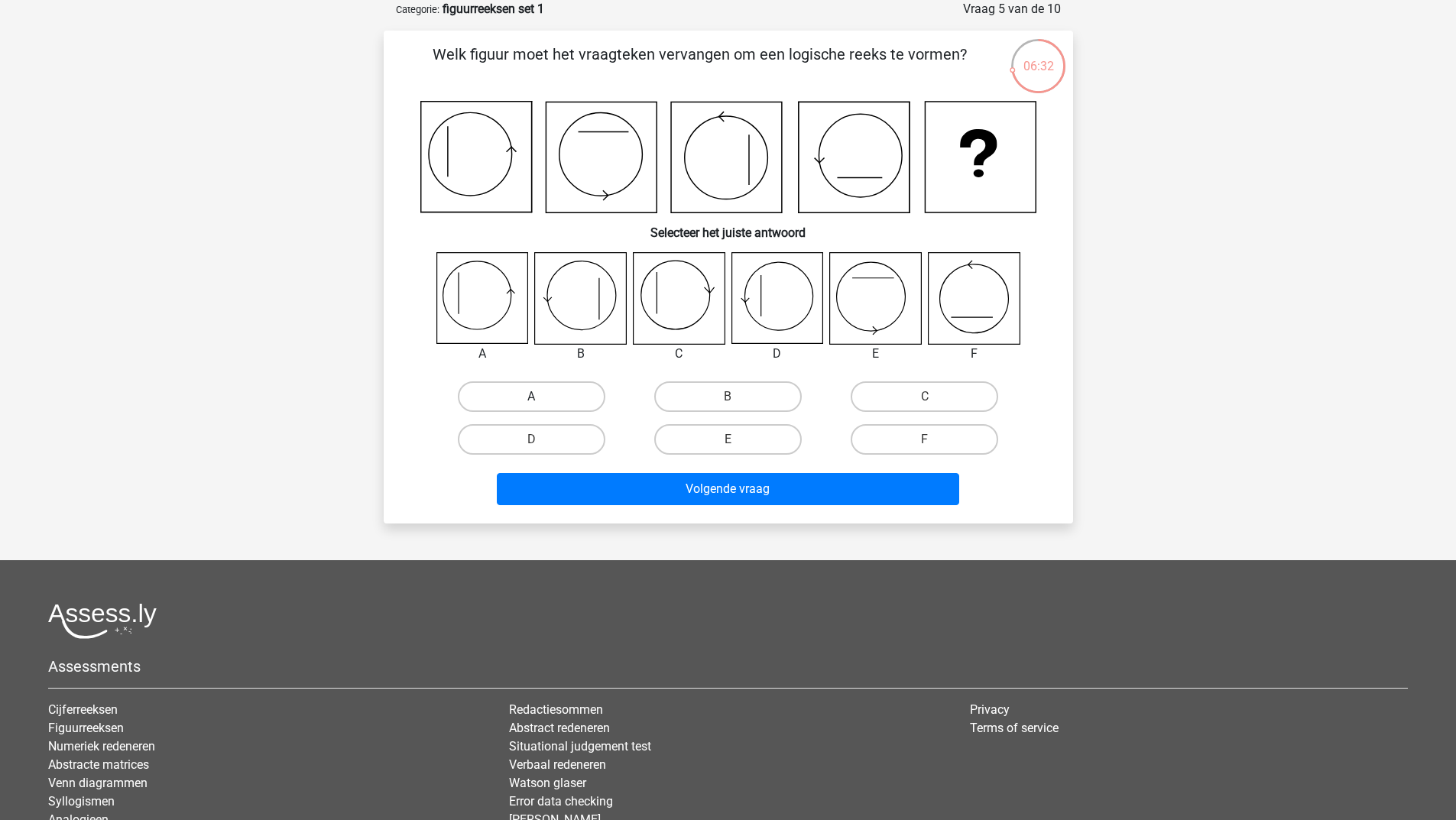
click at [514, 391] on label "A" at bounding box center [531, 396] width 148 height 31
click at [531, 396] on input "A" at bounding box center [536, 401] width 10 height 10
radio input "true"
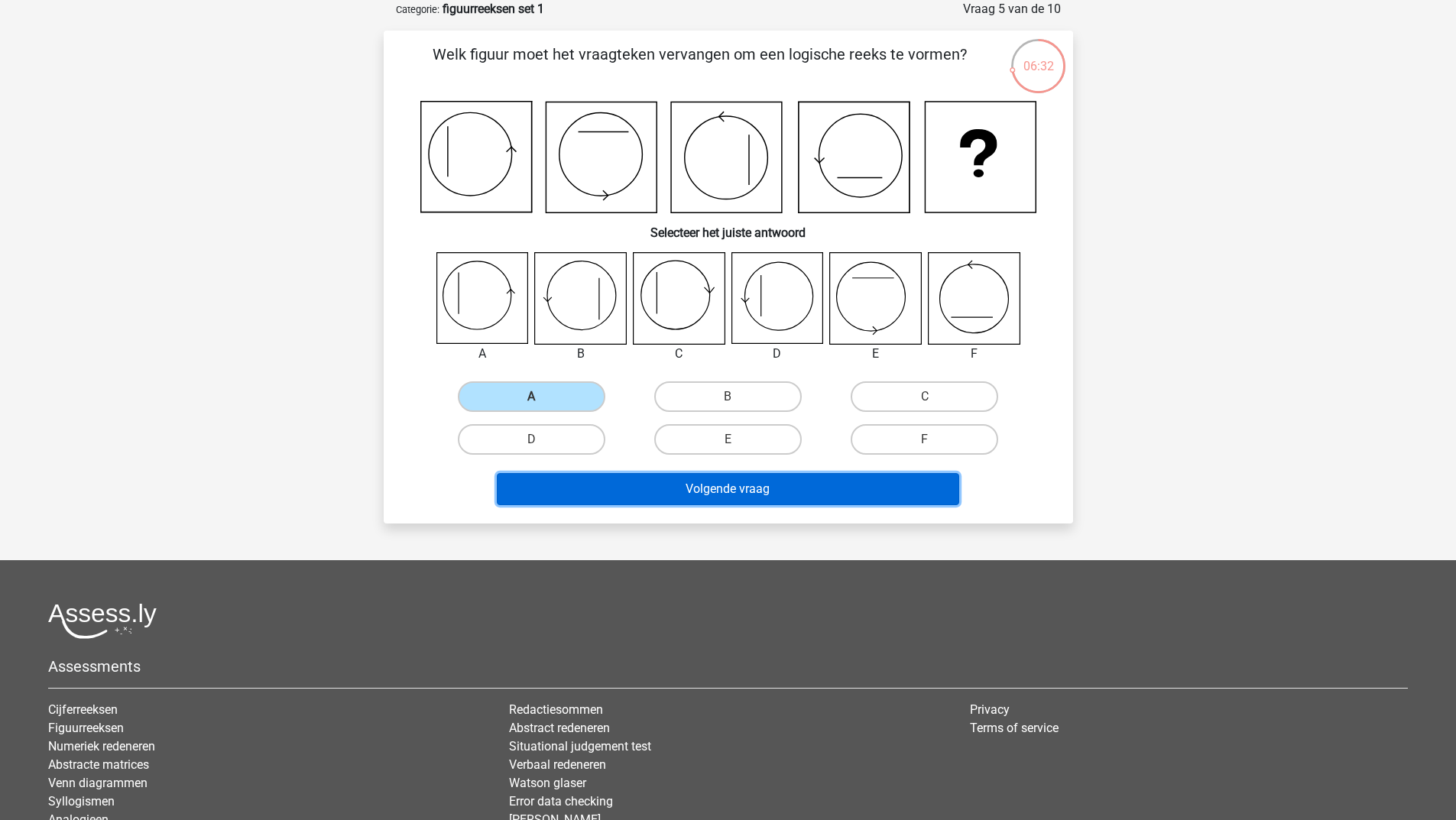
click at [546, 496] on button "Volgende vraag" at bounding box center [728, 489] width 463 height 32
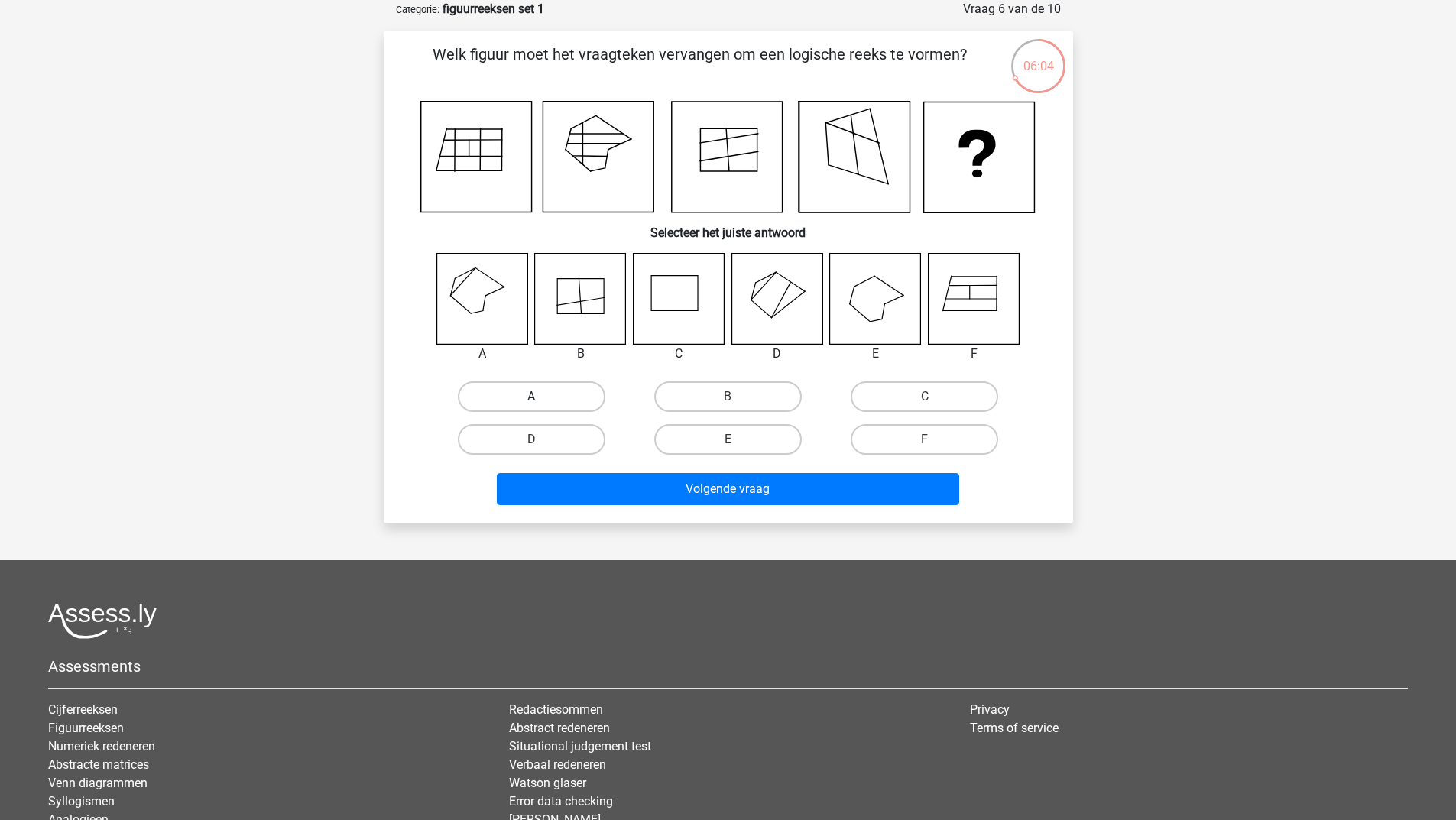
click at [515, 395] on label "A" at bounding box center [531, 396] width 148 height 31
click at [531, 396] on input "A" at bounding box center [536, 401] width 10 height 10
radio input "true"
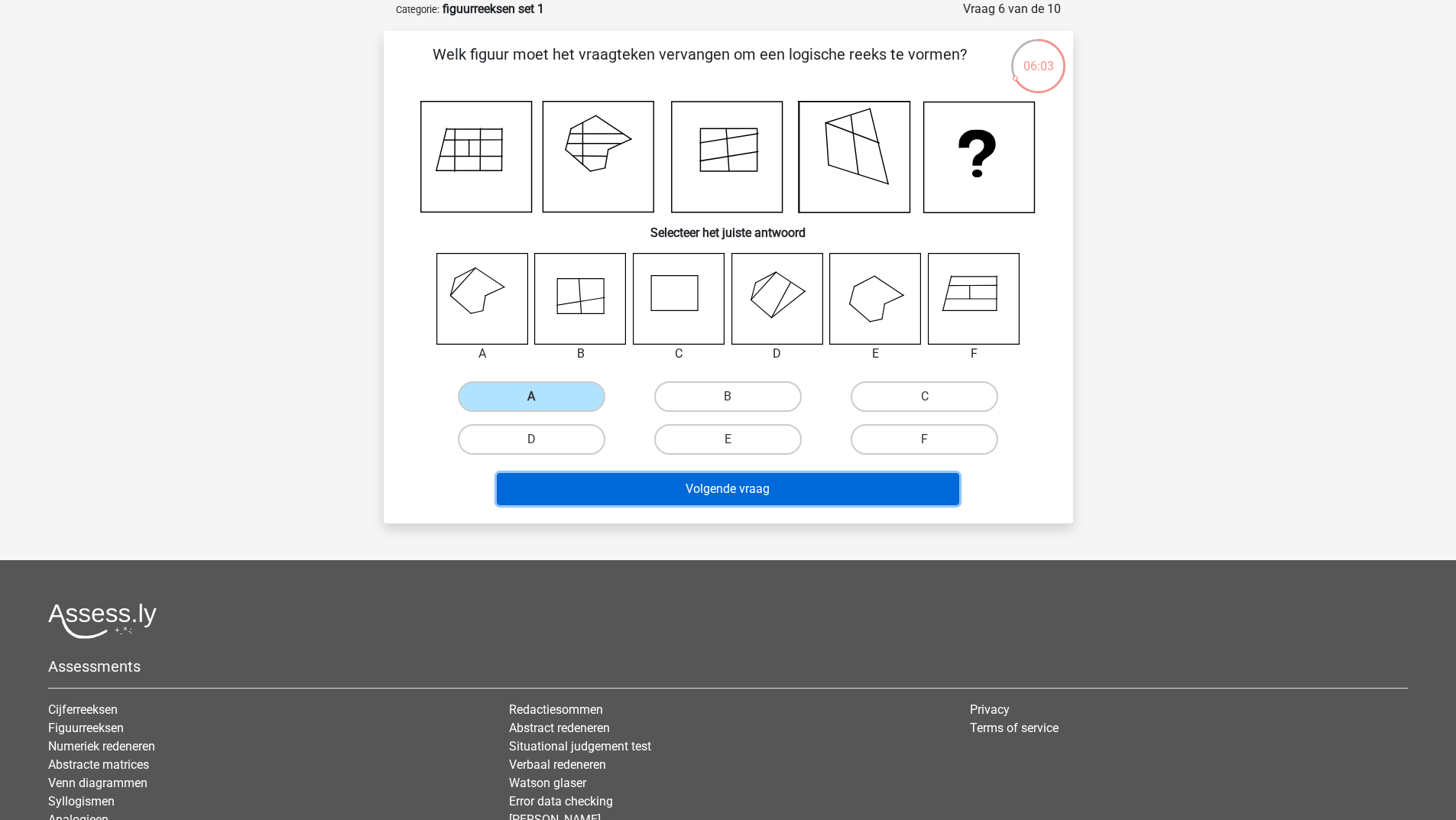
click at [569, 481] on button "Volgende vraag" at bounding box center [728, 489] width 463 height 32
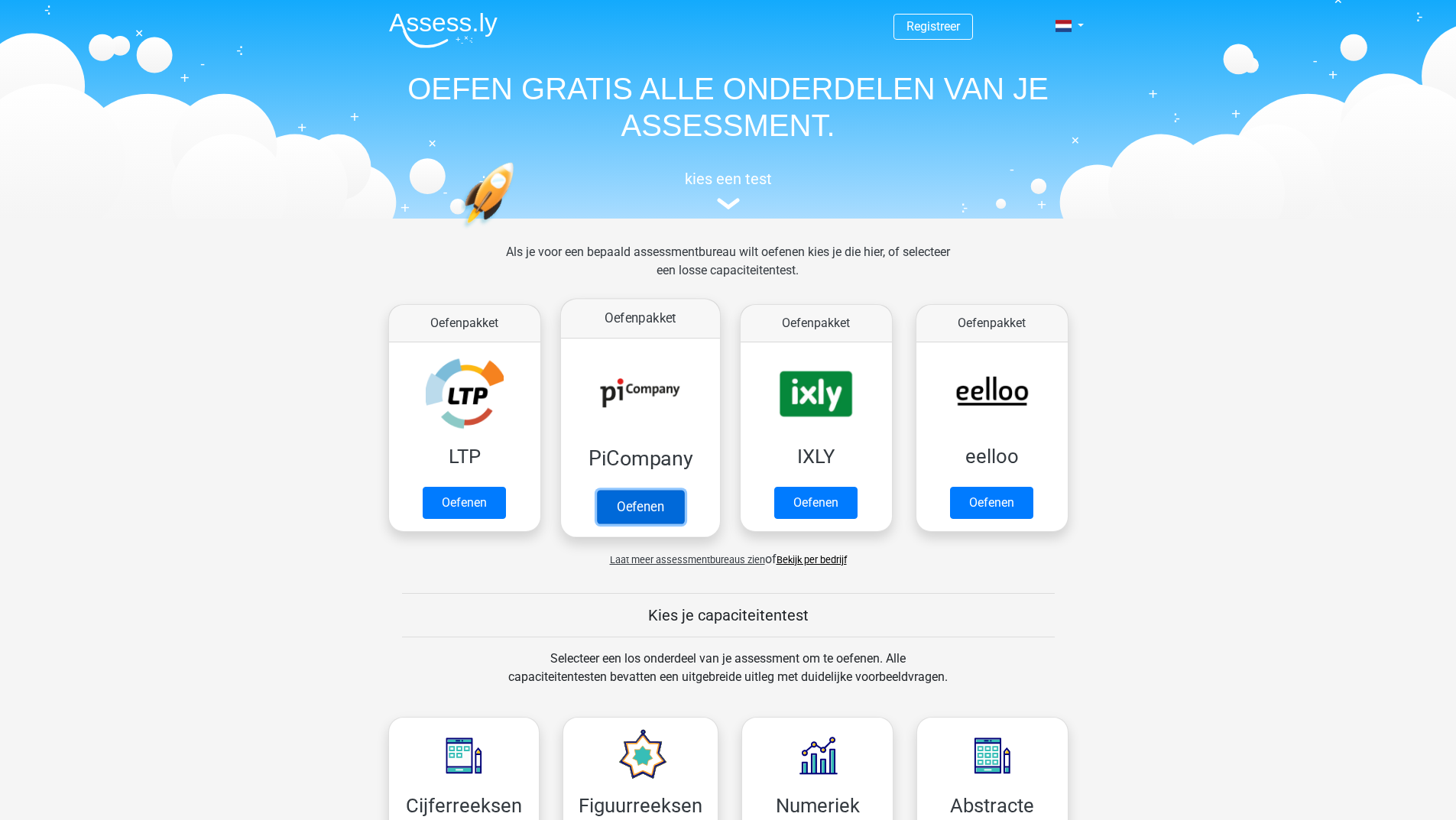
click at [655, 506] on link "Oefenen" at bounding box center [640, 507] width 87 height 34
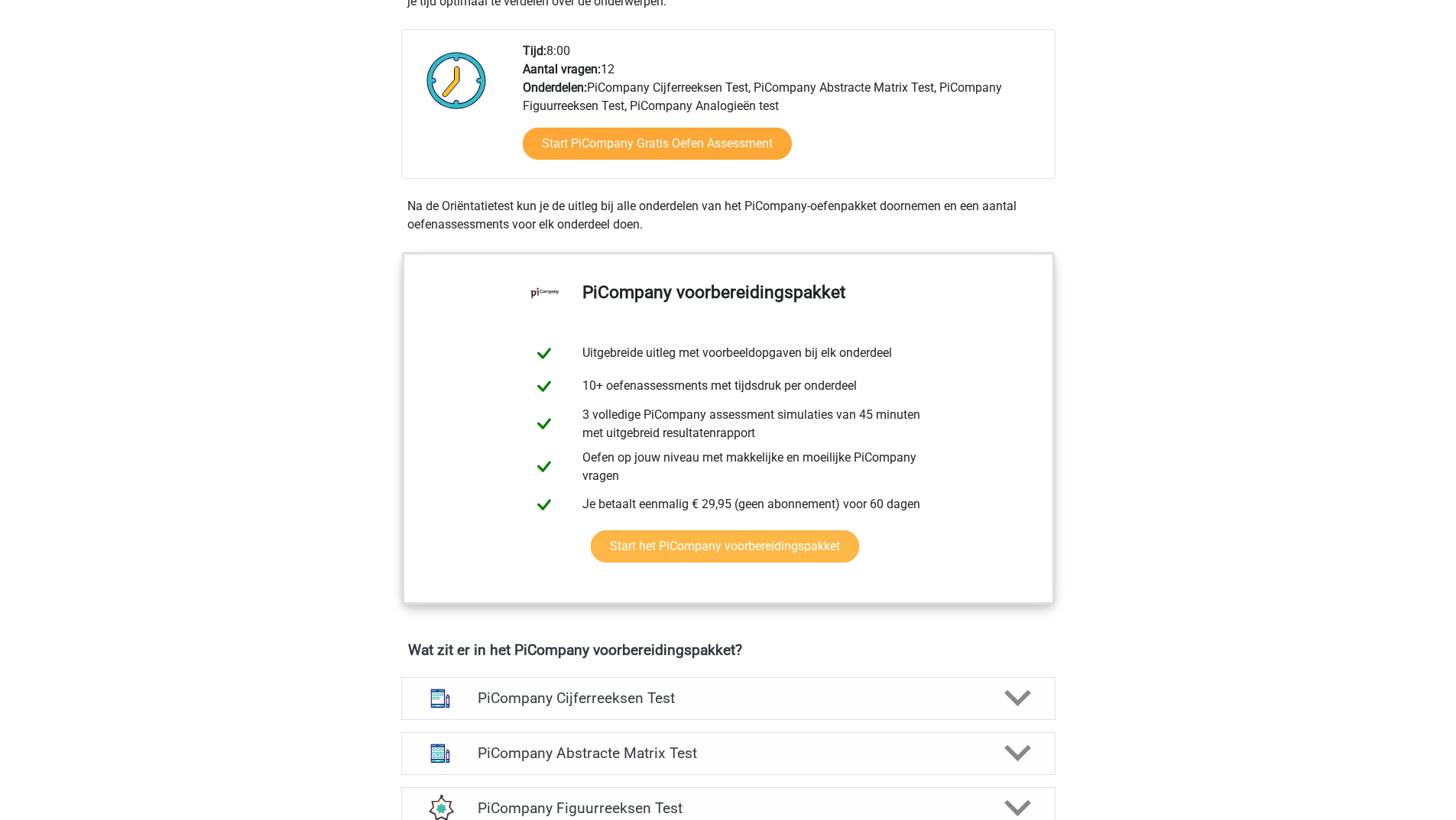
scroll to position [611, 0]
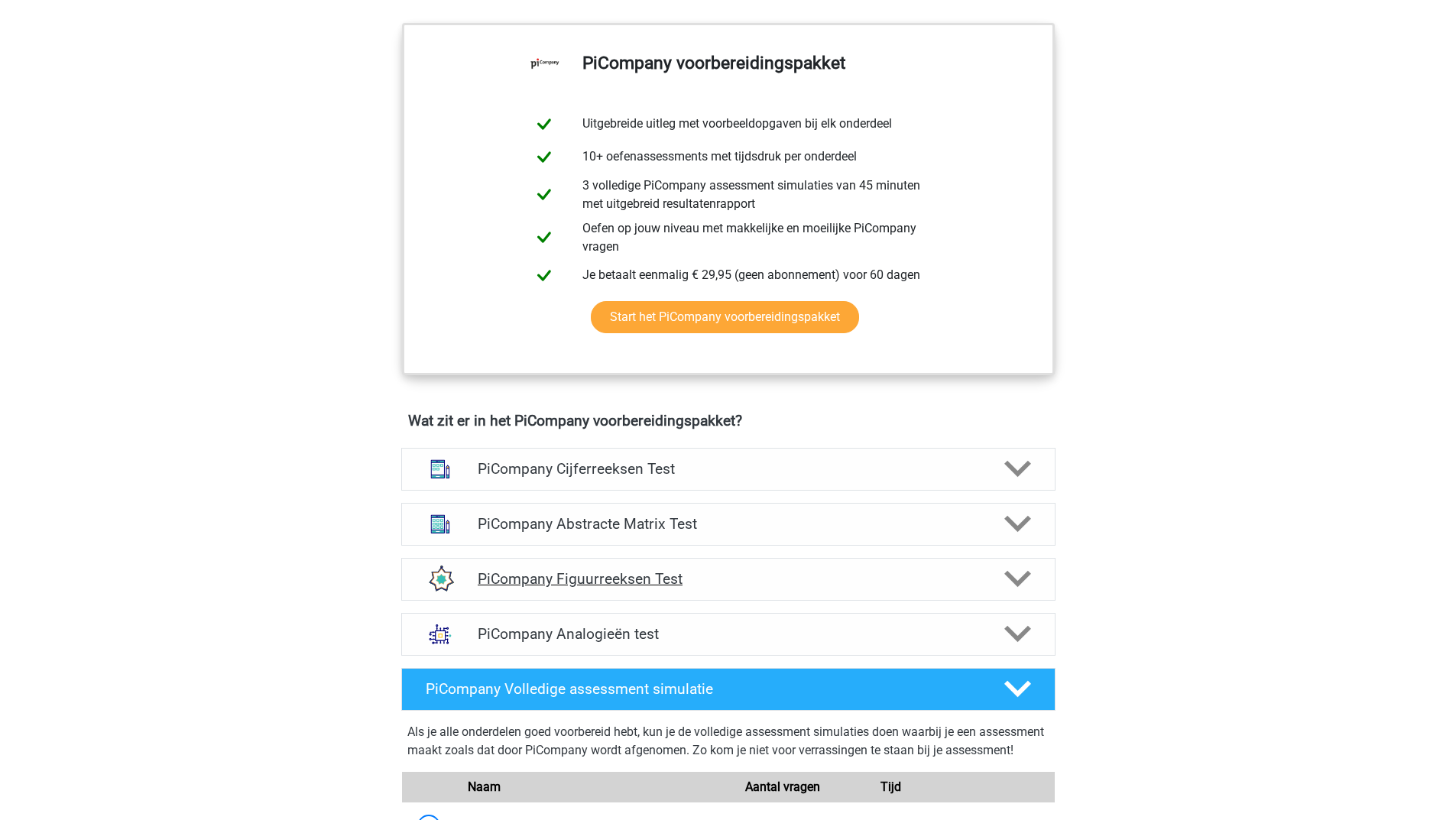
click at [1020, 592] on icon at bounding box center [1018, 578] width 27 height 27
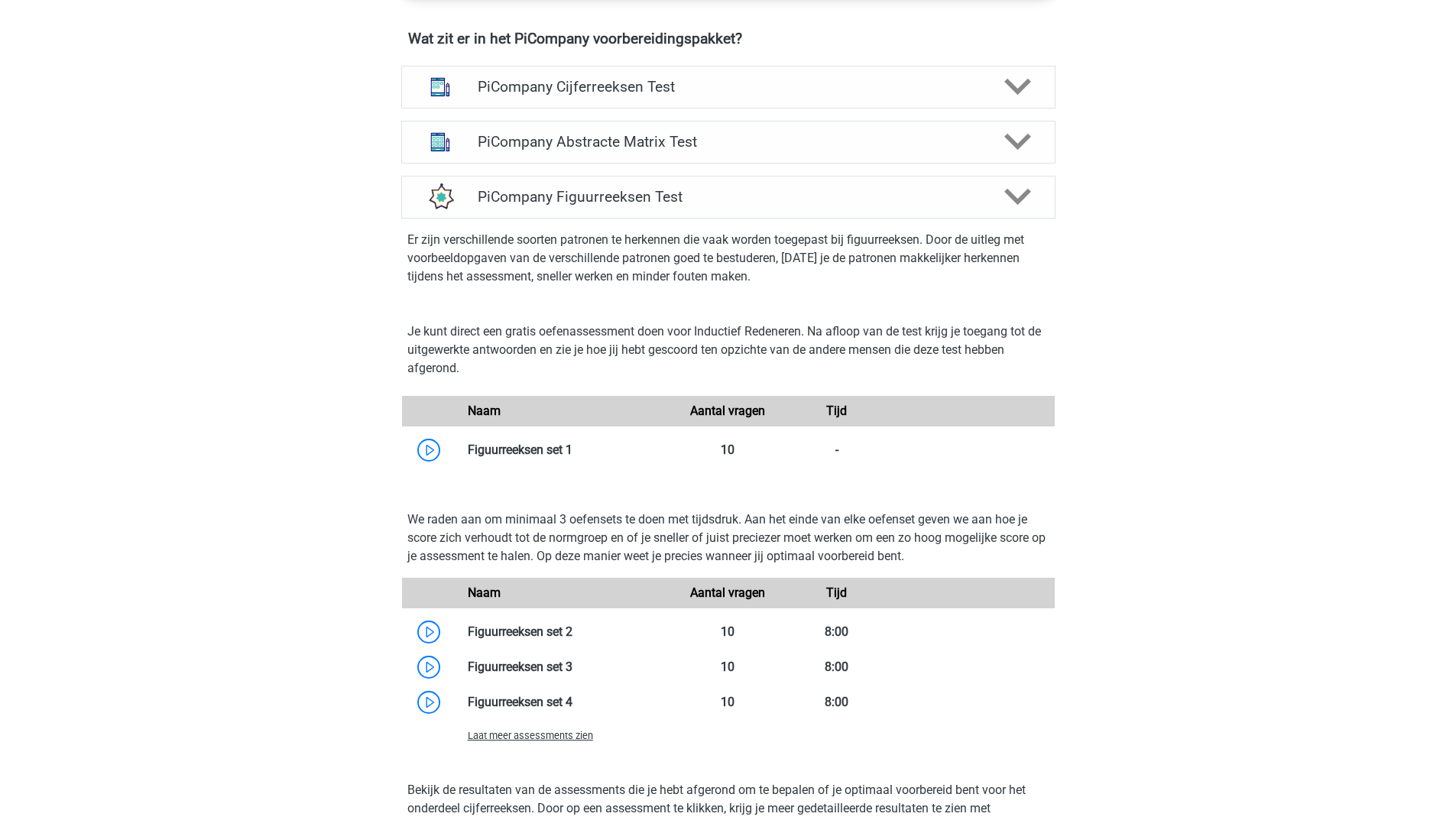
scroll to position [1222, 0]
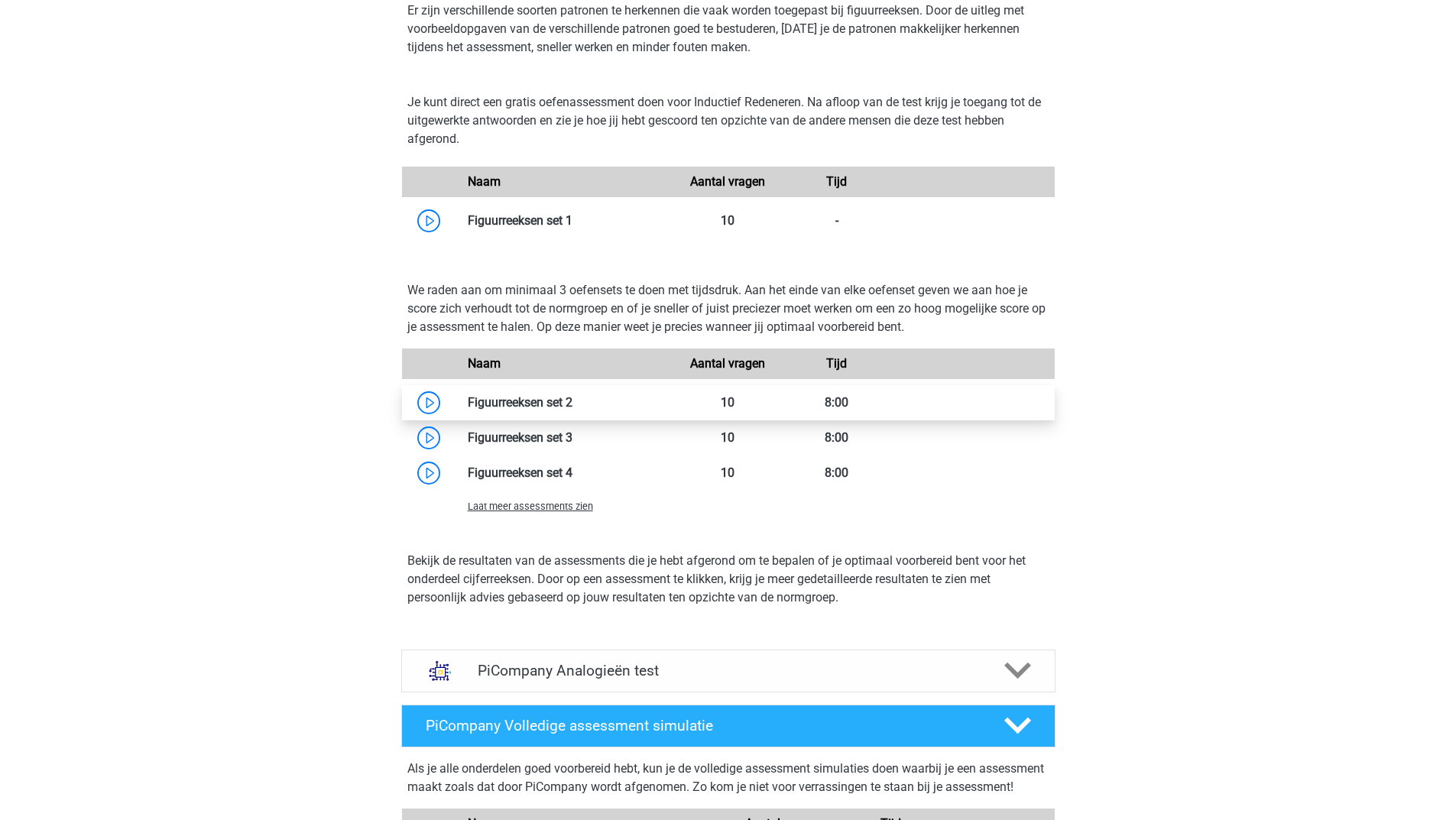
click at [573, 409] on link at bounding box center [573, 402] width 0 height 15
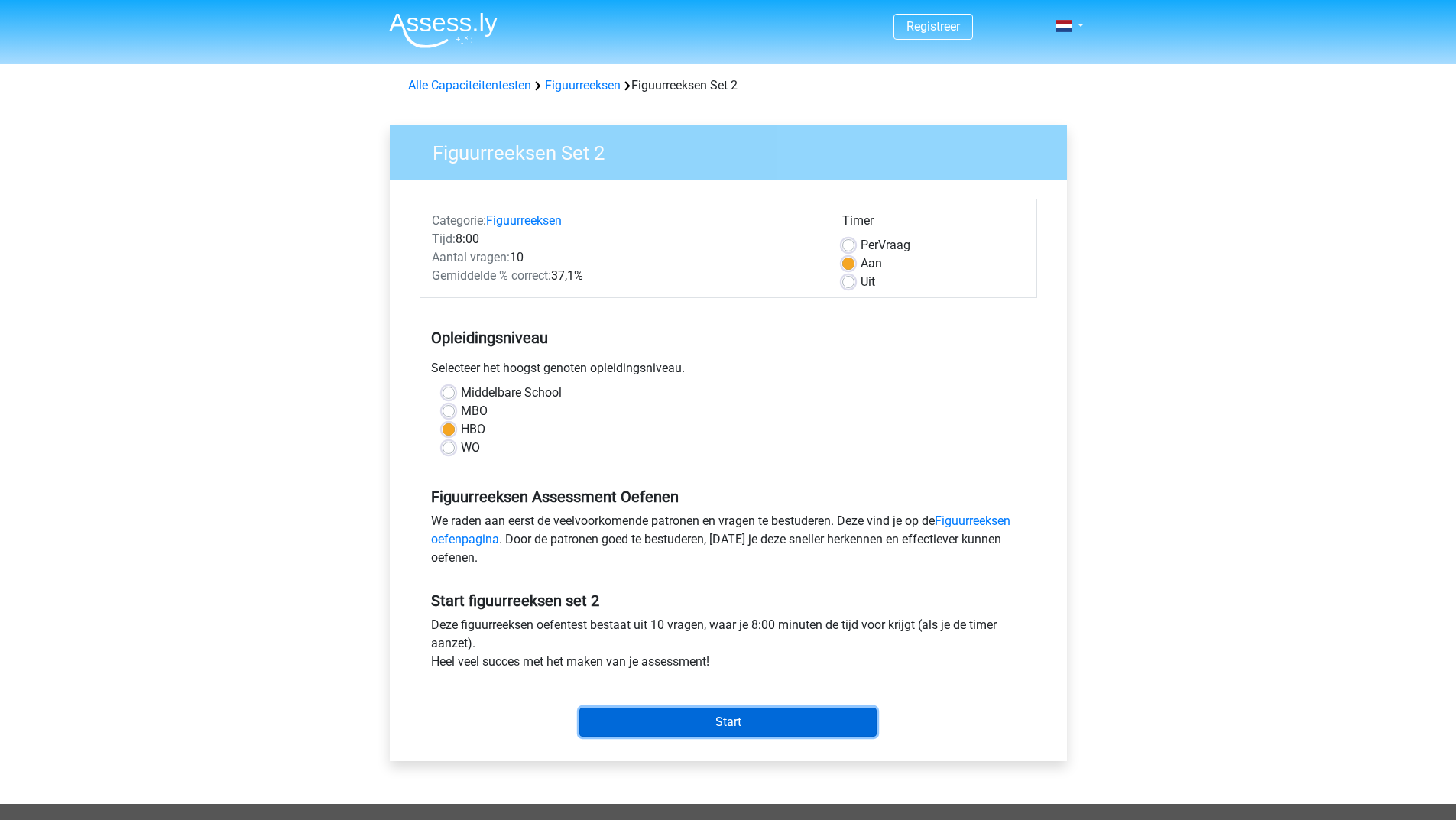
click at [746, 720] on input "Start" at bounding box center [728, 722] width 297 height 29
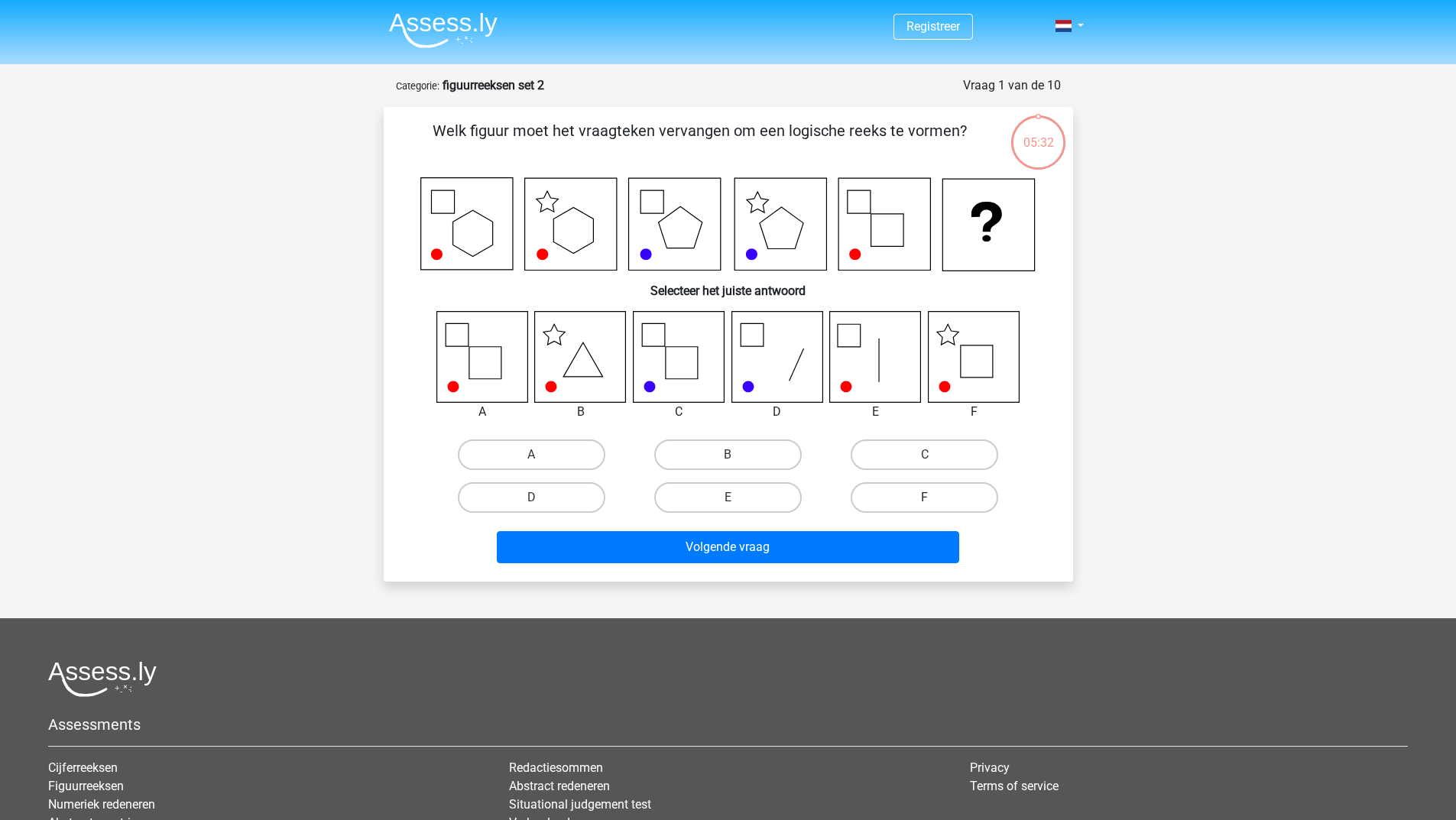
click at [867, 496] on label "F" at bounding box center [924, 497] width 148 height 31
click at [925, 497] on input "F" at bounding box center [929, 502] width 10 height 10
radio input "true"
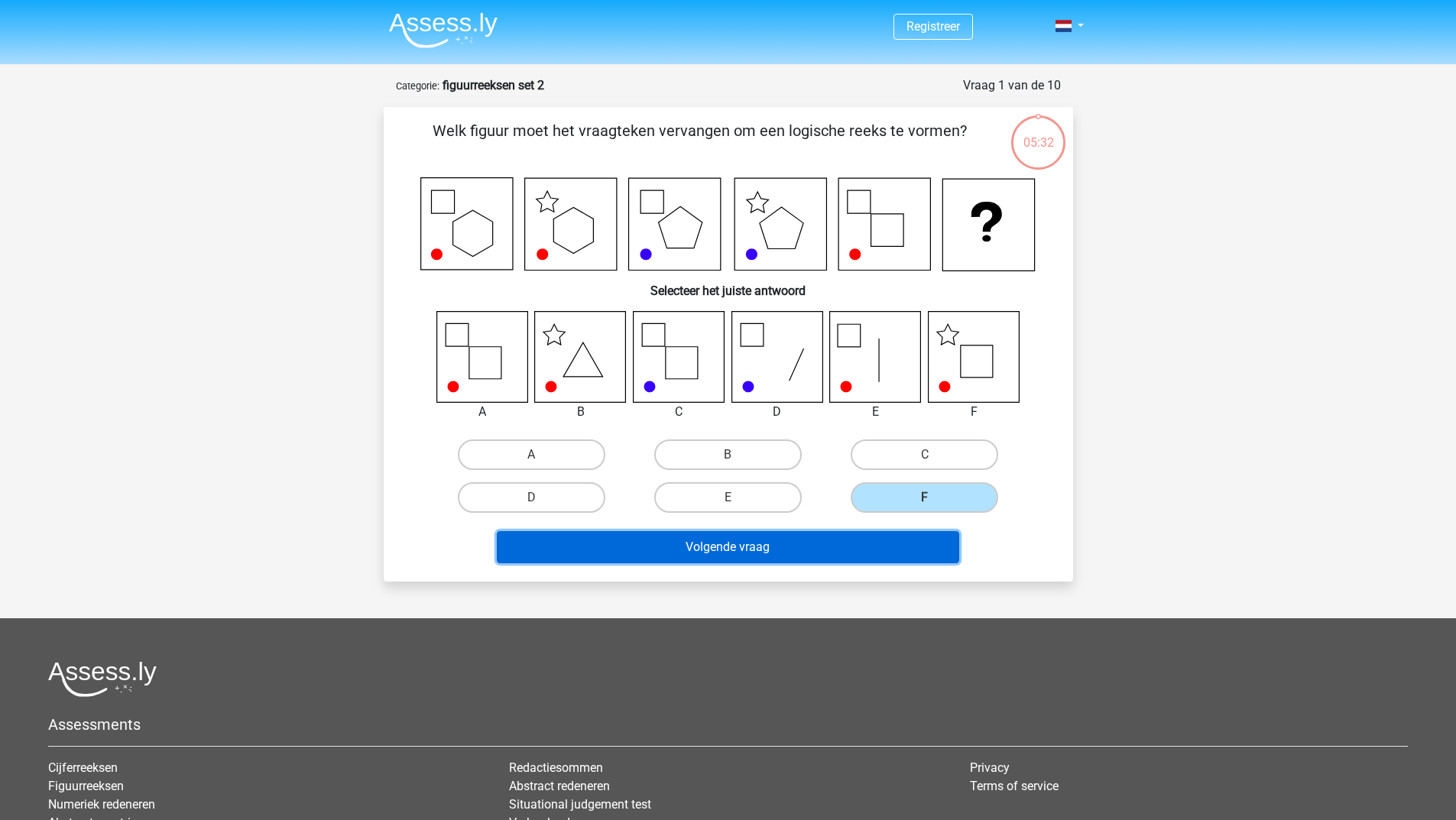
click at [809, 545] on button "Volgende vraag" at bounding box center [728, 547] width 463 height 32
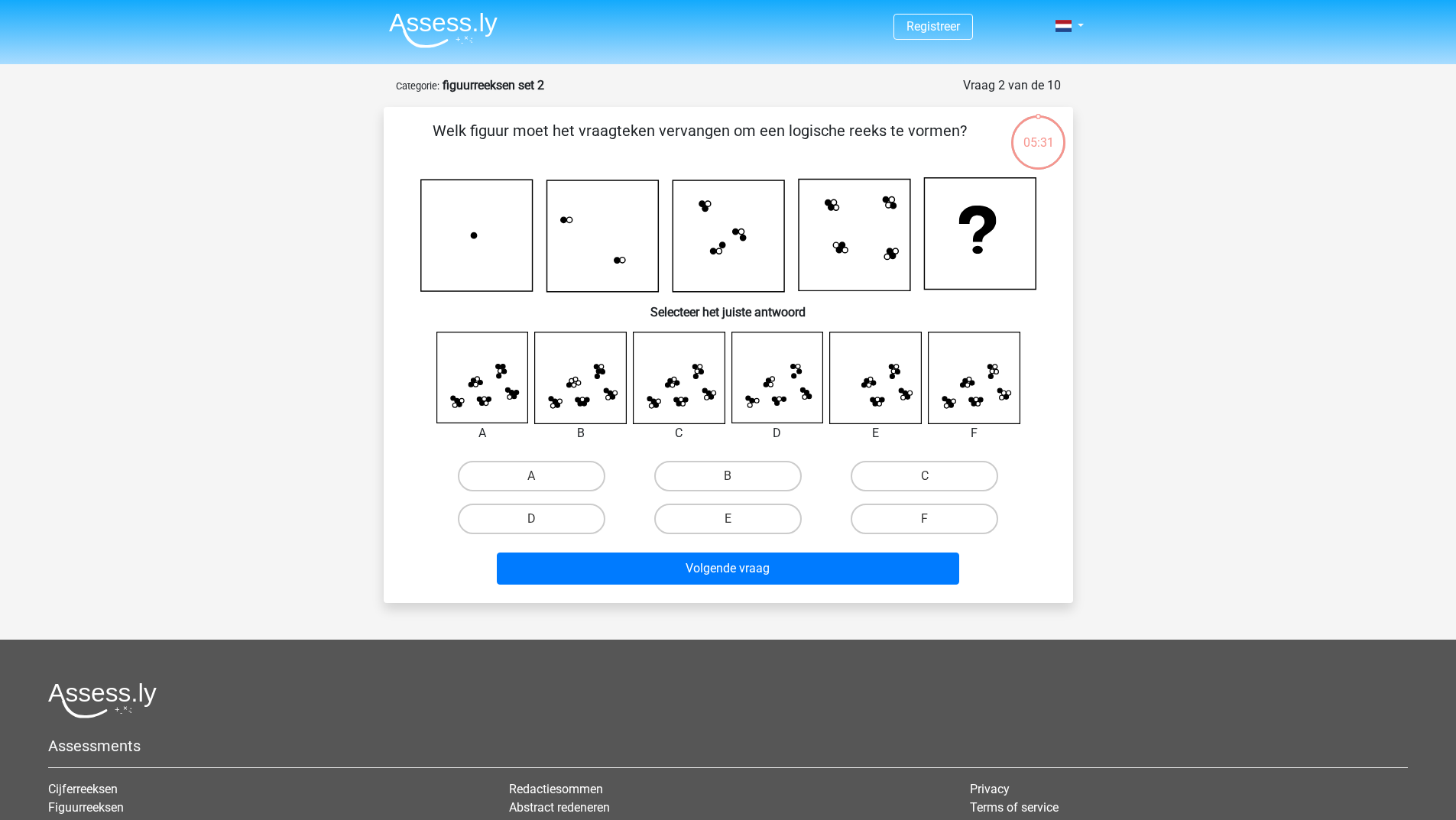
scroll to position [77, 0]
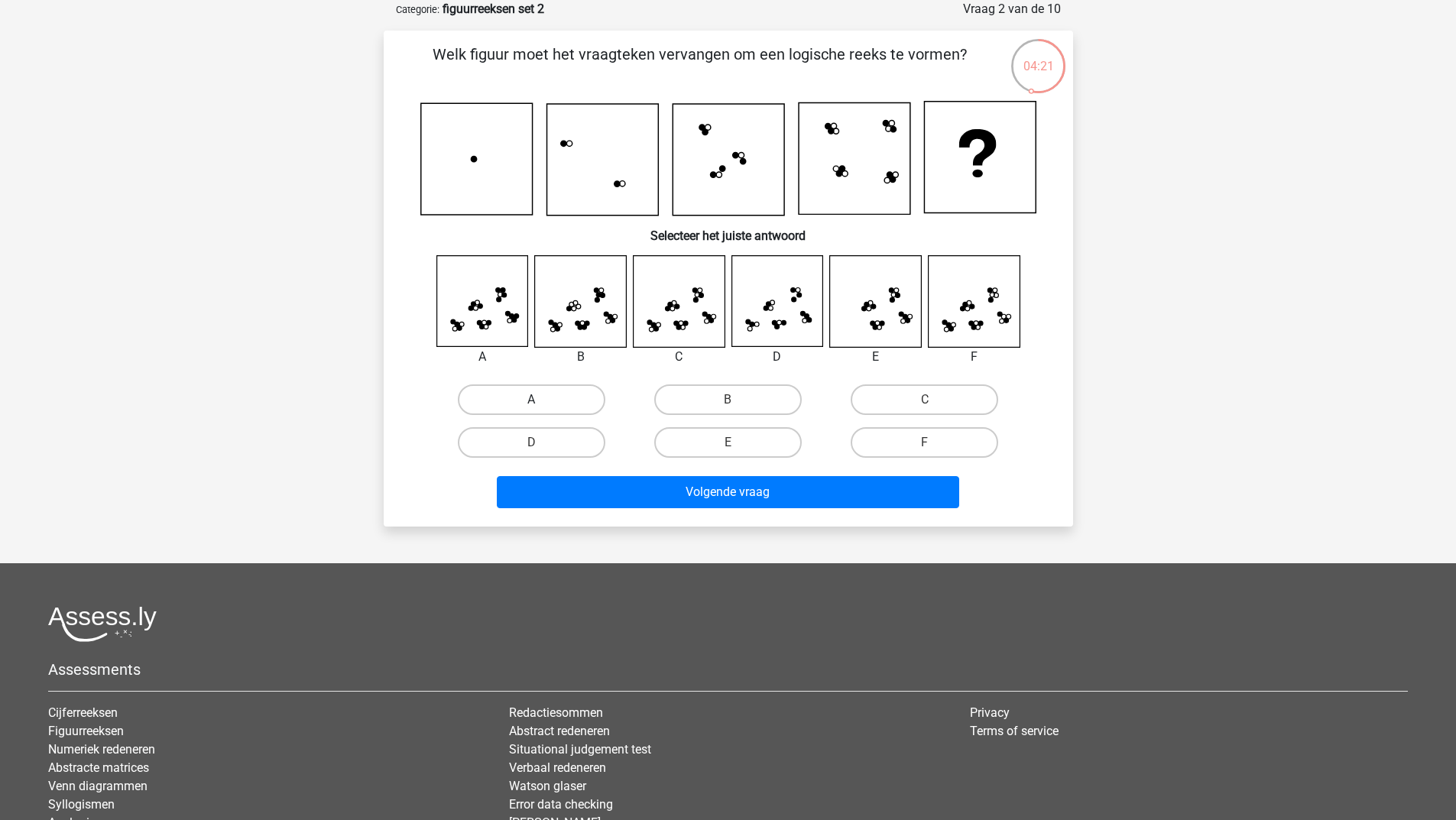
click at [542, 389] on label "A" at bounding box center [531, 400] width 148 height 31
click at [541, 400] on input "A" at bounding box center [536, 404] width 10 height 10
radio input "true"
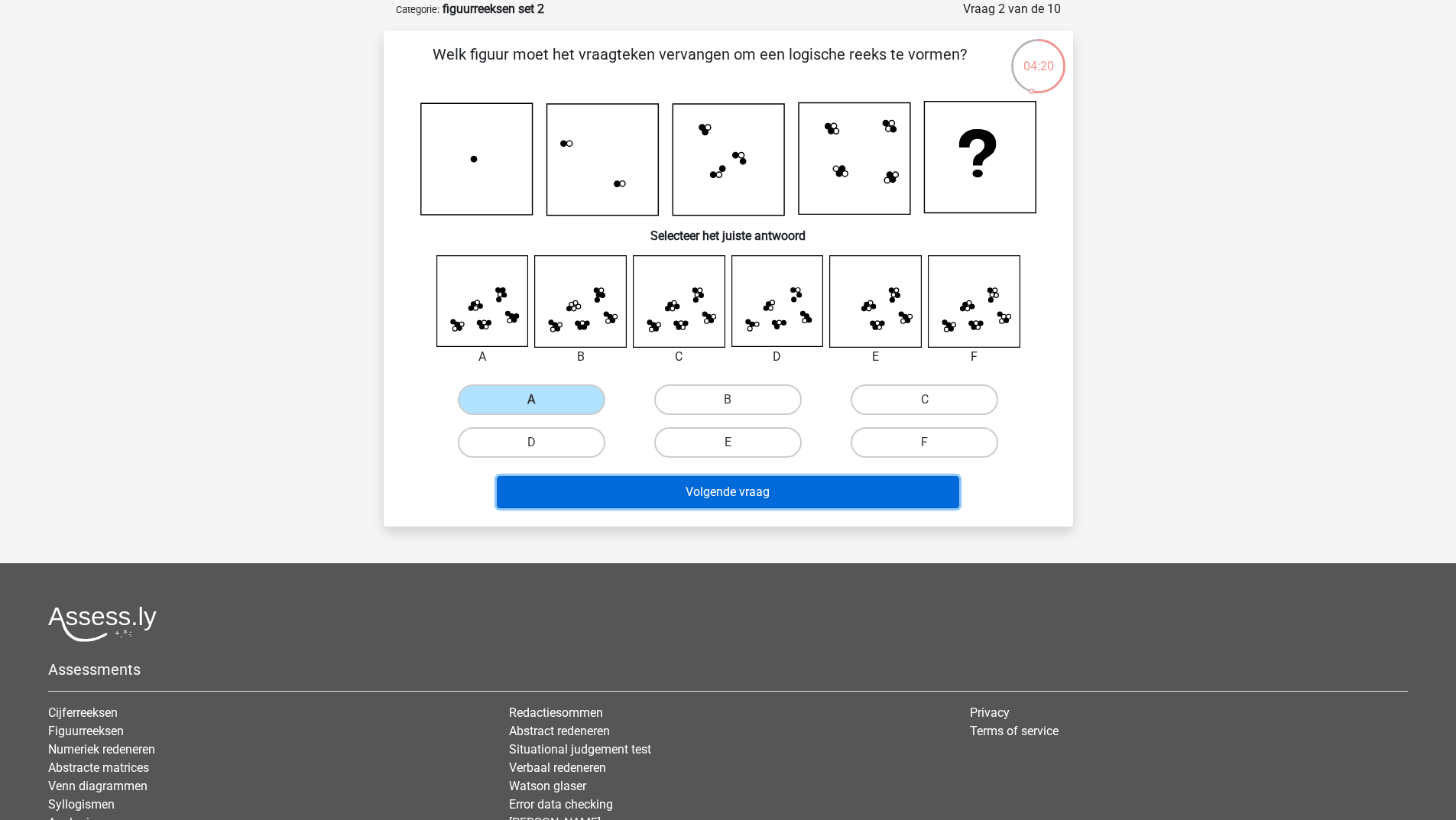
click at [652, 487] on button "Volgende vraag" at bounding box center [728, 492] width 463 height 32
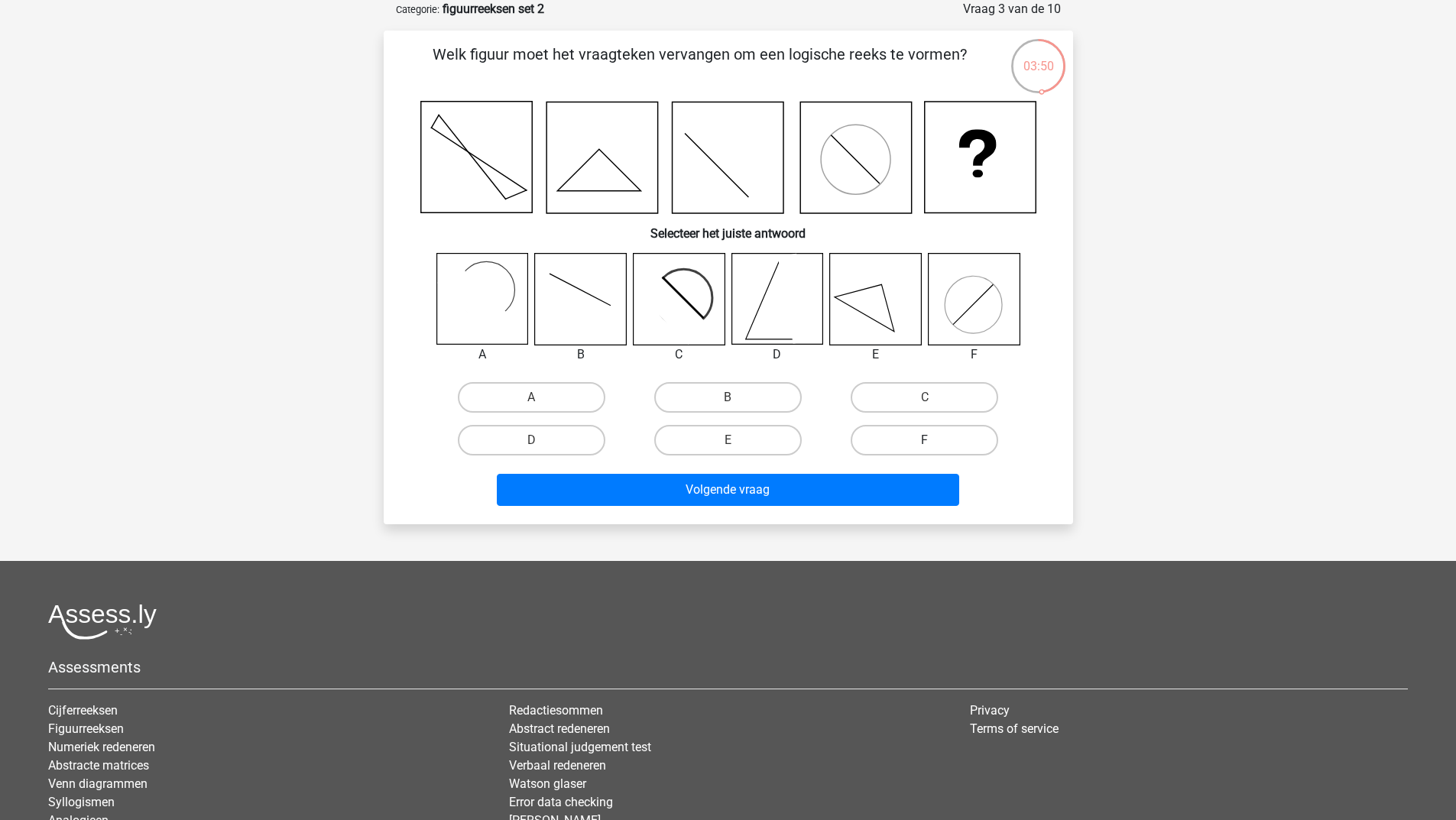
click at [936, 441] on label "F" at bounding box center [924, 440] width 148 height 31
click at [935, 441] on input "F" at bounding box center [929, 445] width 10 height 10
radio input "true"
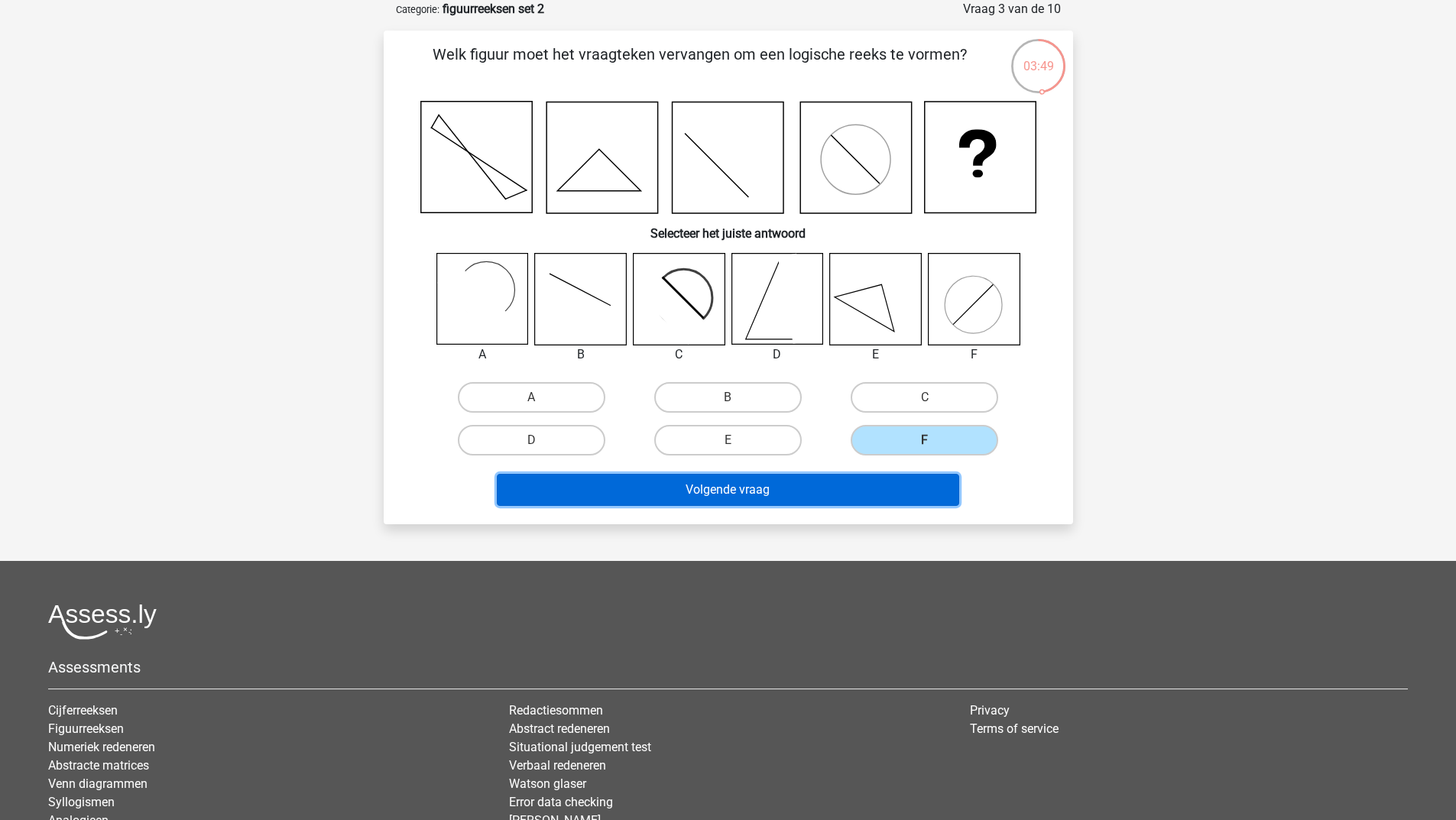
click at [877, 480] on button "Volgende vraag" at bounding box center [728, 490] width 463 height 32
